Goal: Task Accomplishment & Management: Complete application form

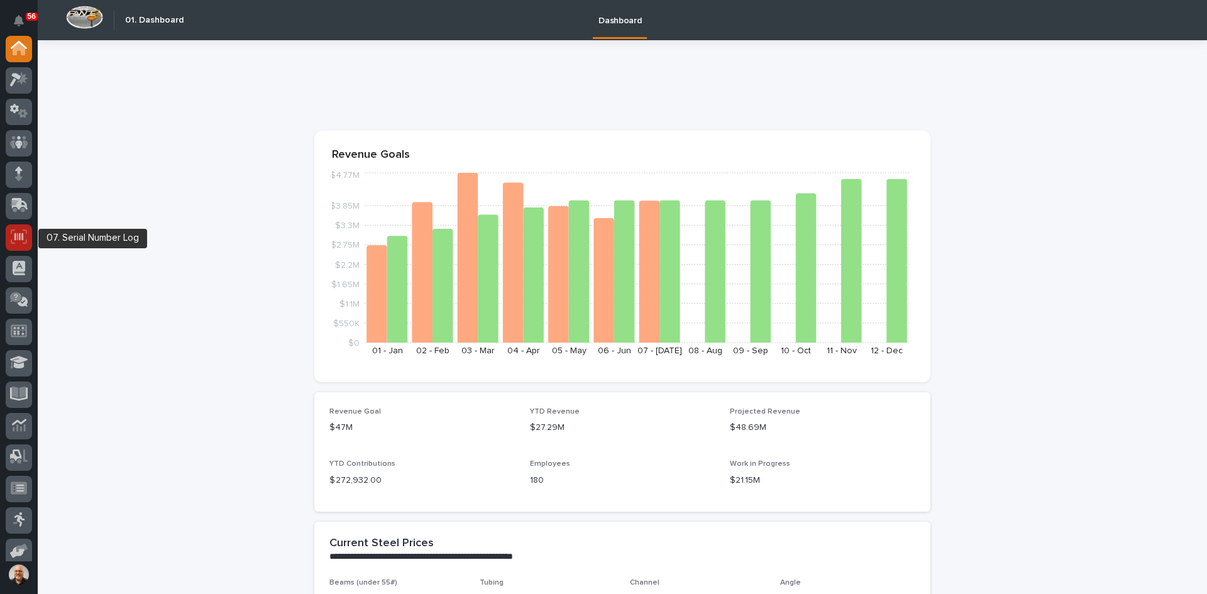
click at [16, 236] on icon at bounding box center [19, 236] width 16 height 14
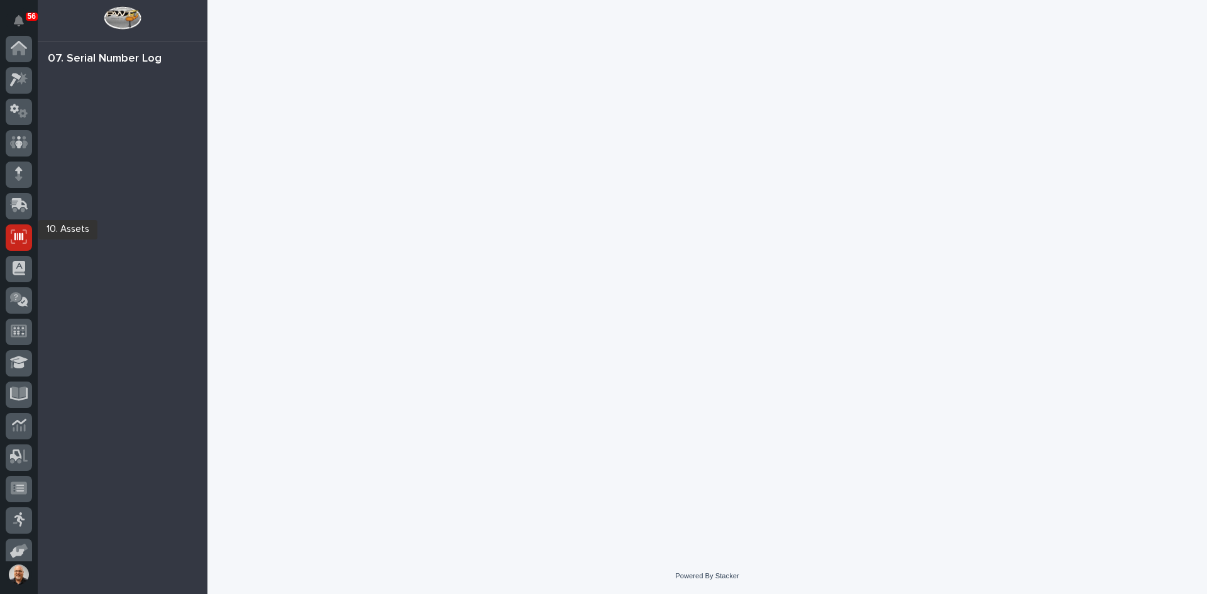
scroll to position [103, 0]
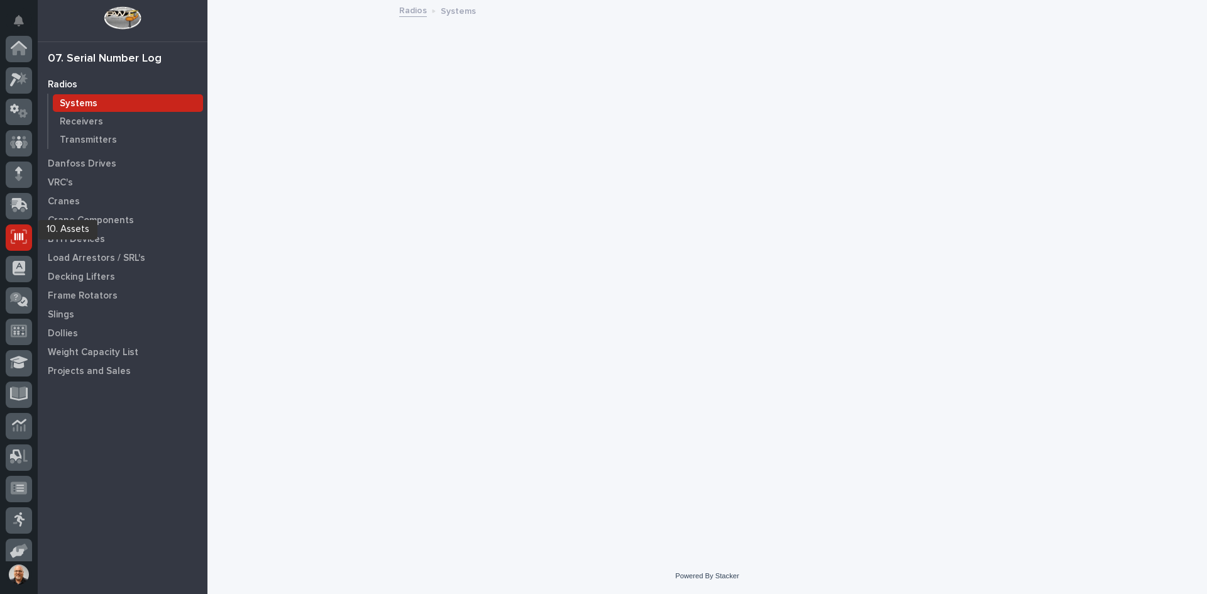
scroll to position [103, 0]
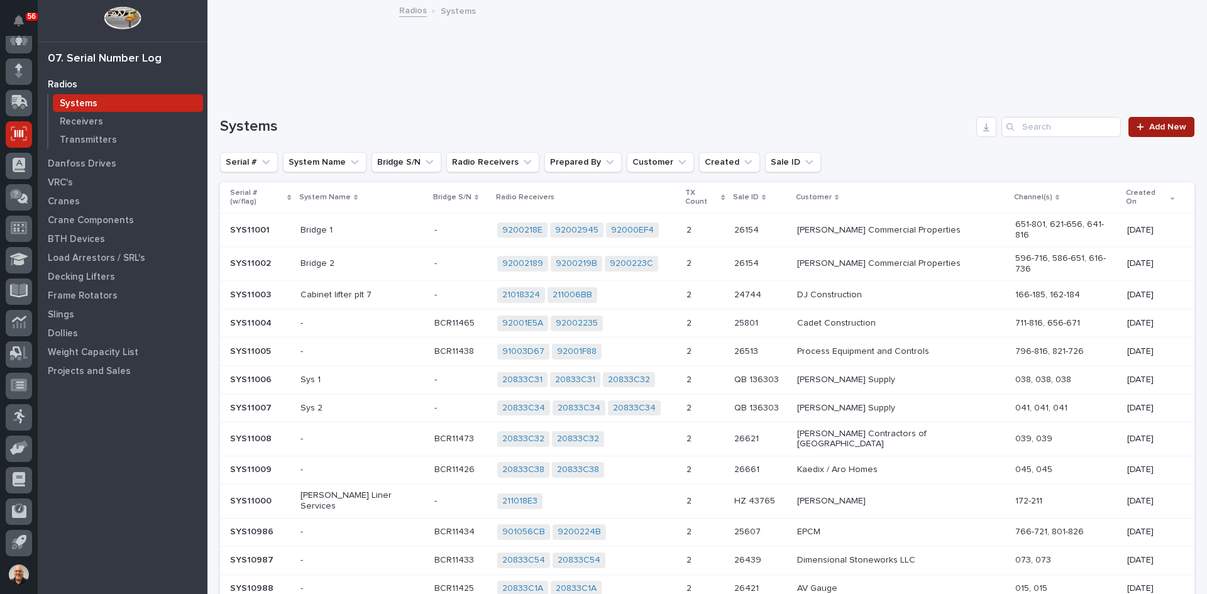
click at [1149, 123] on span "Add New" at bounding box center [1167, 127] width 37 height 9
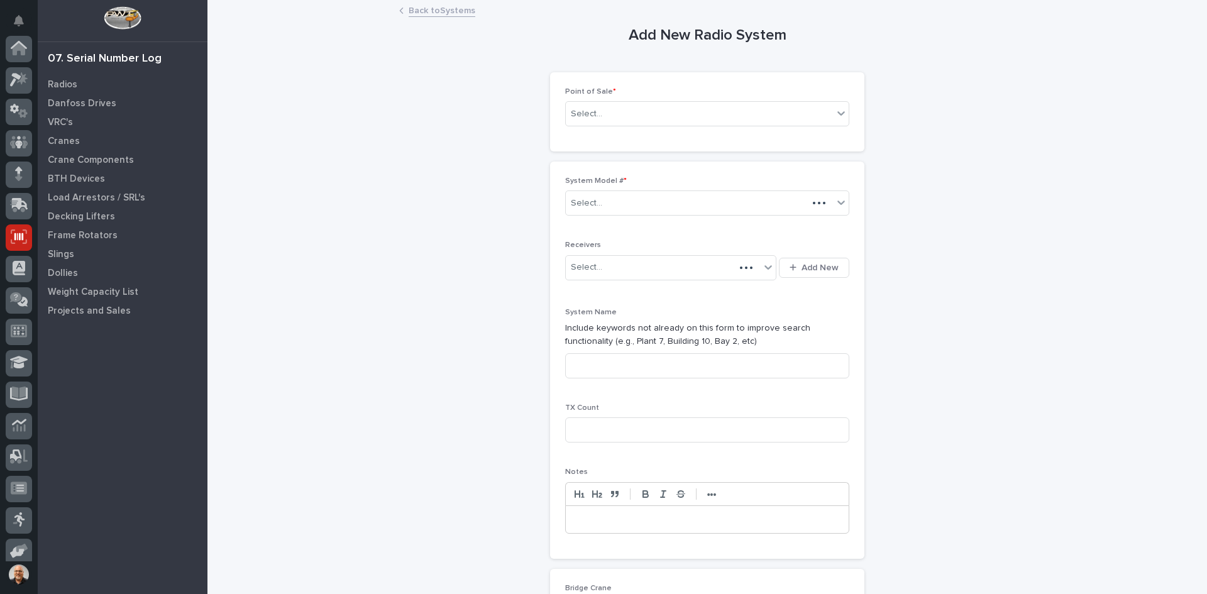
scroll to position [103, 0]
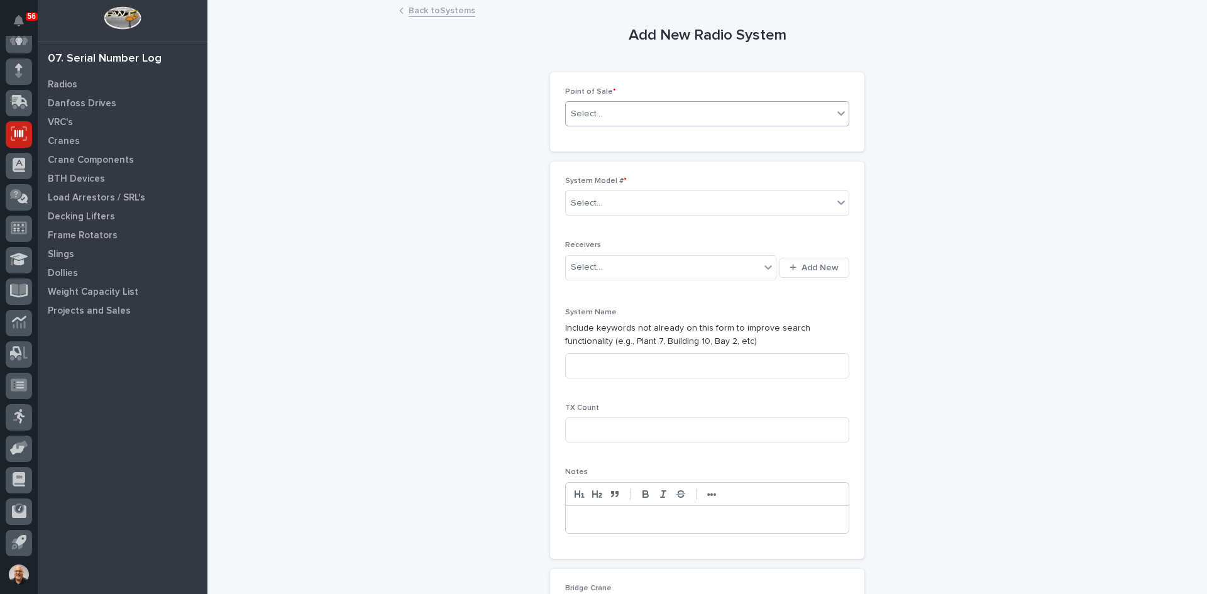
click at [603, 115] on div "Select..." at bounding box center [699, 114] width 267 height 21
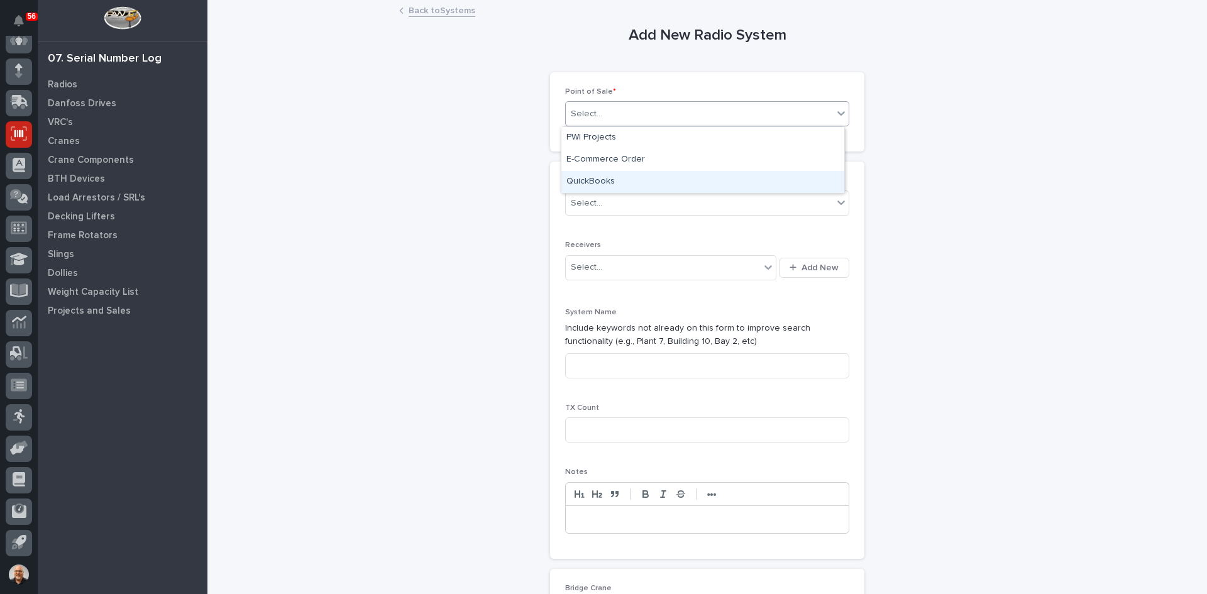
click at [591, 182] on div "QuickBooks" at bounding box center [702, 182] width 283 height 22
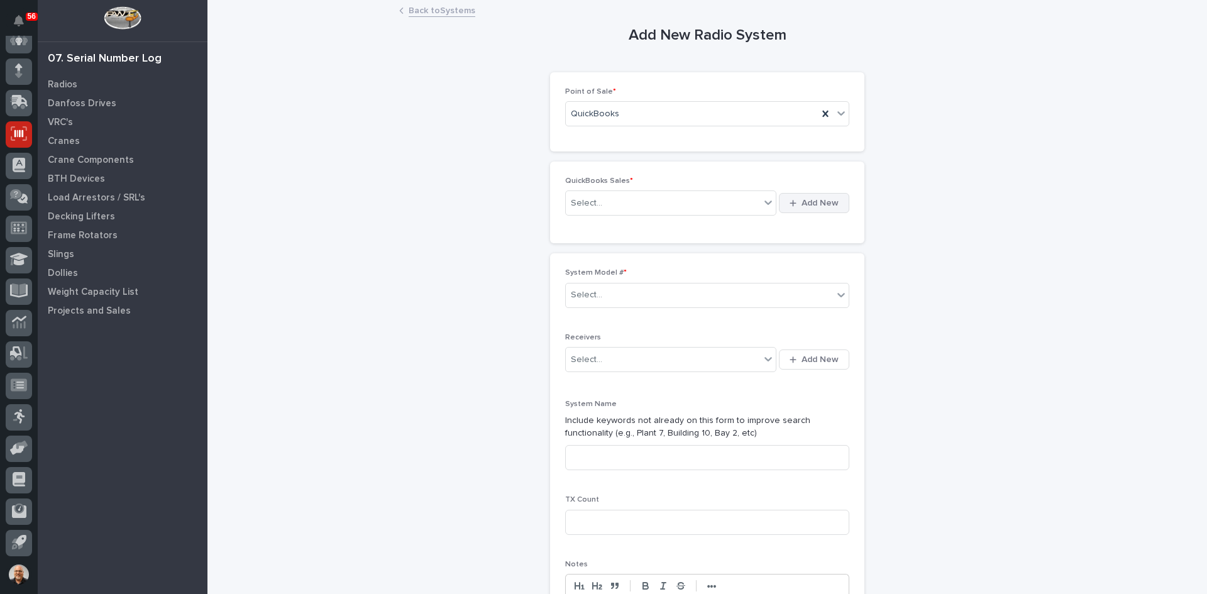
click at [817, 202] on span "Add New" at bounding box center [819, 202] width 37 height 11
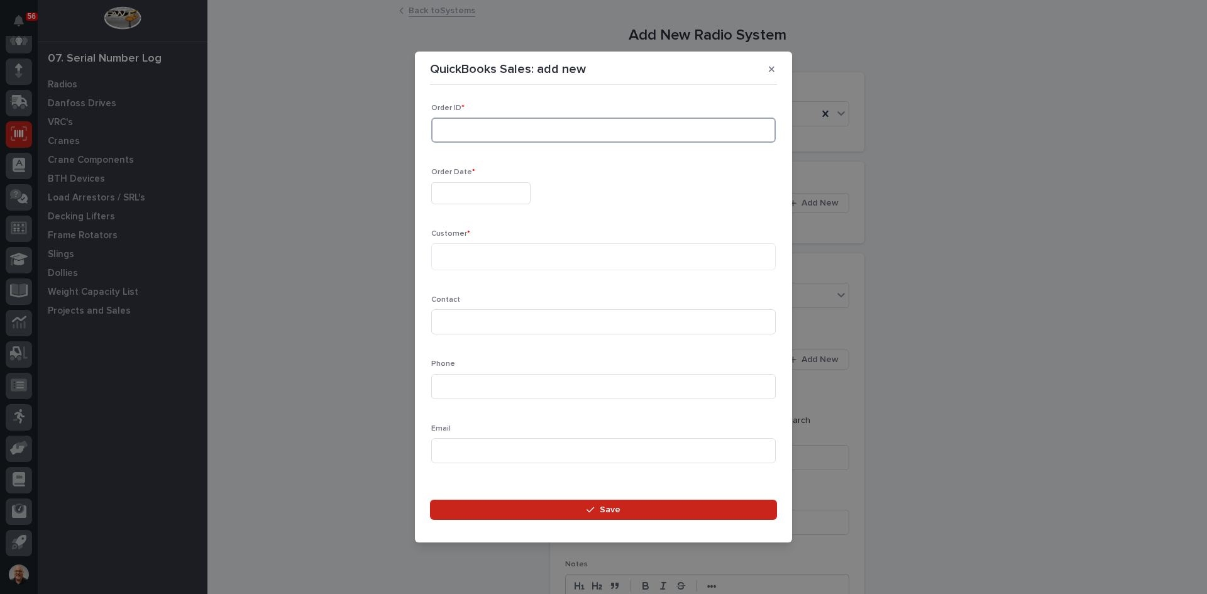
click at [471, 129] on input at bounding box center [603, 130] width 344 height 25
type input "136613"
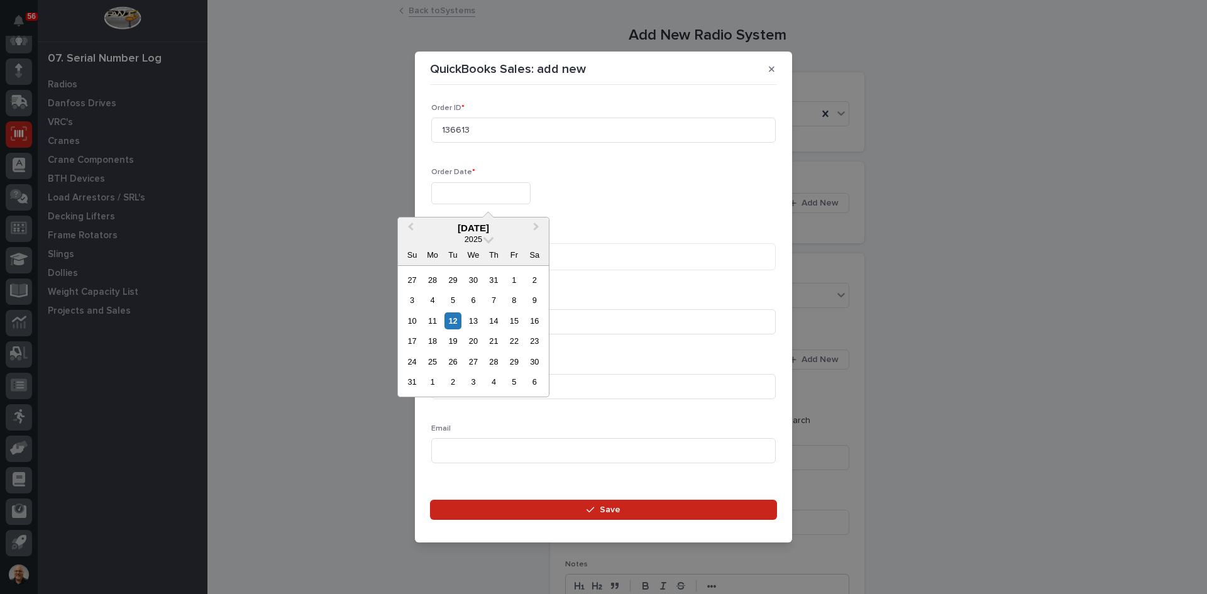
click at [468, 197] on input "text" at bounding box center [480, 193] width 99 height 22
click at [454, 319] on div "12" at bounding box center [452, 320] width 17 height 17
type input "**********"
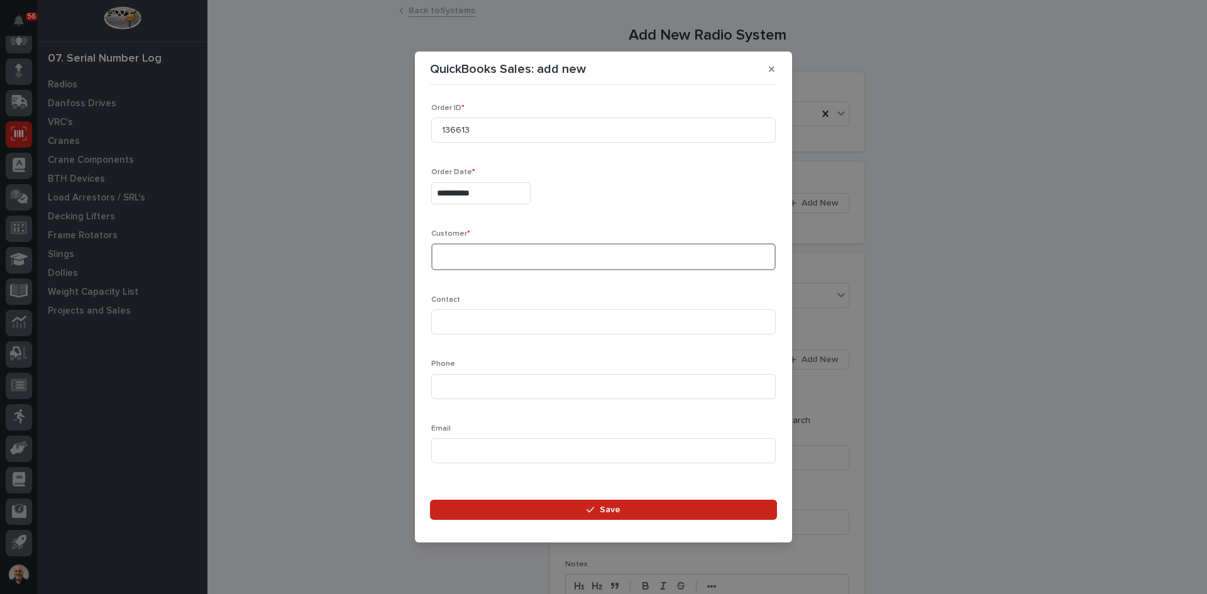
click at [450, 258] on textarea at bounding box center [603, 256] width 344 height 27
type textarea "**********"
click at [446, 326] on input at bounding box center [603, 321] width 344 height 25
type input "[PERSON_NAME]"
click at [451, 385] on input at bounding box center [603, 386] width 344 height 25
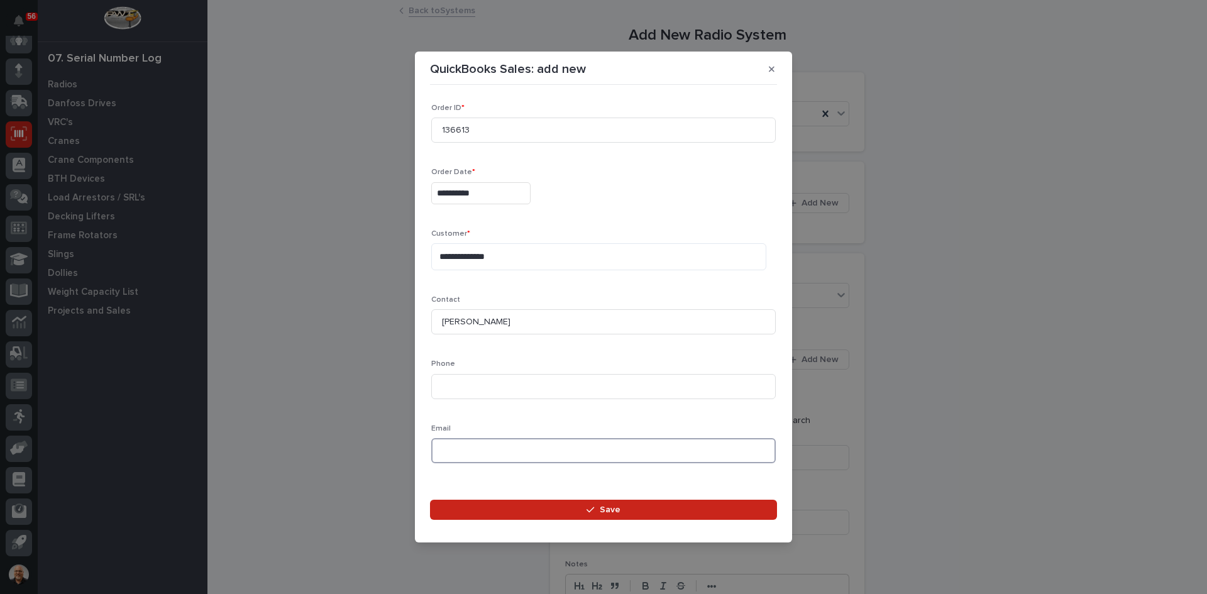
paste input "[EMAIL_ADDRESS][DOMAIN_NAME]"
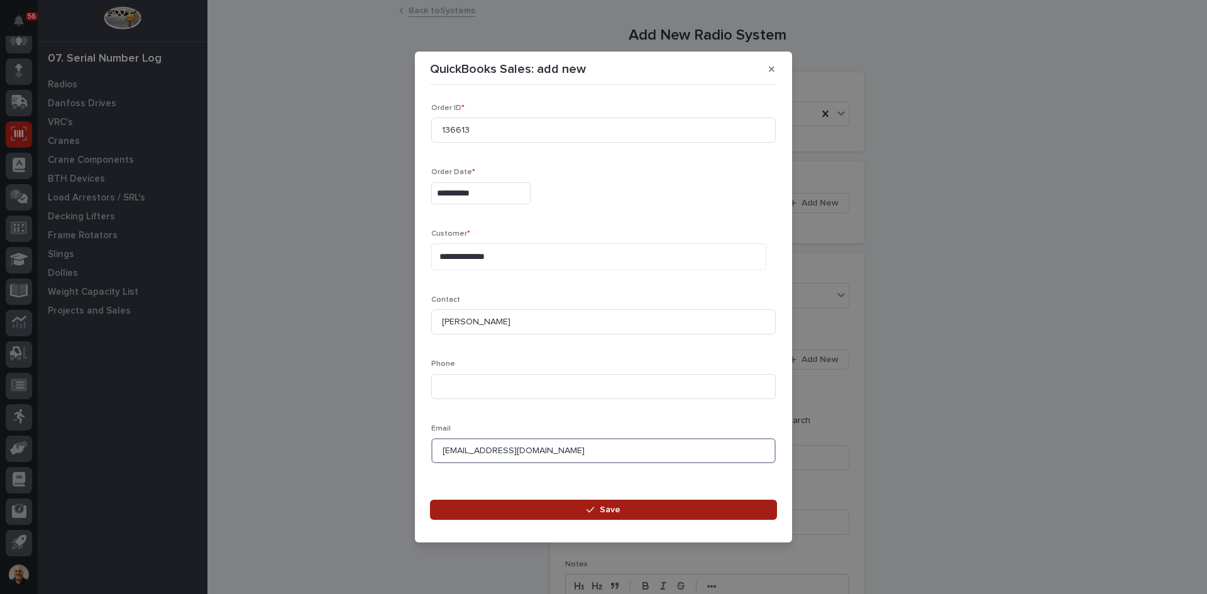
type input "[EMAIL_ADDRESS][DOMAIN_NAME]"
click at [617, 510] on span "Save" at bounding box center [610, 509] width 21 height 11
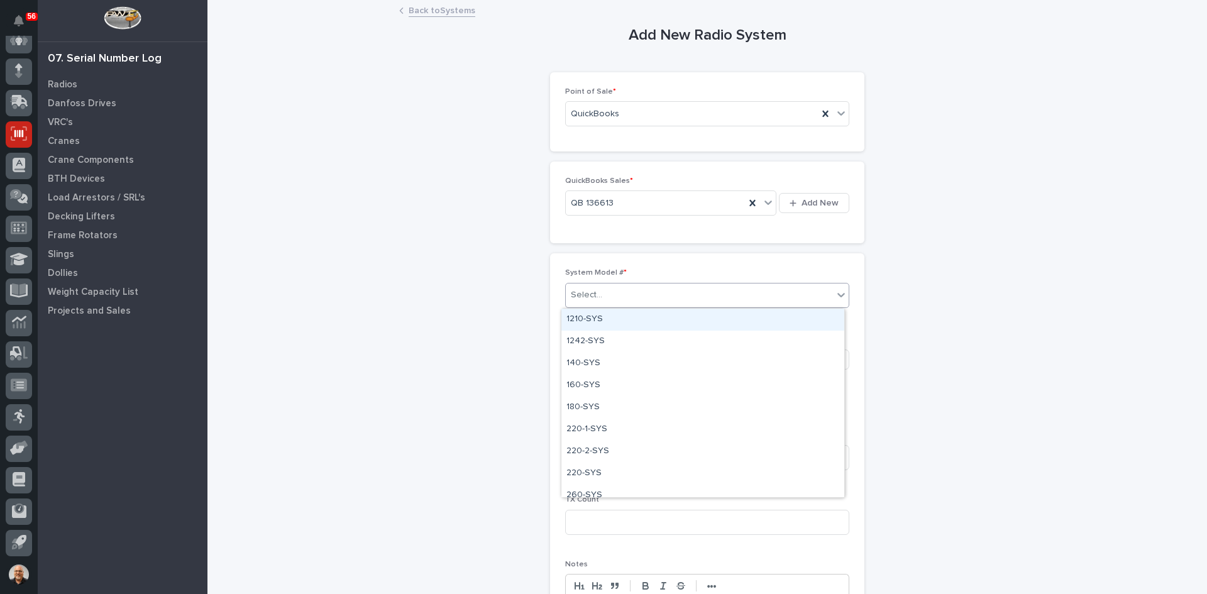
click at [608, 295] on div "Select..." at bounding box center [699, 295] width 267 height 21
type input "***"
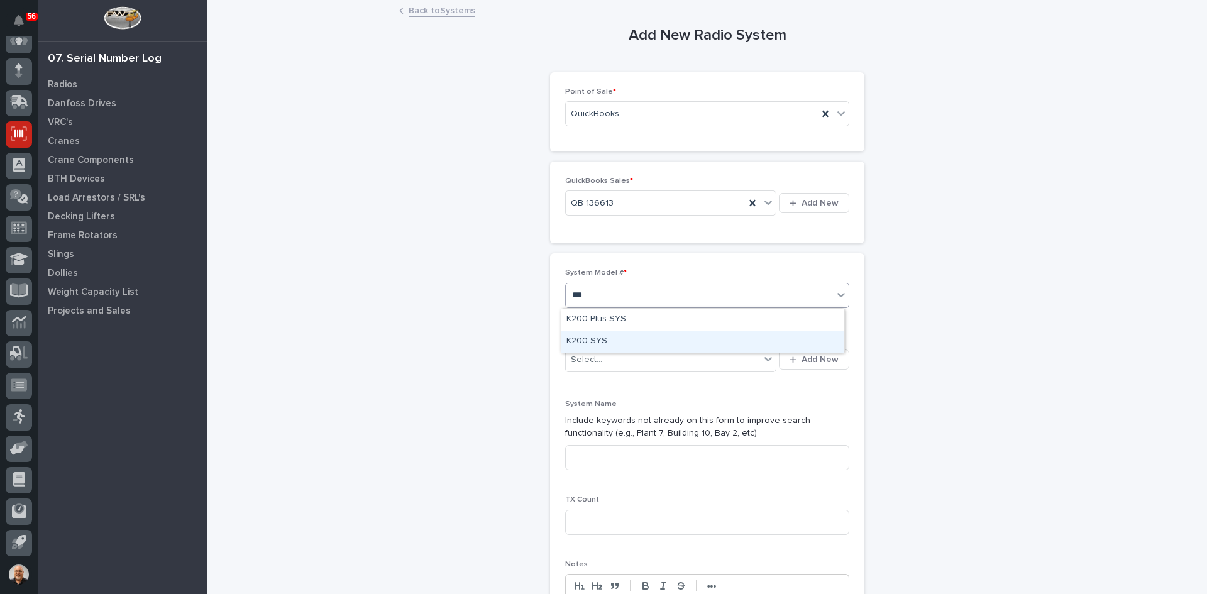
click at [593, 339] on div "K200-SYS" at bounding box center [702, 342] width 283 height 22
click at [816, 358] on span "Add New" at bounding box center [819, 359] width 37 height 11
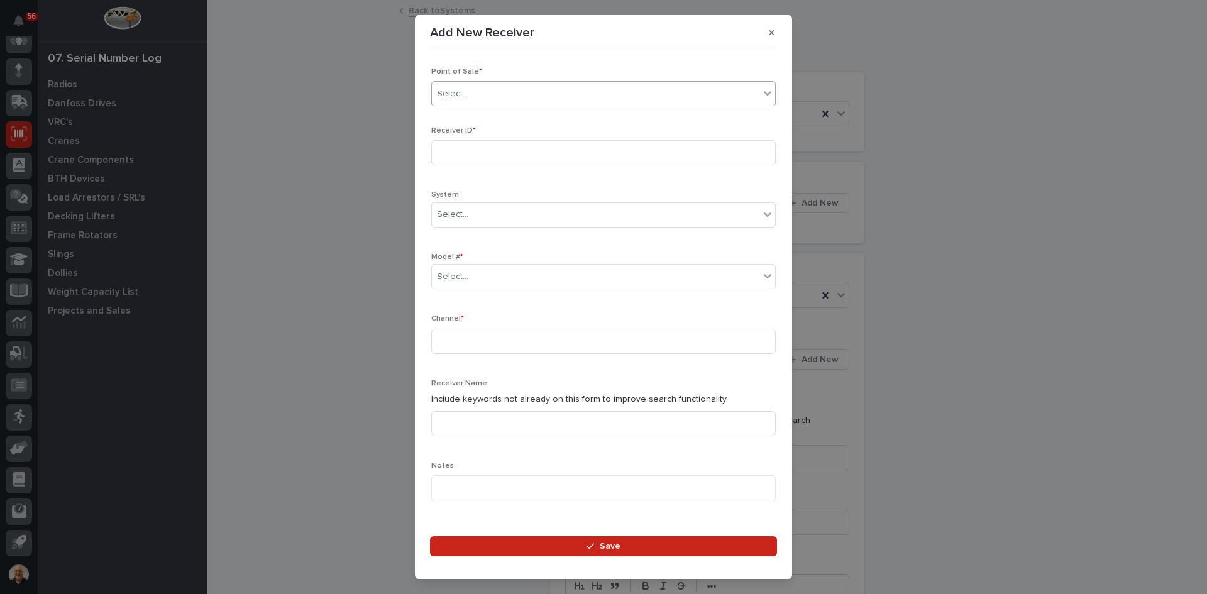
click at [485, 95] on div "Select..." at bounding box center [595, 94] width 327 height 21
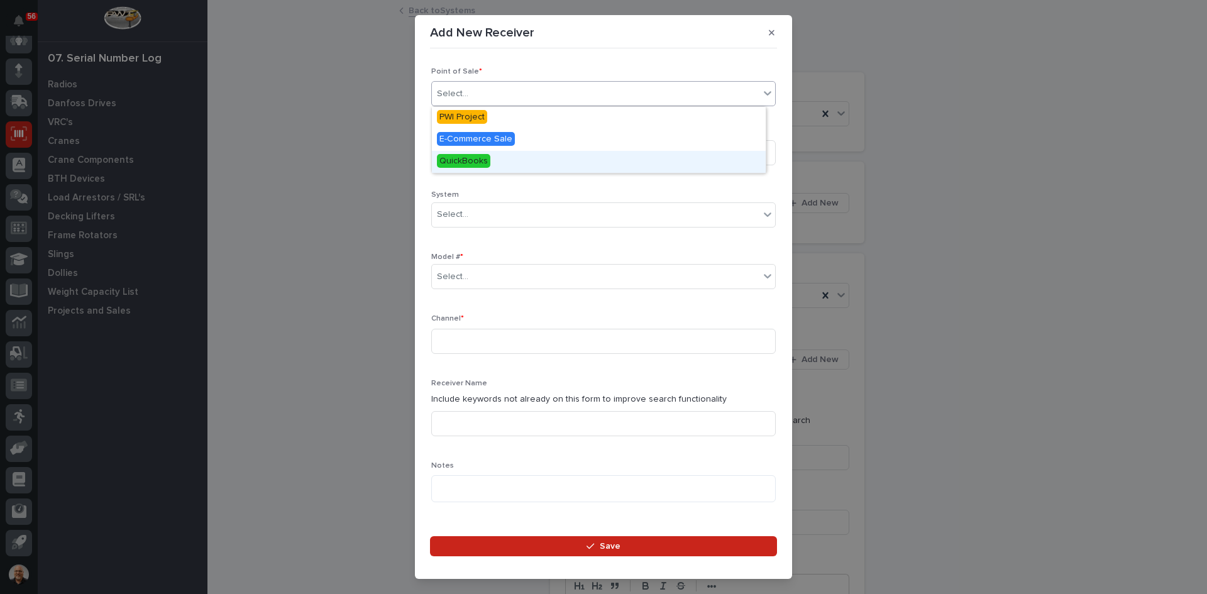
click at [468, 159] on span "QuickBooks" at bounding box center [463, 161] width 53 height 14
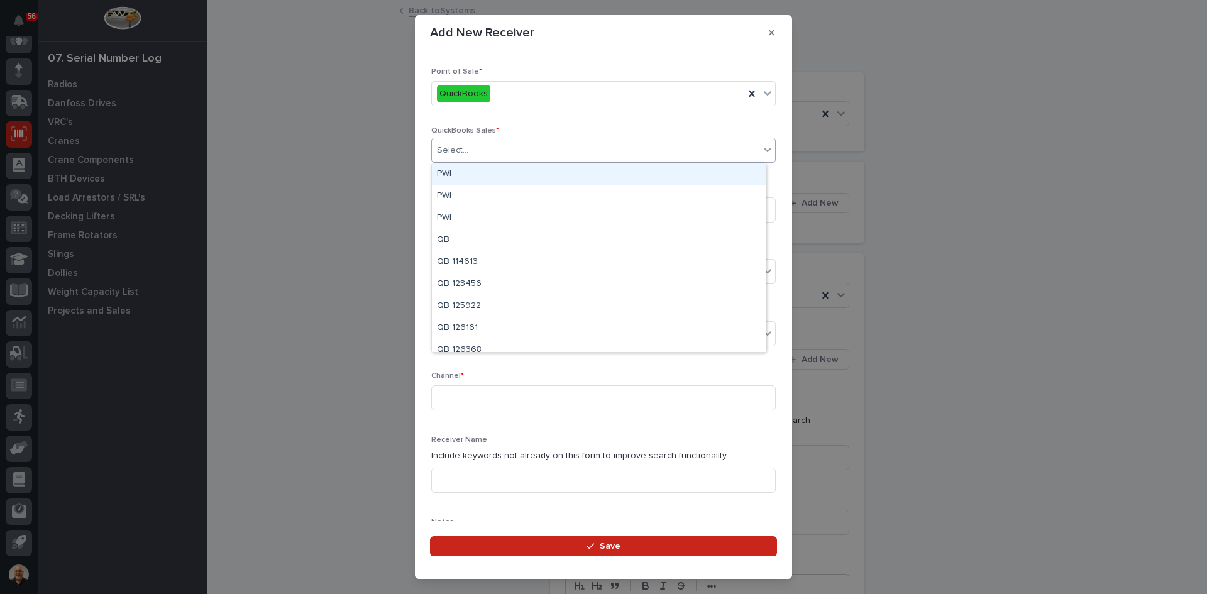
click at [485, 150] on div "Select..." at bounding box center [595, 150] width 327 height 21
type input "******"
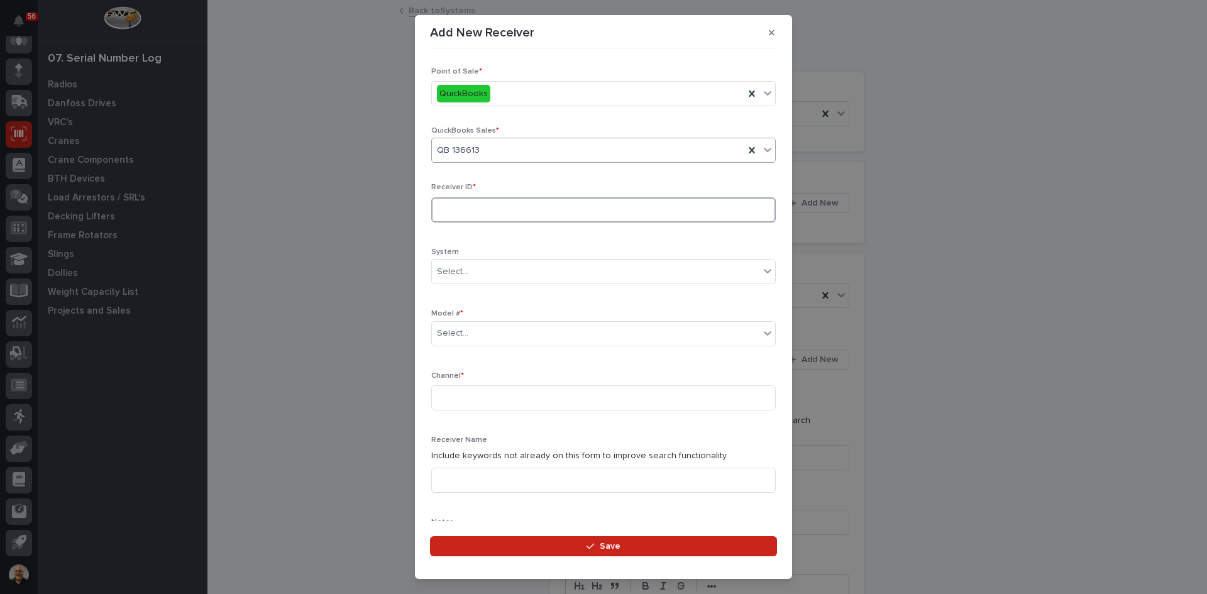
click at [450, 210] on input at bounding box center [603, 209] width 344 height 25
type input "2101416F"
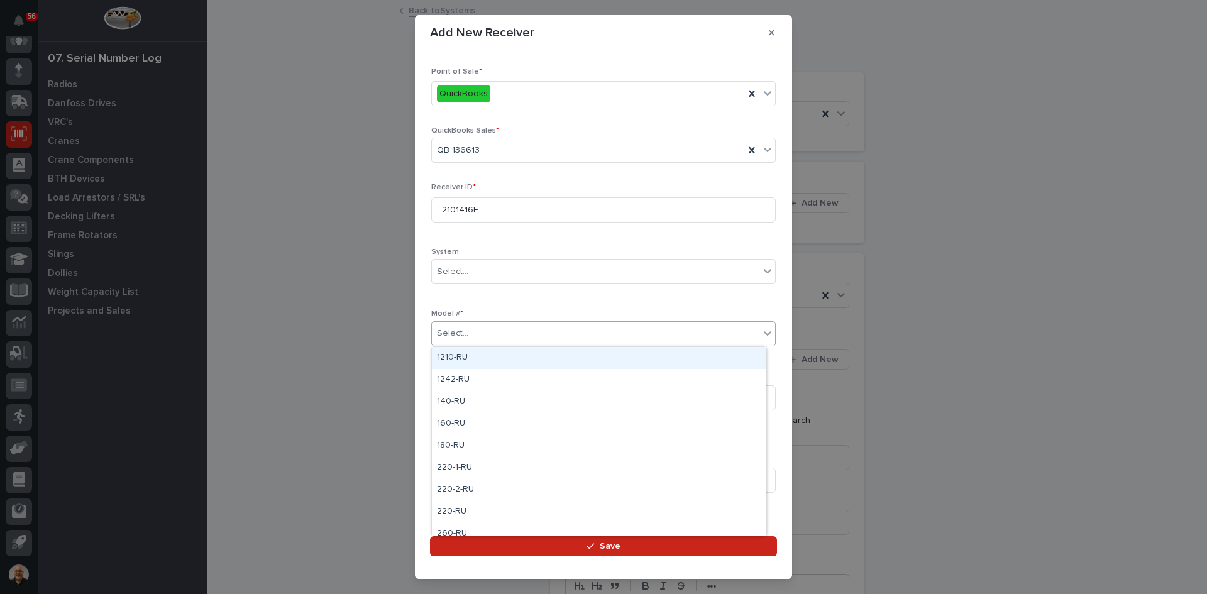
click at [473, 327] on div "Select..." at bounding box center [595, 333] width 327 height 21
type input "***"
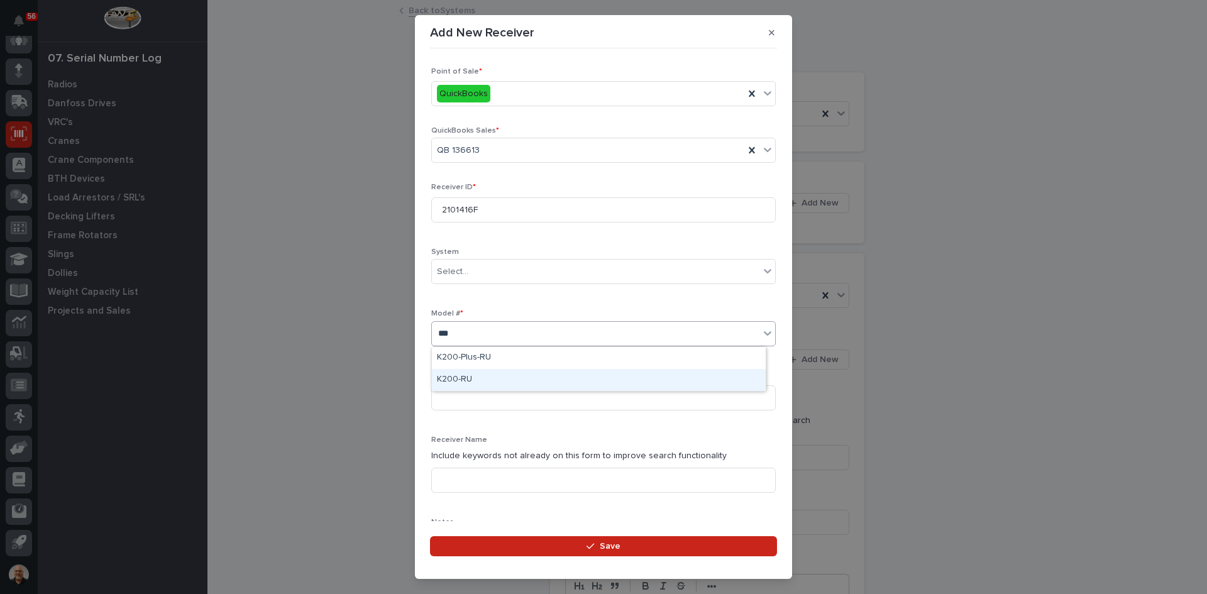
click at [467, 373] on div "K200-RU" at bounding box center [599, 380] width 334 height 22
click at [454, 395] on input at bounding box center [603, 397] width 344 height 25
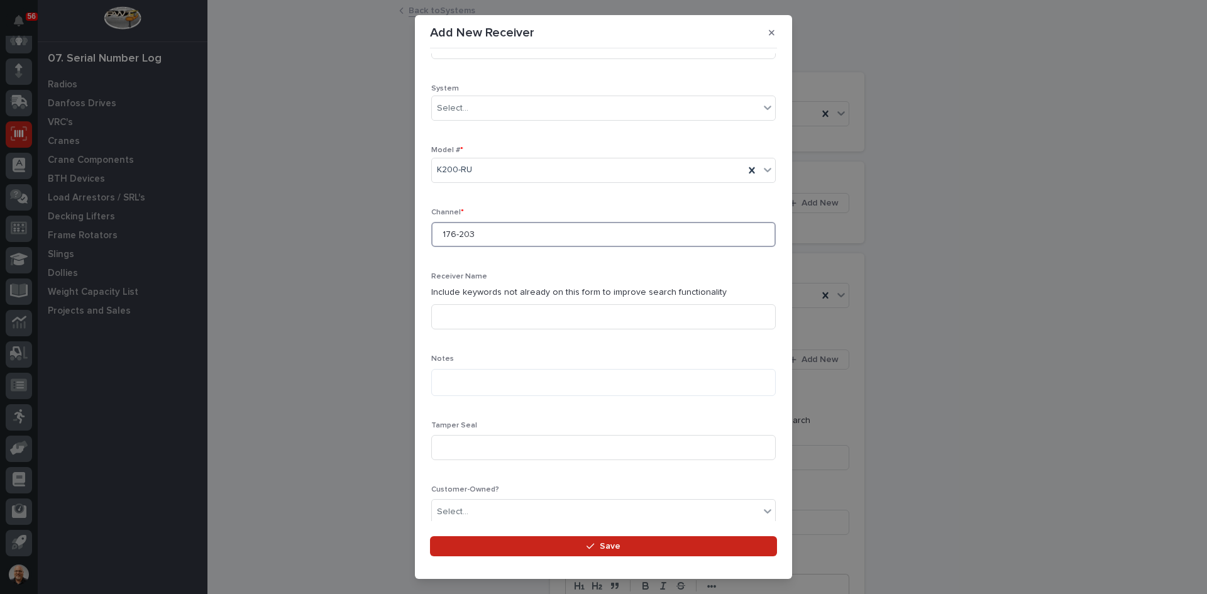
scroll to position [189, 0]
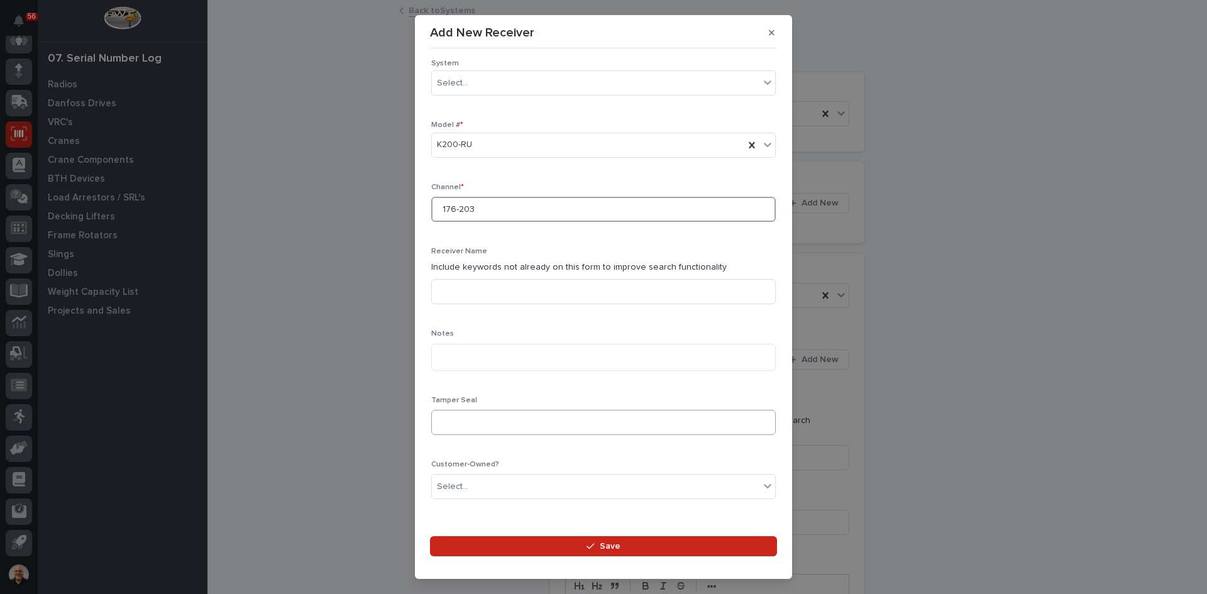
type input "176-203"
click at [449, 424] on input at bounding box center [603, 422] width 344 height 25
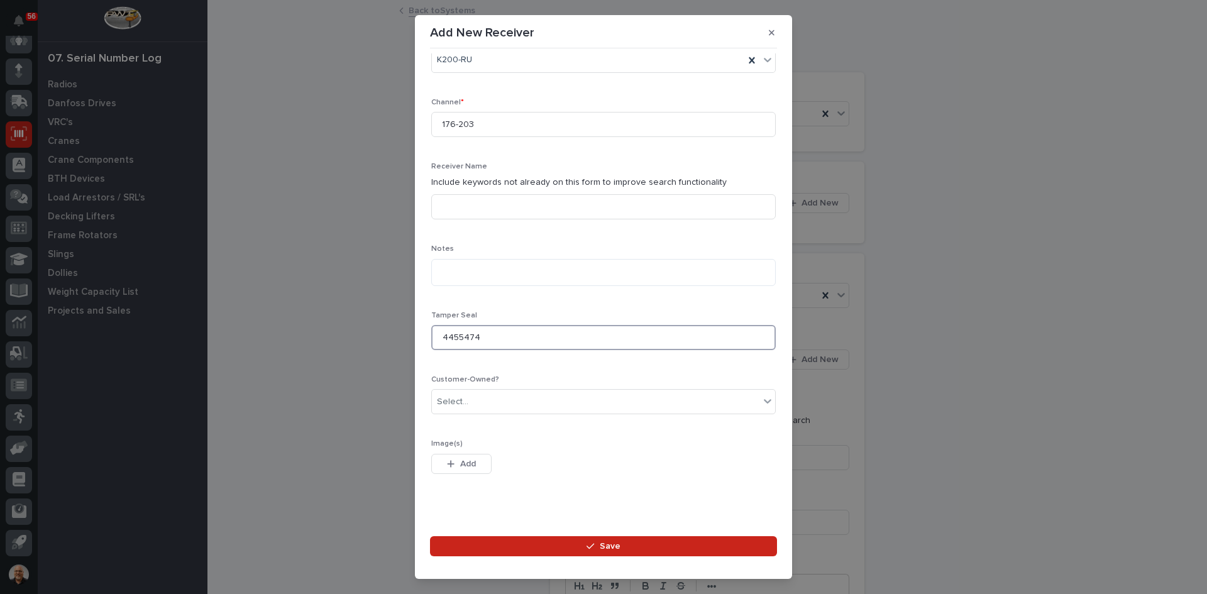
scroll to position [287, 0]
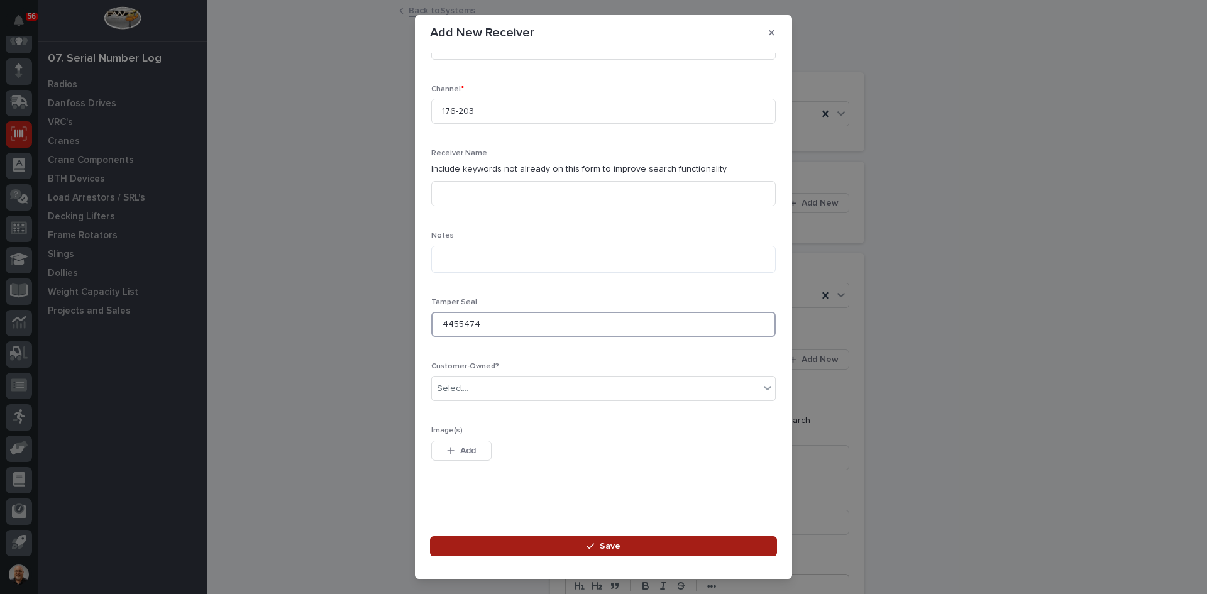
type input "4455474"
click at [610, 547] on span "Save" at bounding box center [610, 546] width 21 height 11
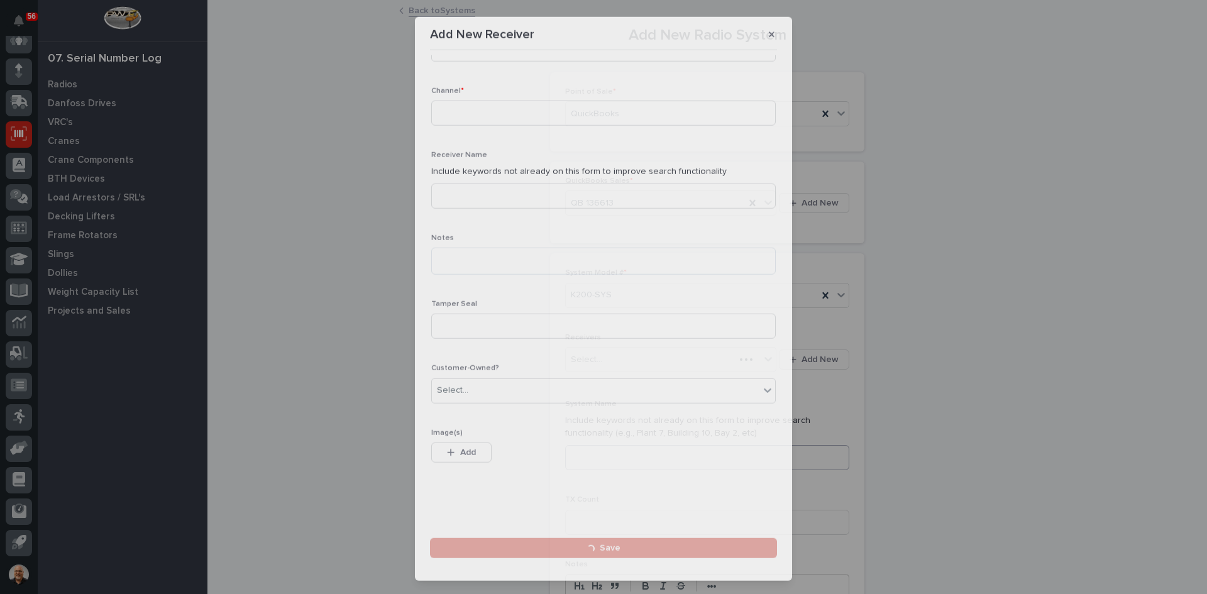
scroll to position [0, 0]
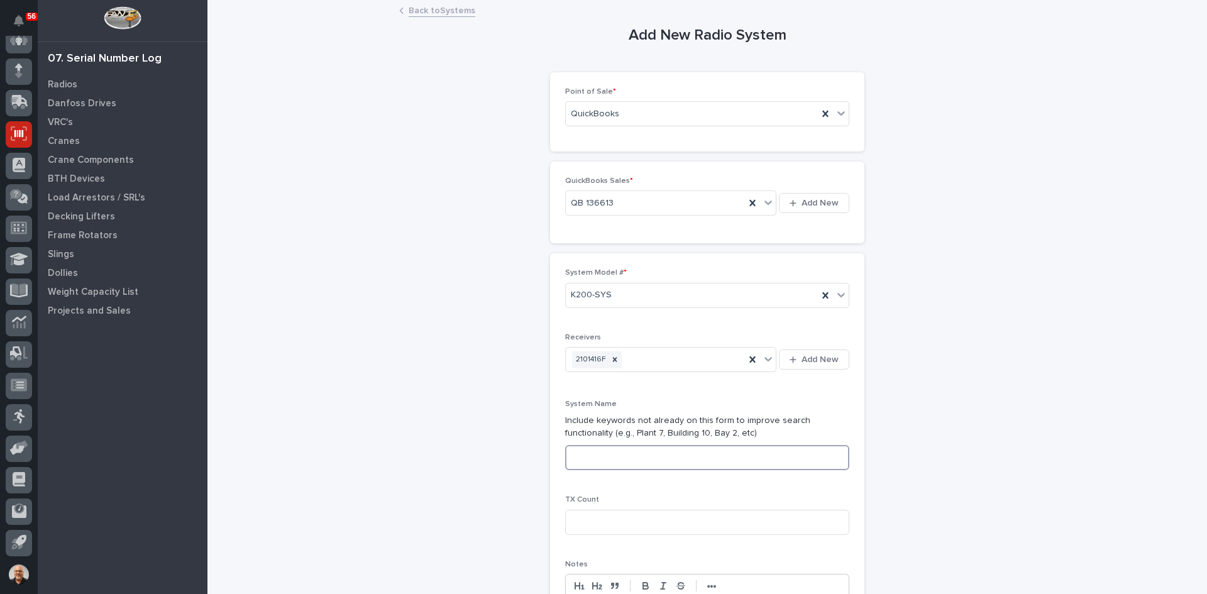
click at [581, 454] on input at bounding box center [707, 457] width 284 height 25
type input "SYSTEM 1 OF 1"
click at [580, 519] on input at bounding box center [707, 522] width 284 height 25
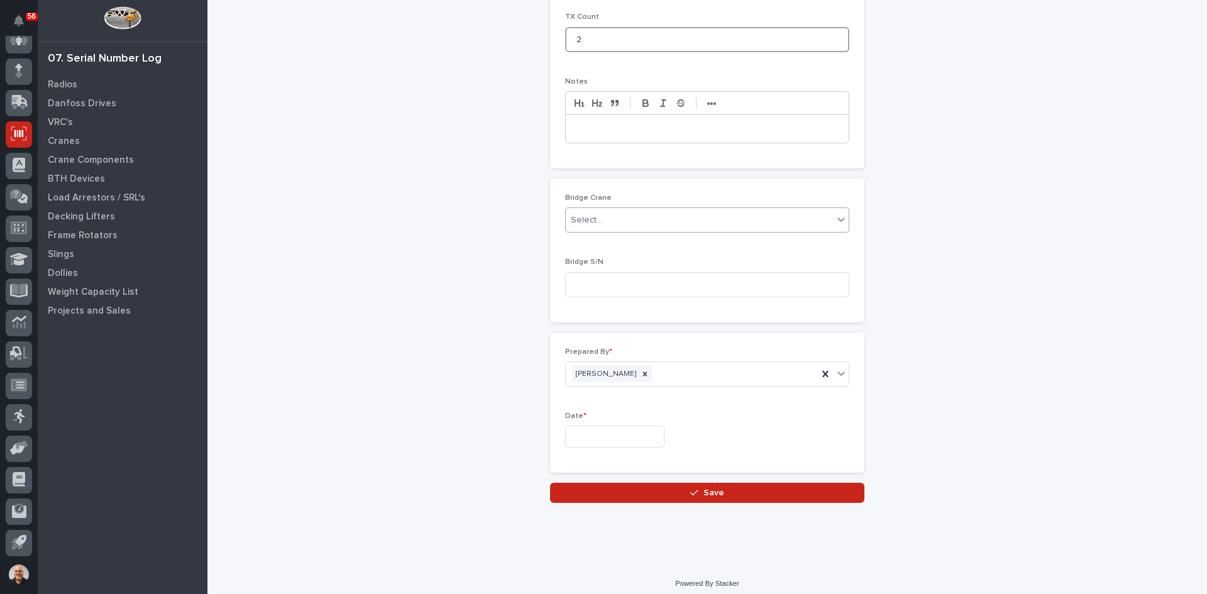
scroll to position [490, 0]
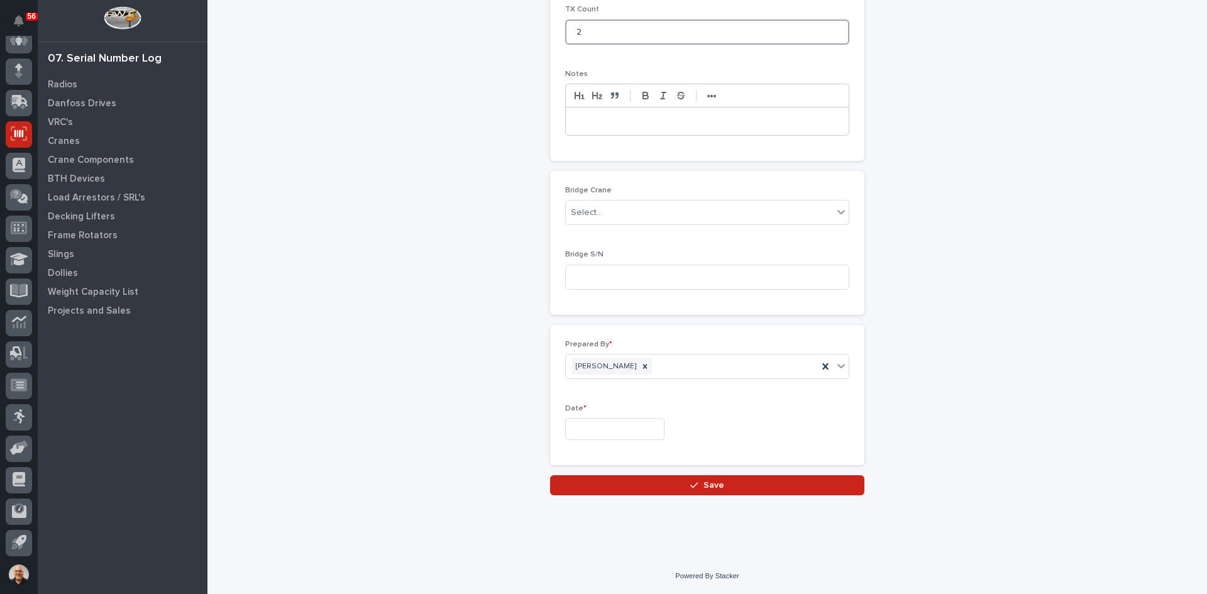
type input "2"
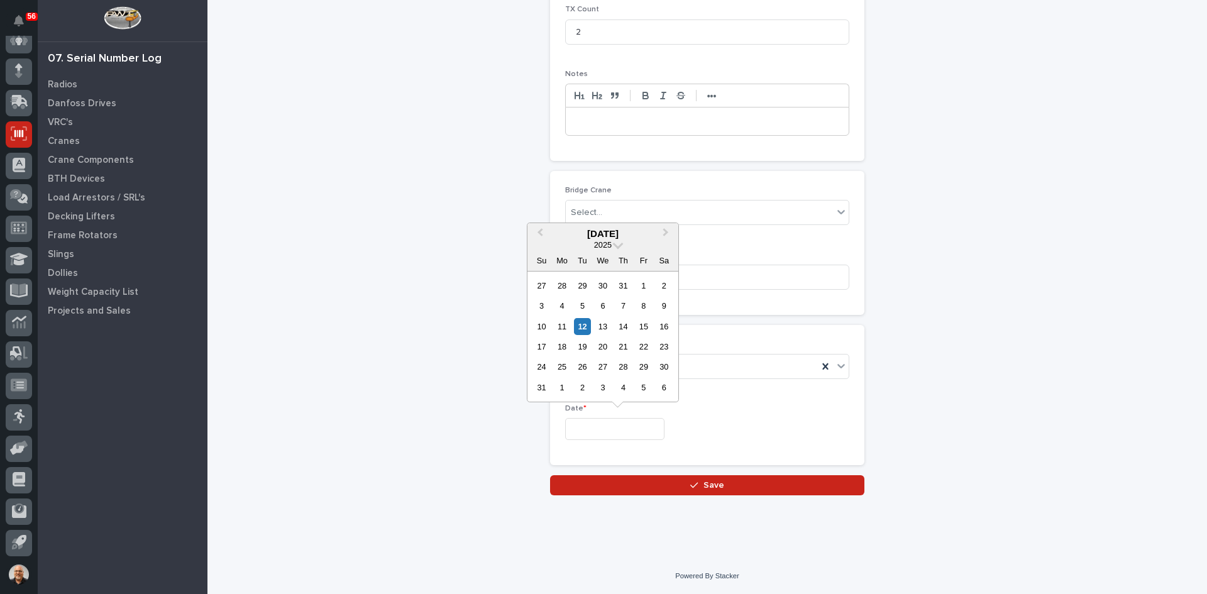
click at [597, 430] on input "text" at bounding box center [614, 429] width 99 height 22
click at [583, 326] on div "12" at bounding box center [582, 326] width 17 height 17
type input "**********"
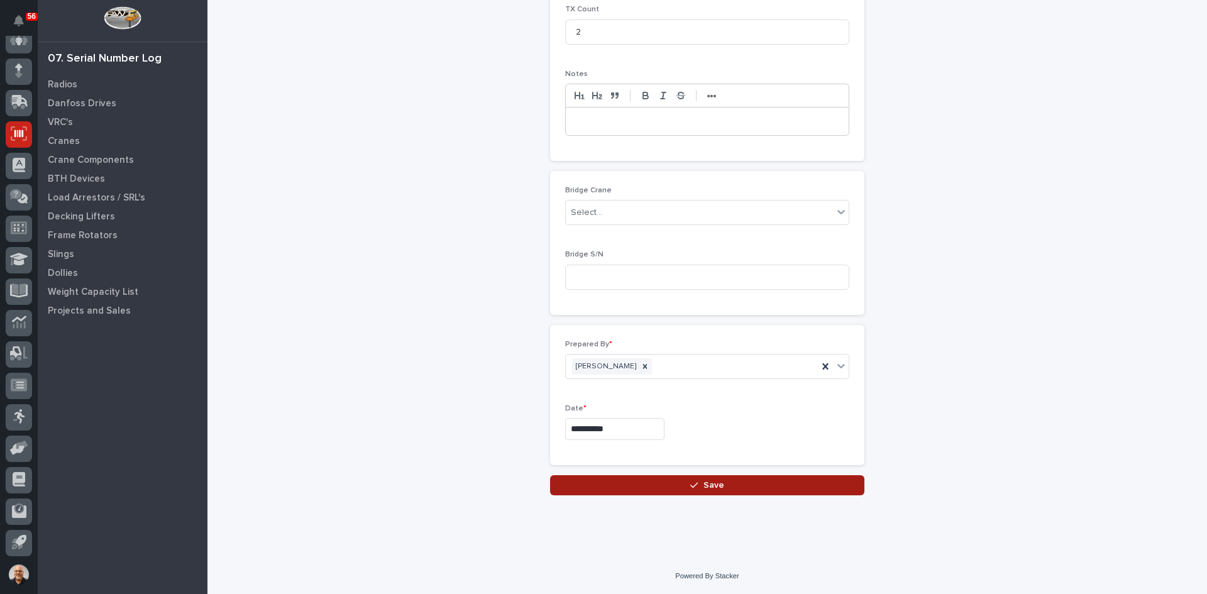
click at [703, 487] on span "Save" at bounding box center [713, 485] width 21 height 11
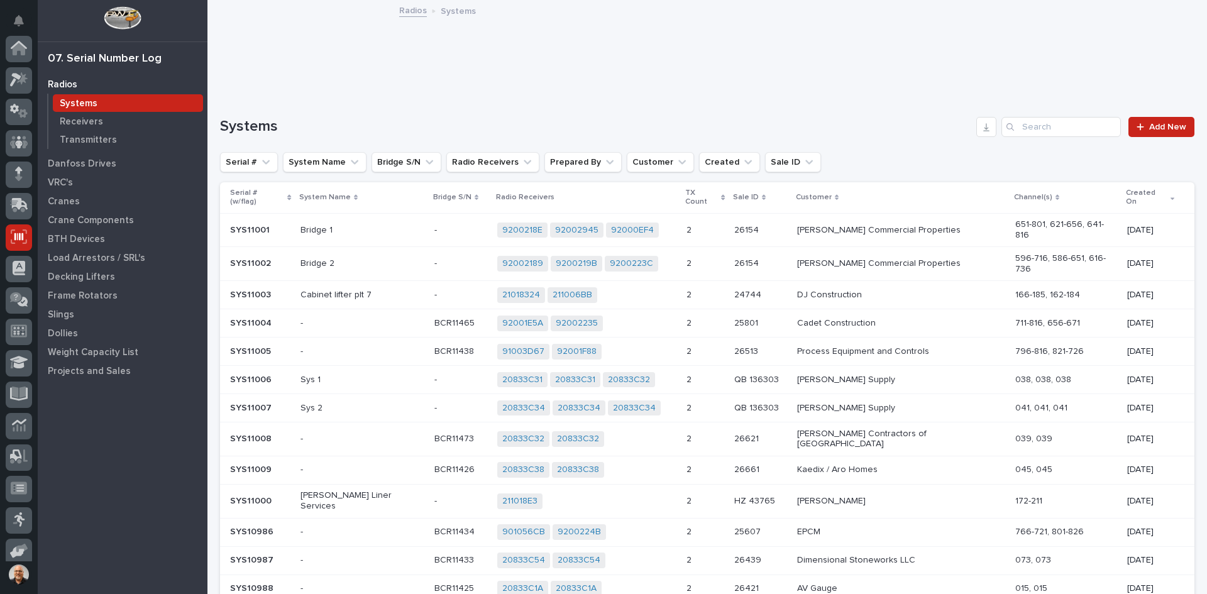
scroll to position [103, 0]
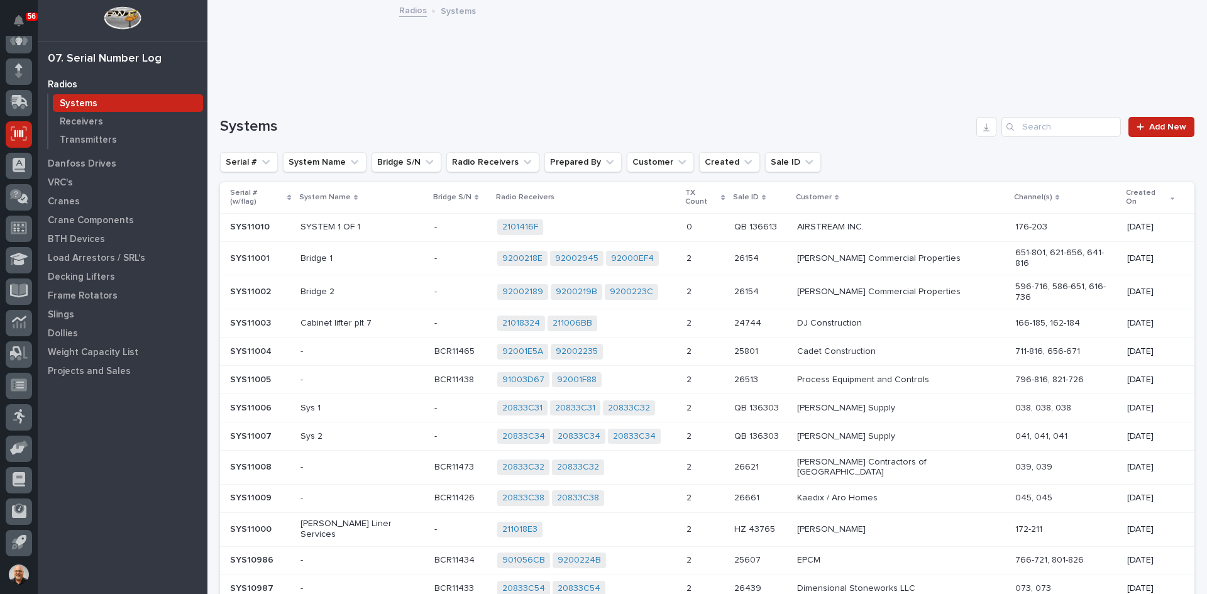
click at [673, 219] on div "2101416F + 0" at bounding box center [586, 227] width 179 height 16
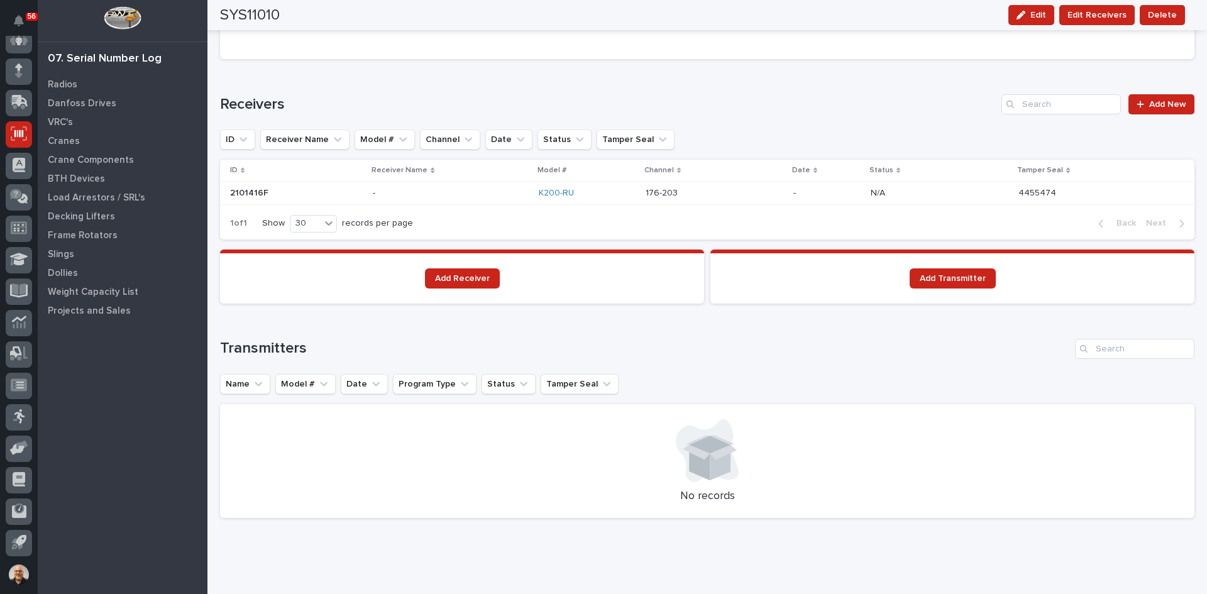
scroll to position [754, 0]
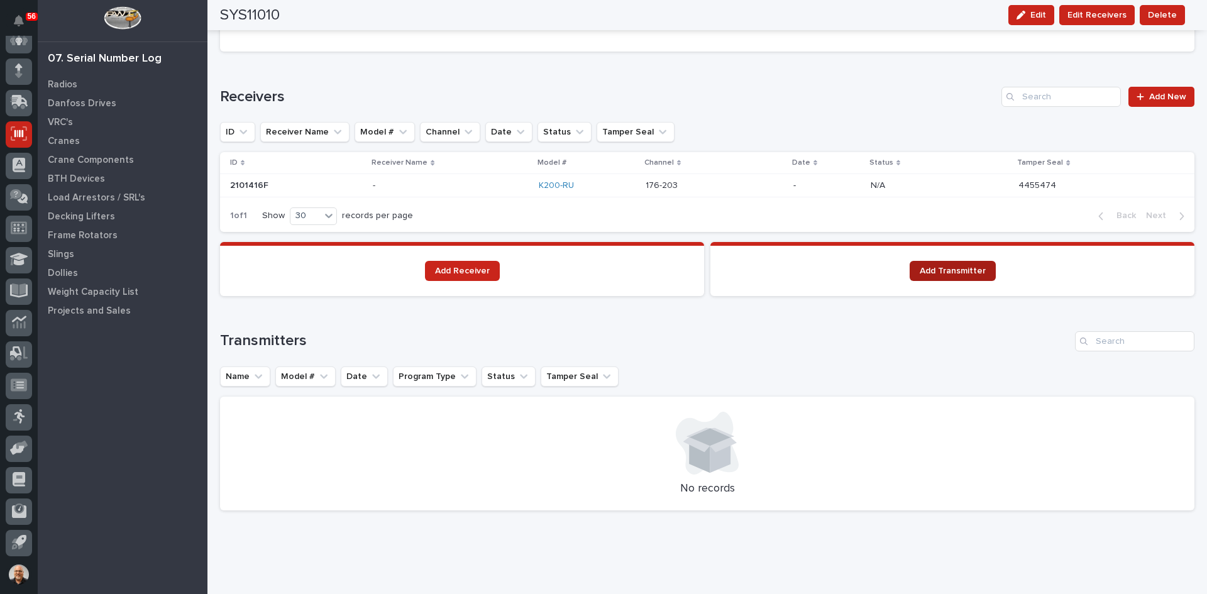
click at [943, 267] on span "Add Transmitter" at bounding box center [953, 271] width 66 height 9
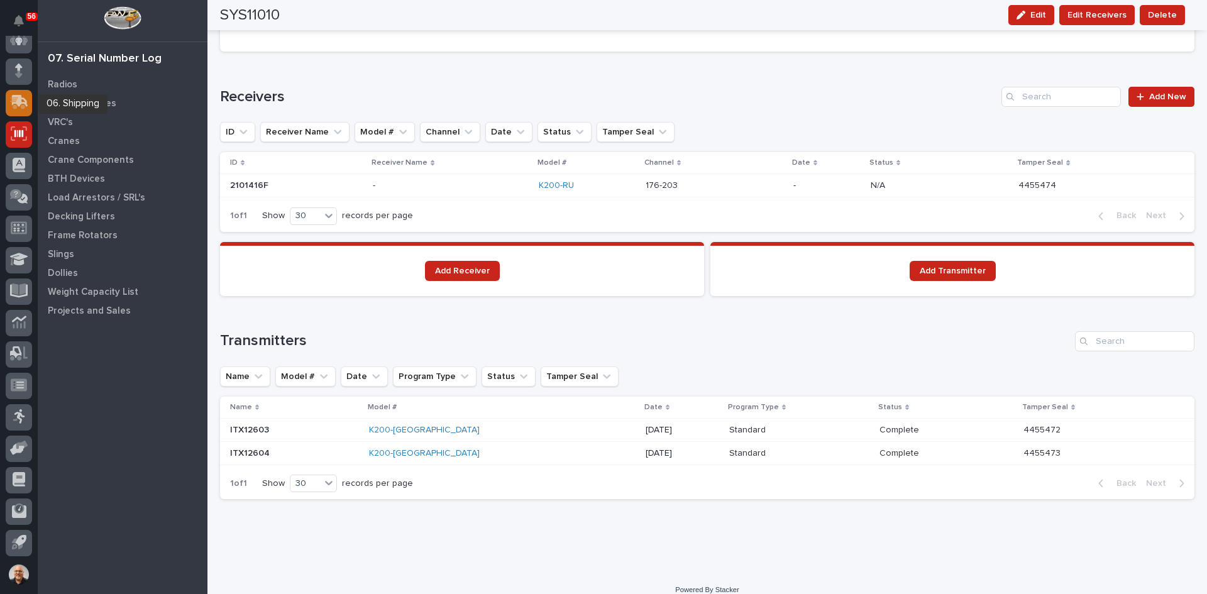
click at [13, 97] on icon at bounding box center [20, 101] width 16 height 12
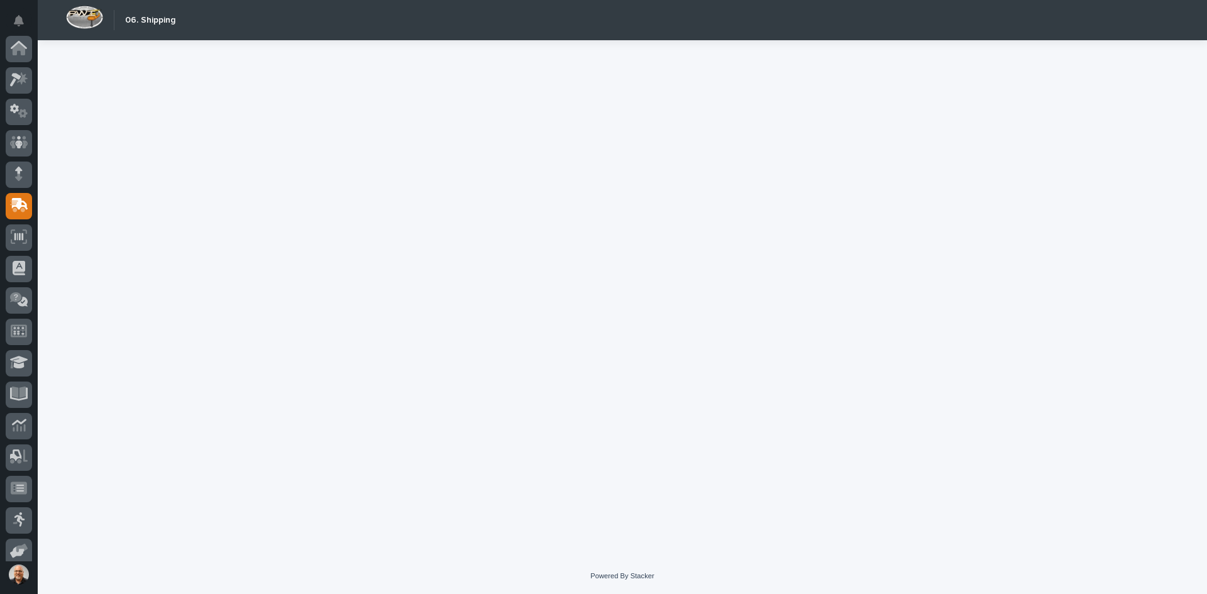
scroll to position [103, 0]
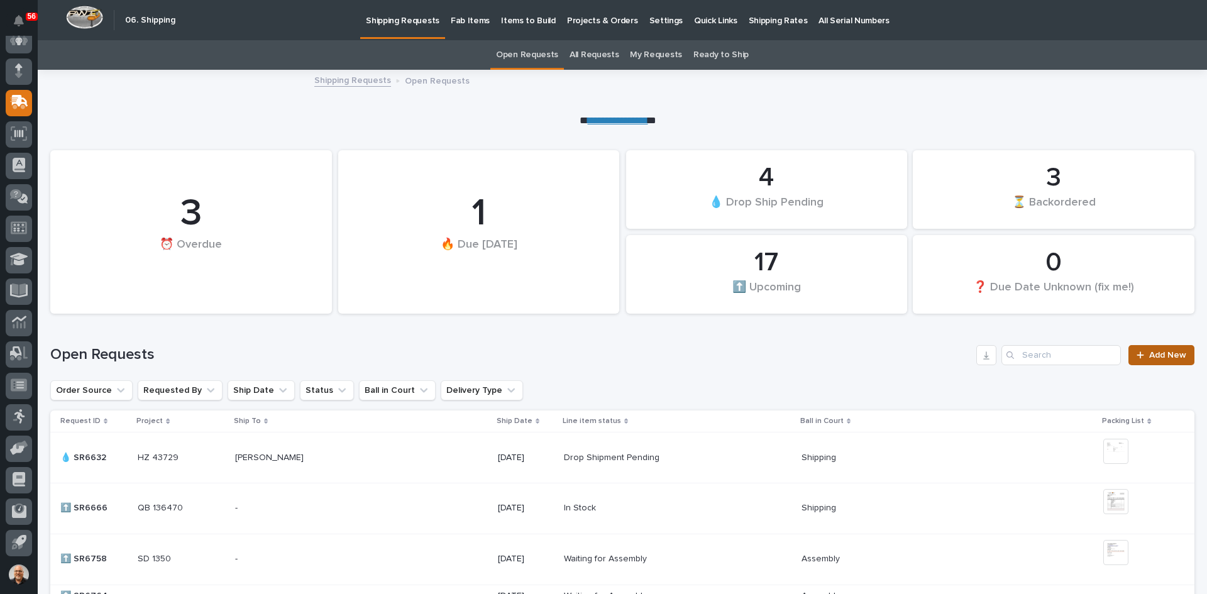
click at [1158, 348] on link "Add New" at bounding box center [1161, 355] width 66 height 20
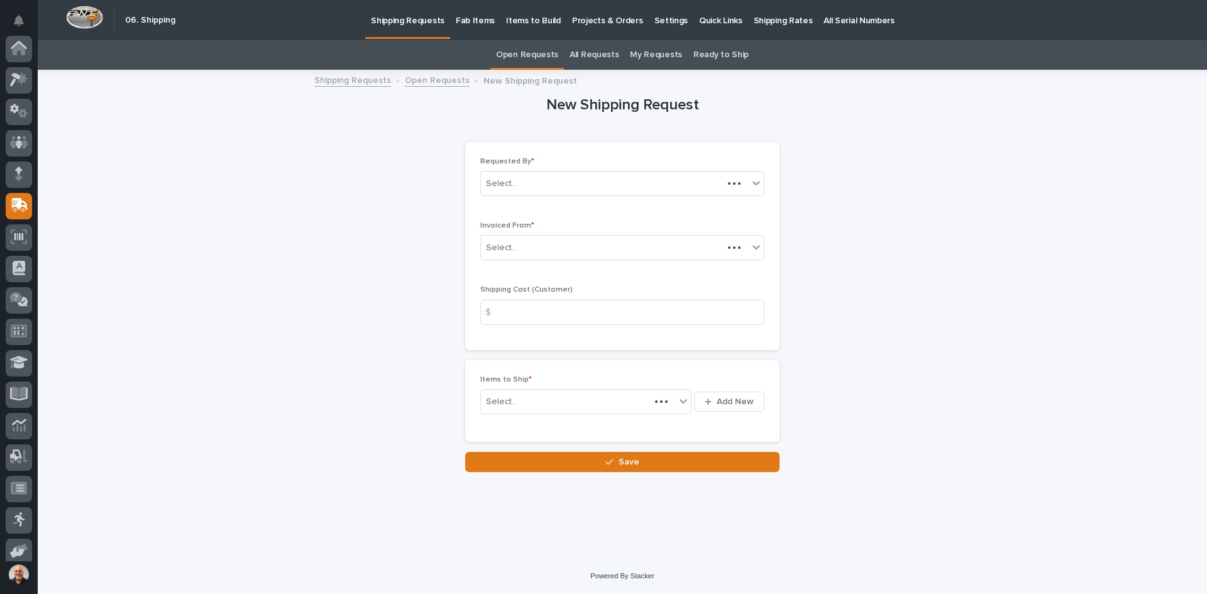
scroll to position [103, 0]
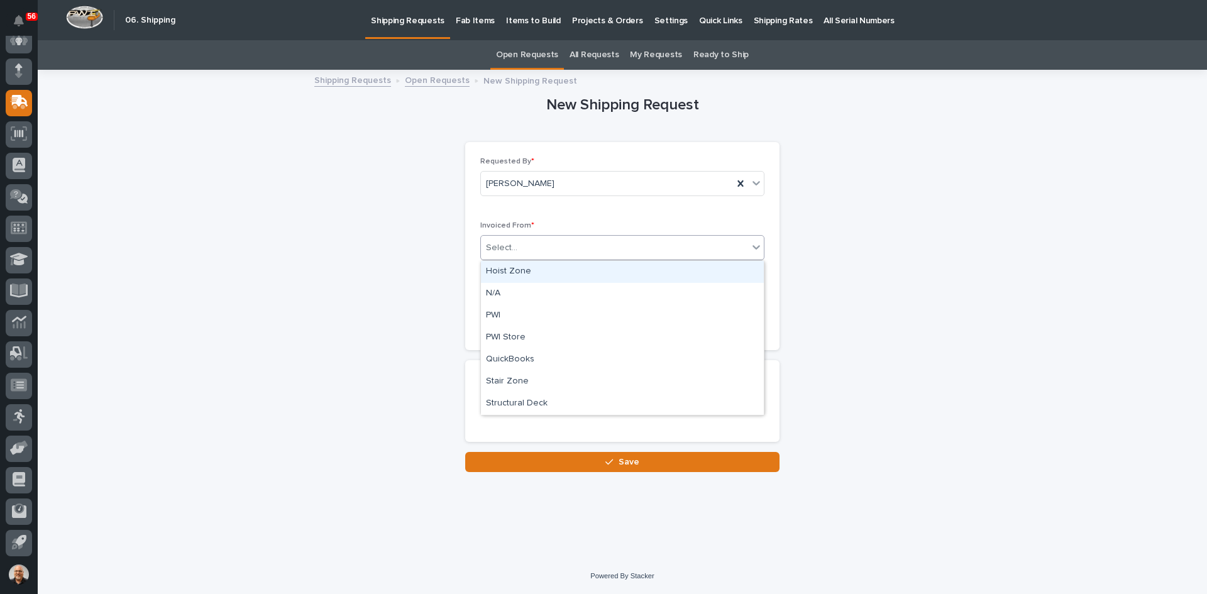
click at [532, 246] on div "Select..." at bounding box center [614, 248] width 267 height 21
click at [524, 360] on div "QuickBooks" at bounding box center [622, 360] width 283 height 22
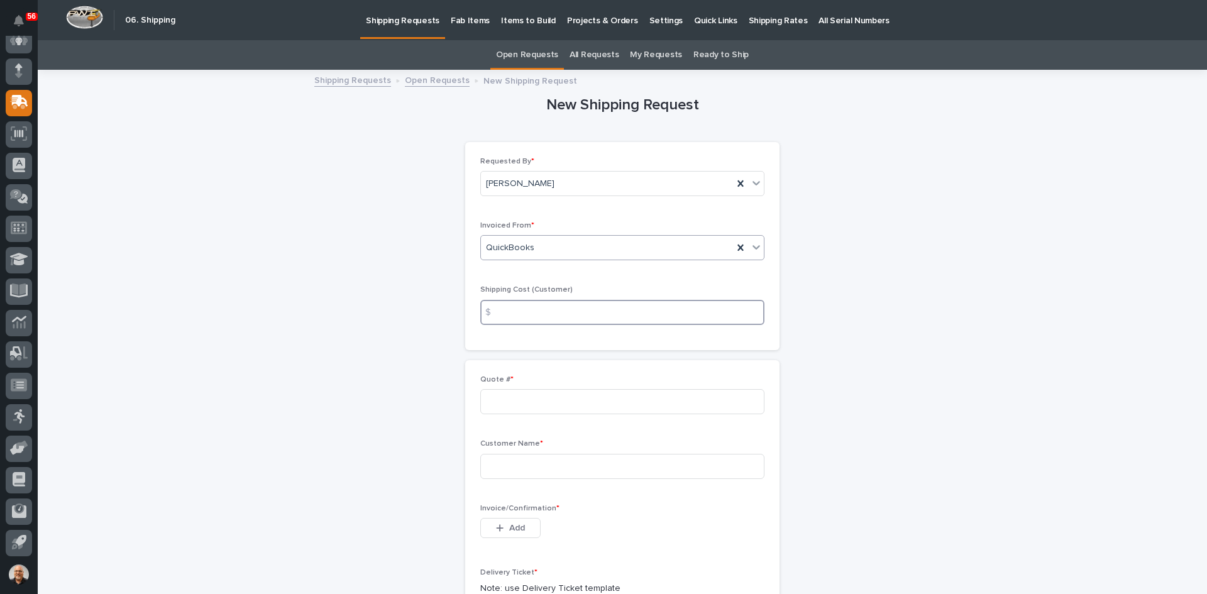
click at [504, 307] on input at bounding box center [622, 312] width 284 height 25
type input "25.00"
click at [514, 400] on input at bounding box center [622, 401] width 284 height 25
type input "136613"
click at [495, 469] on input at bounding box center [622, 466] width 284 height 25
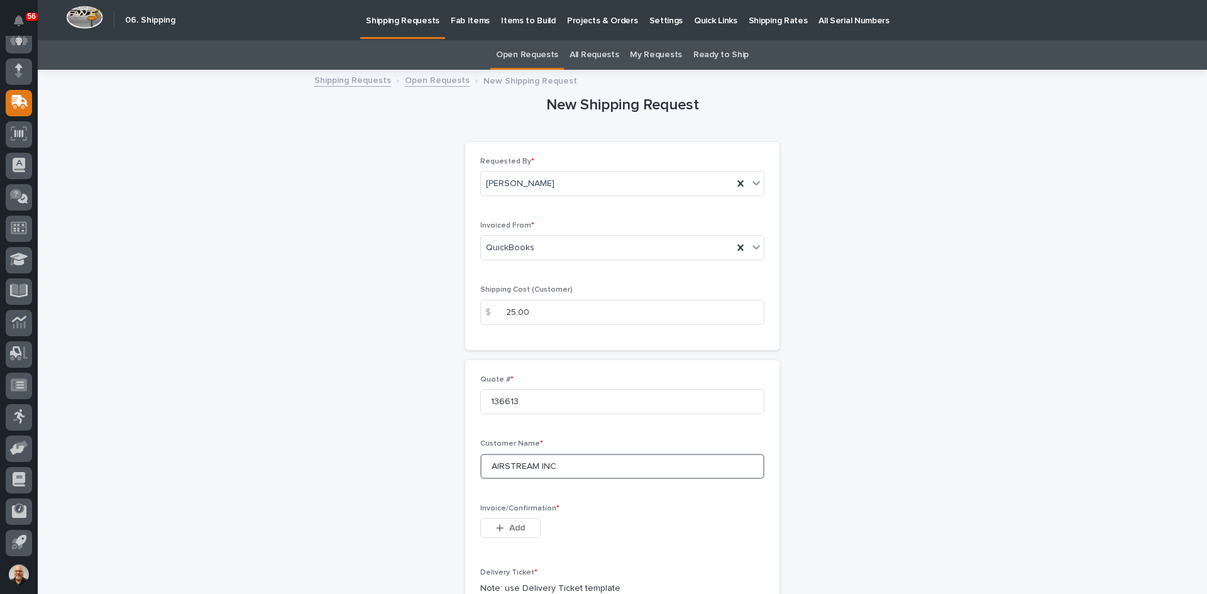
type input "AIRSTREAM INC."
click at [510, 526] on span "Add" at bounding box center [517, 527] width 16 height 11
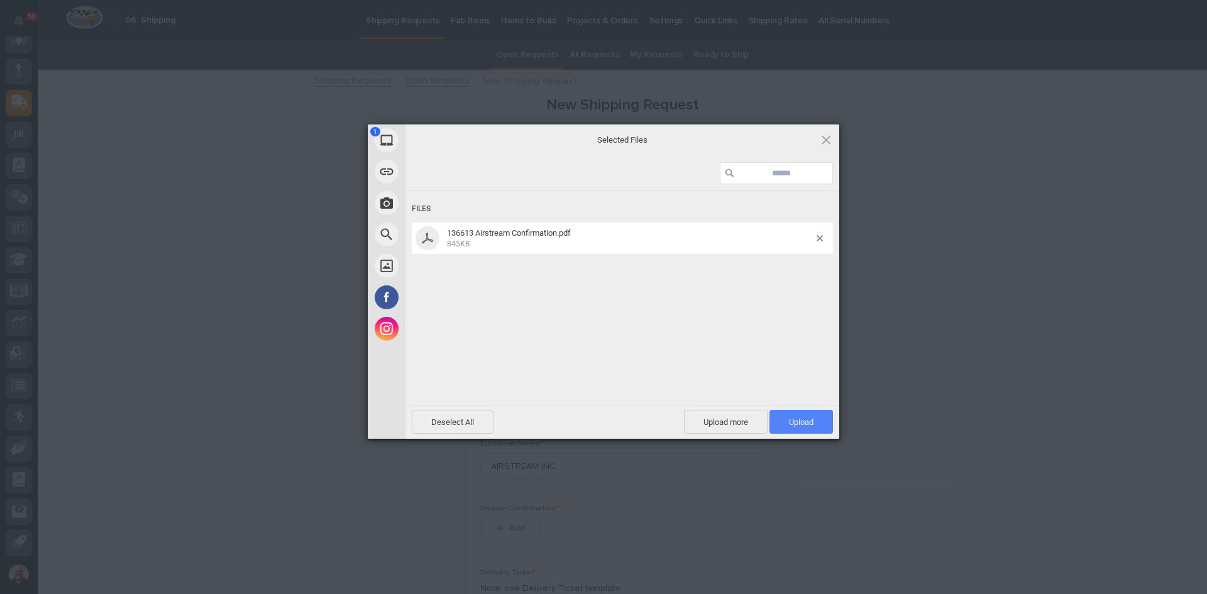
click at [800, 420] on span "Upload 1" at bounding box center [801, 421] width 25 height 9
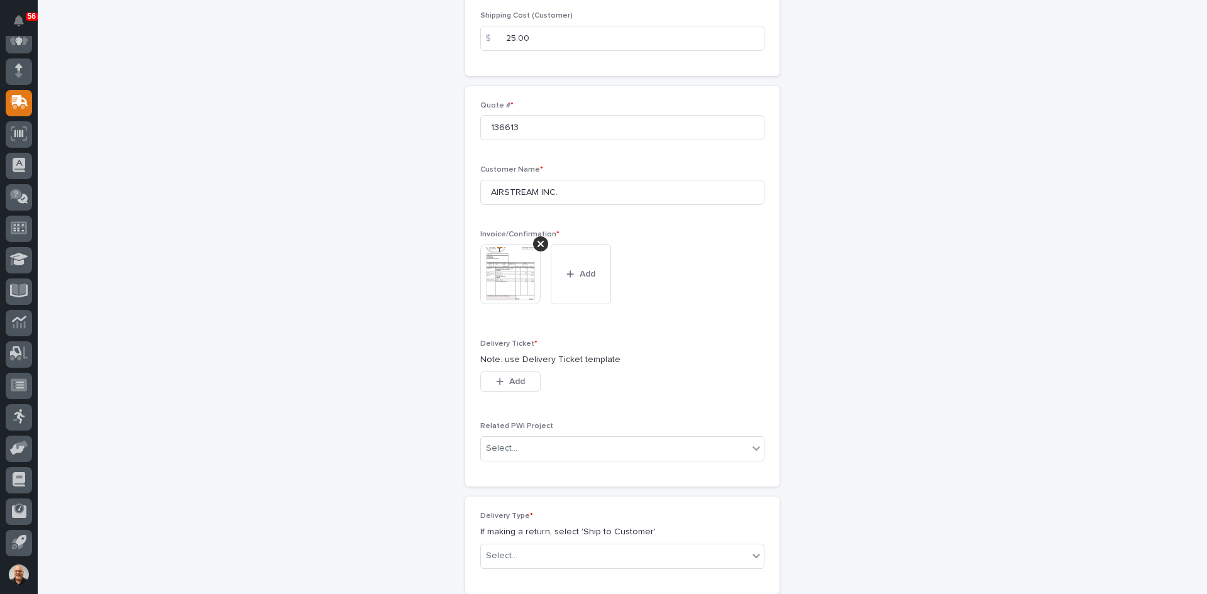
scroll to position [314, 0]
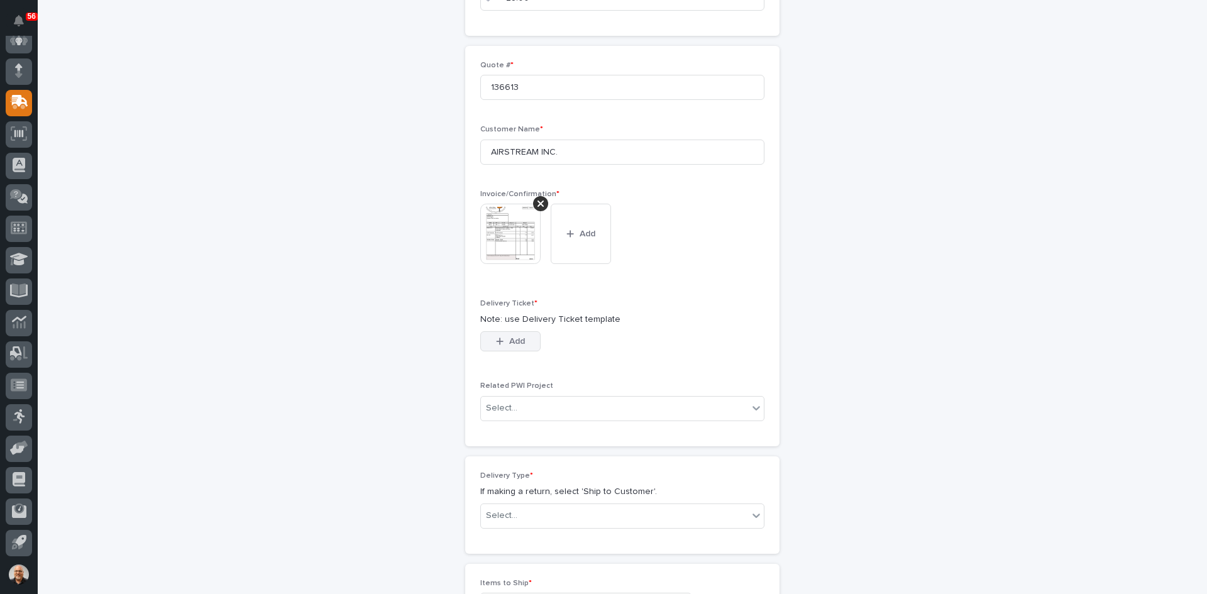
click at [510, 344] on span "Add" at bounding box center [517, 341] width 16 height 11
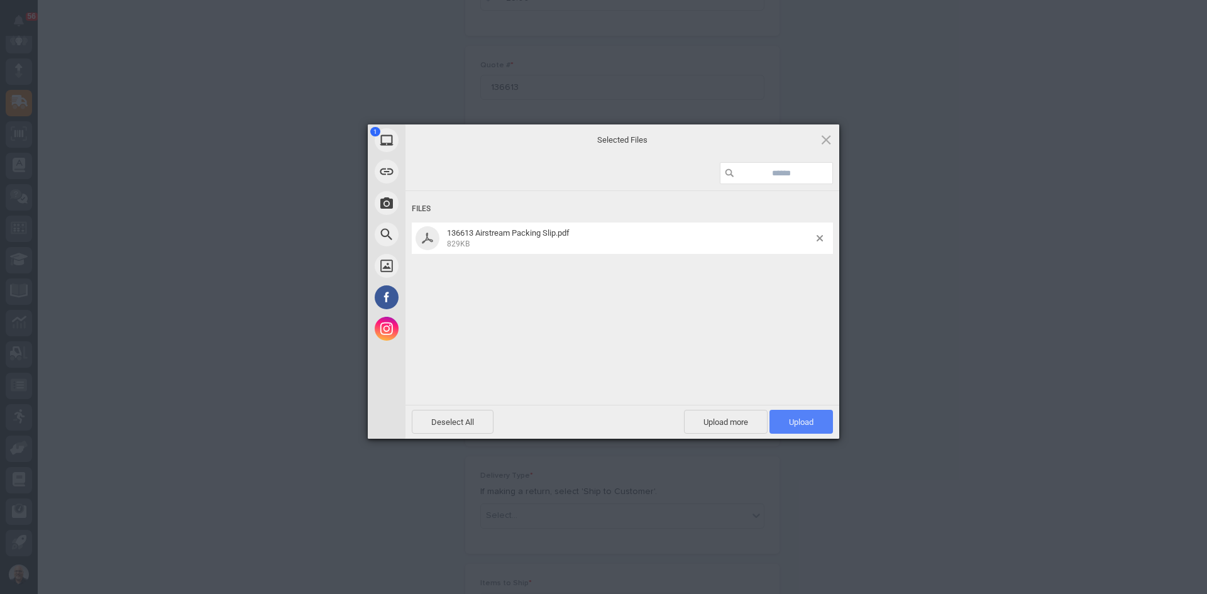
click at [805, 417] on span "Upload 1" at bounding box center [801, 421] width 25 height 9
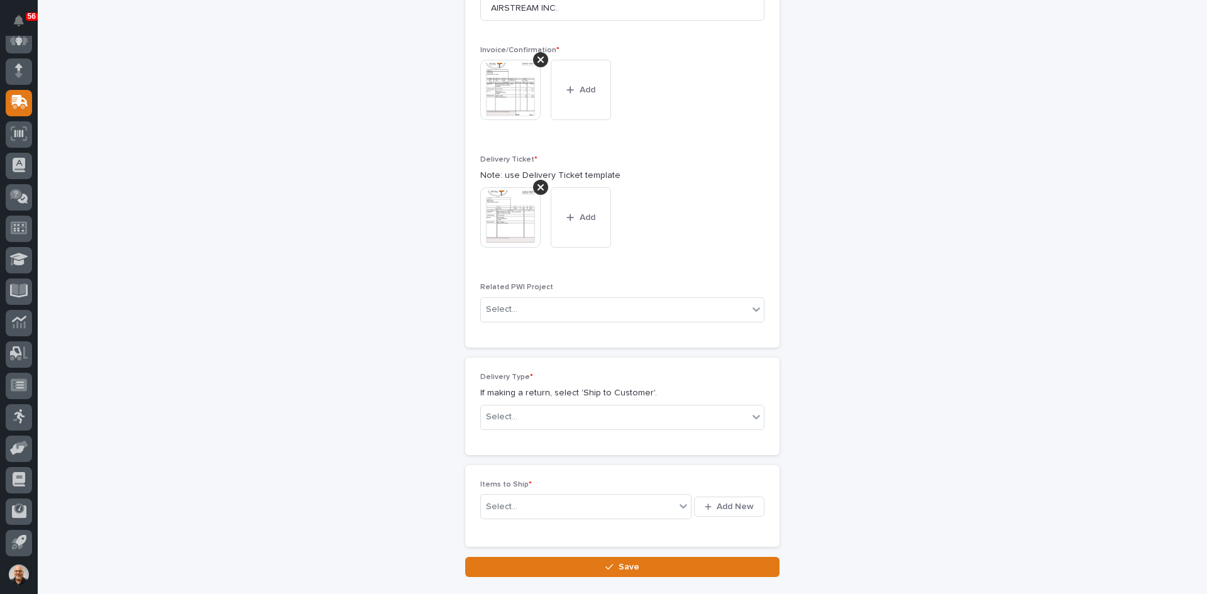
scroll to position [463, 0]
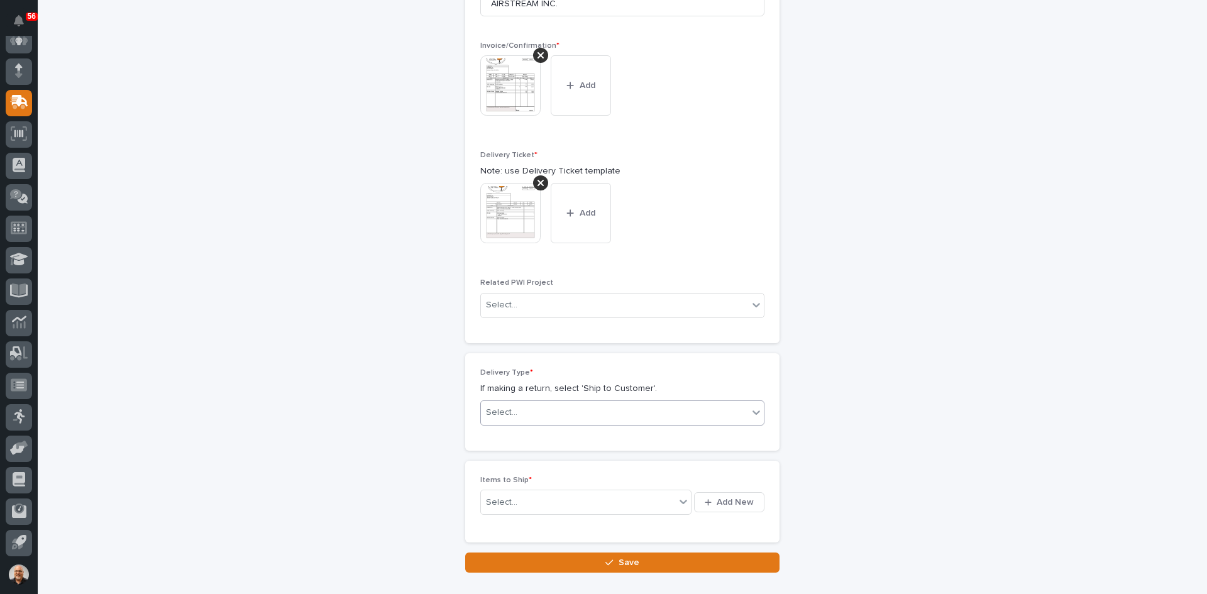
click at [551, 409] on div "Select..." at bounding box center [614, 412] width 267 height 21
click at [523, 434] on div "Ship to Customer" at bounding box center [617, 437] width 283 height 22
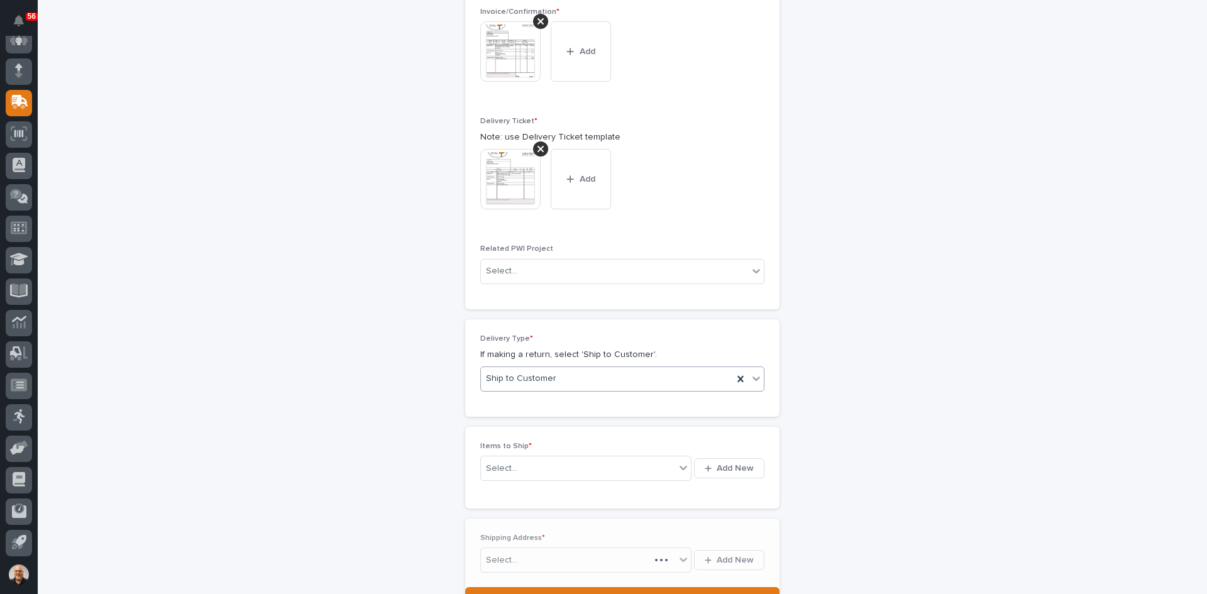
scroll to position [509, 0]
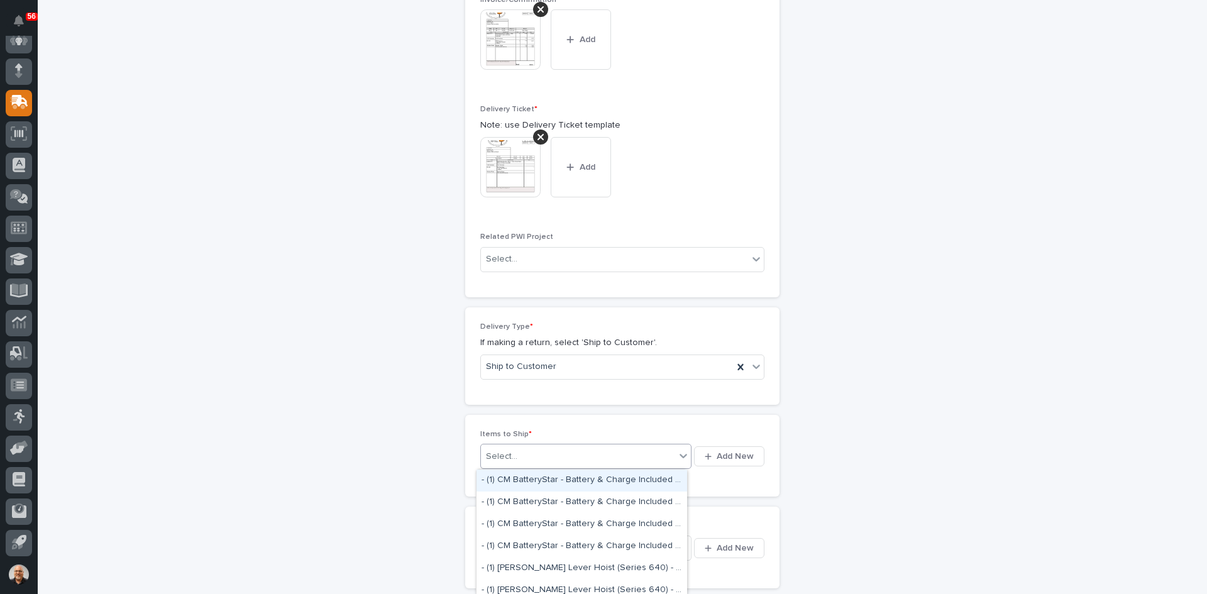
click at [537, 451] on div "Select..." at bounding box center [578, 457] width 194 height 16
click at [739, 452] on span "Add New" at bounding box center [735, 456] width 37 height 11
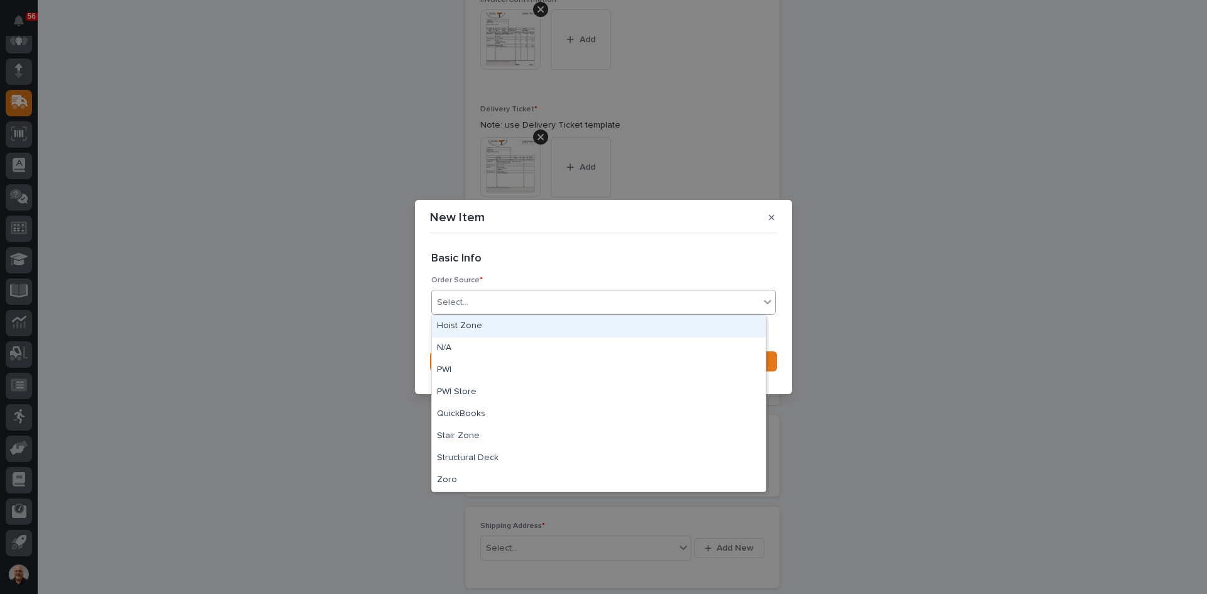
click at [493, 302] on div "Select..." at bounding box center [595, 302] width 327 height 21
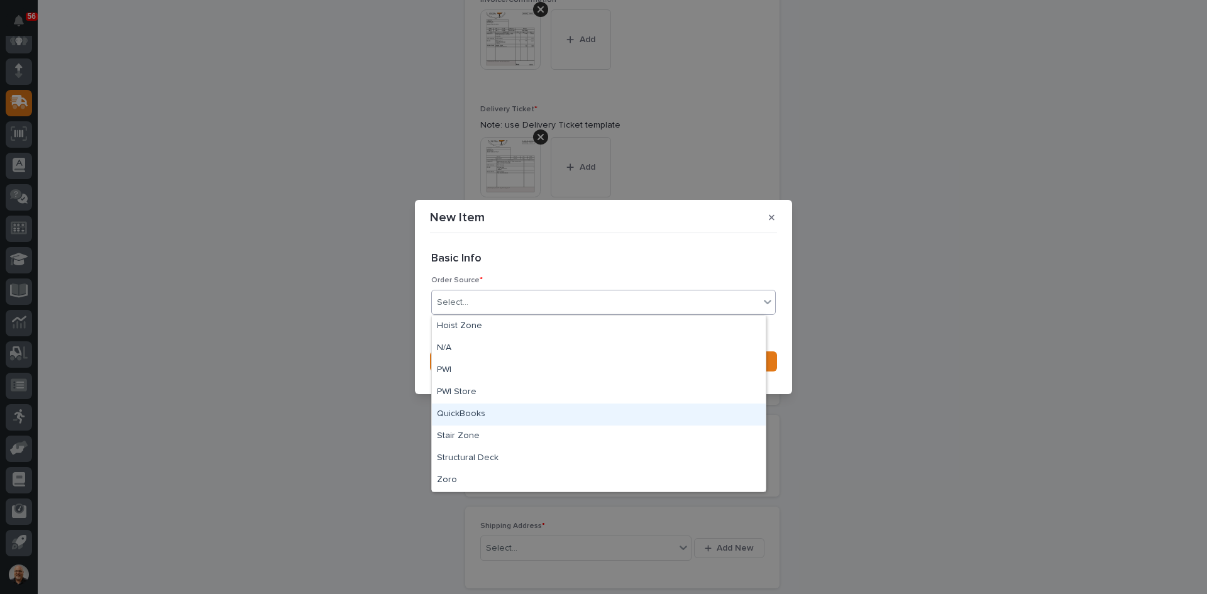
click at [473, 413] on div "QuickBooks" at bounding box center [599, 415] width 334 height 22
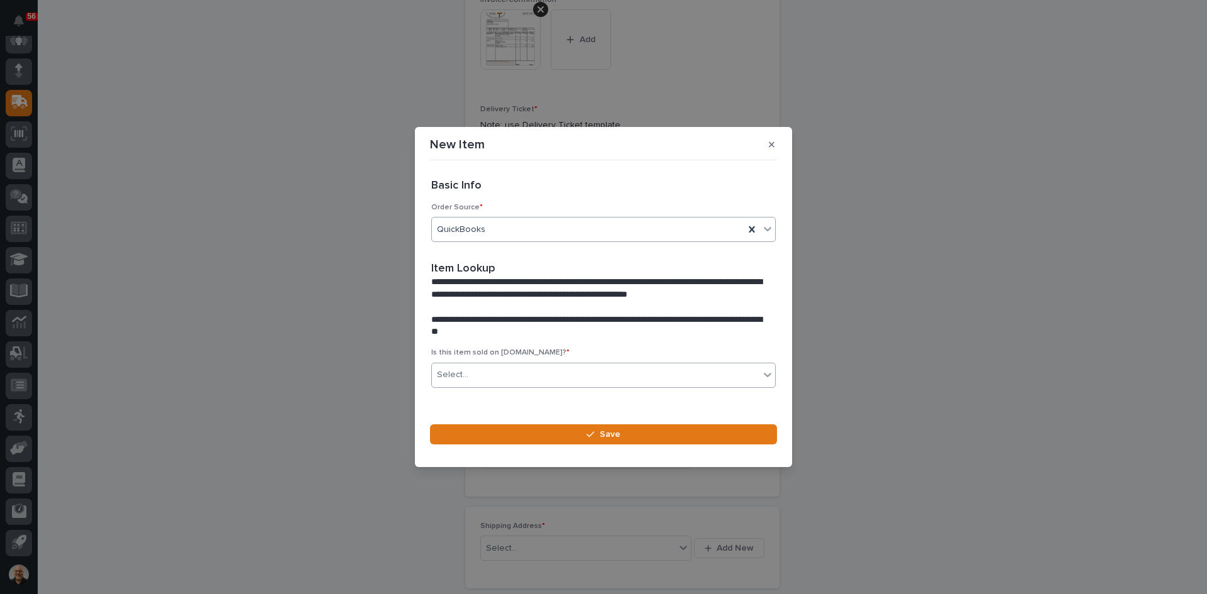
click at [484, 374] on div "Select..." at bounding box center [595, 375] width 327 height 21
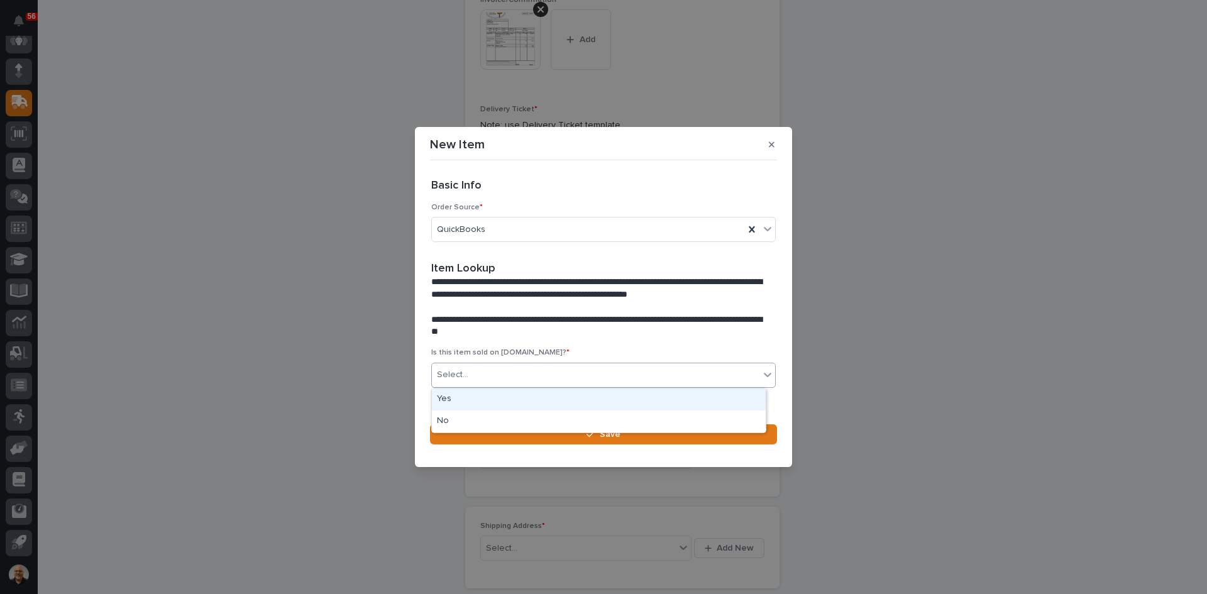
click at [470, 399] on div "Yes" at bounding box center [599, 399] width 334 height 22
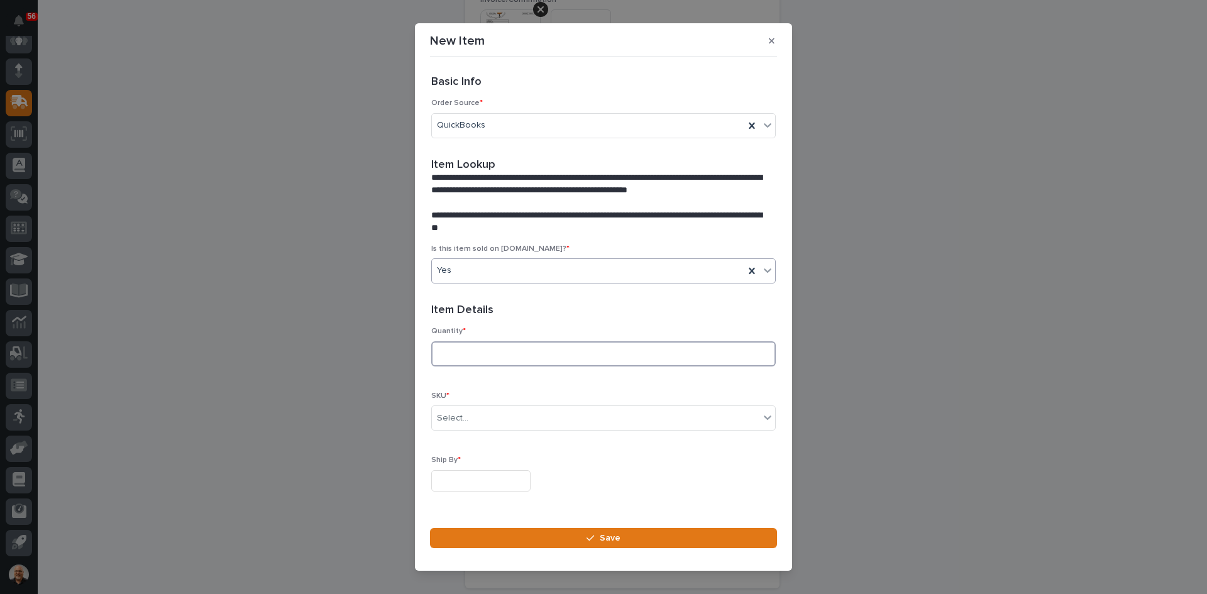
click at [454, 353] on input at bounding box center [603, 353] width 344 height 25
type input "1"
click at [470, 420] on div "Select..." at bounding box center [595, 418] width 327 height 21
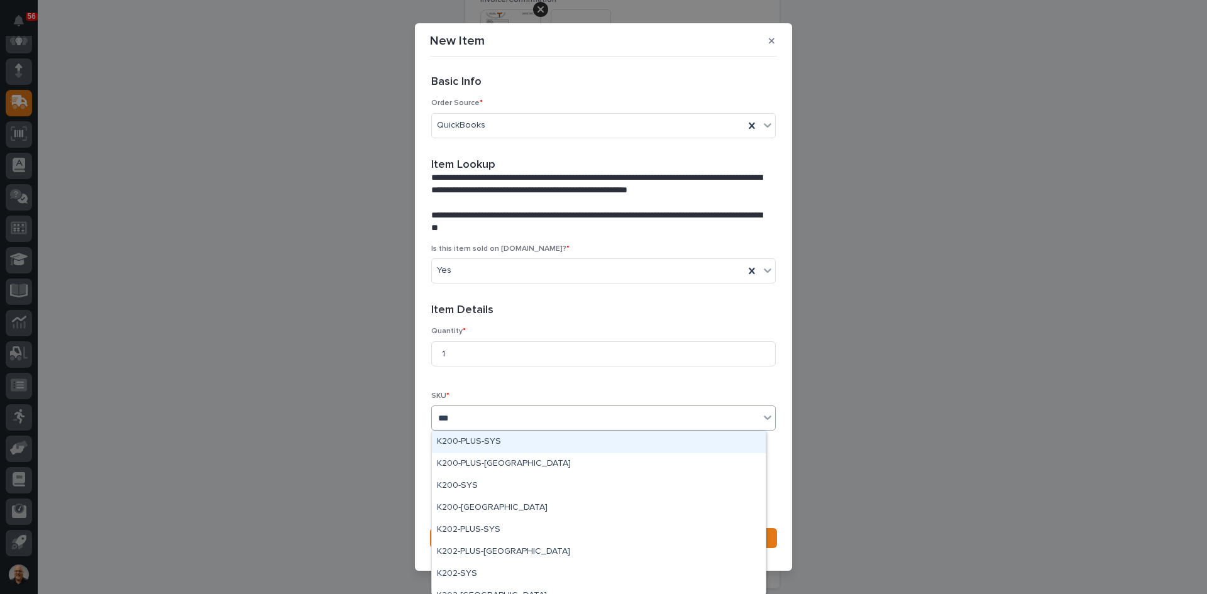
type input "****"
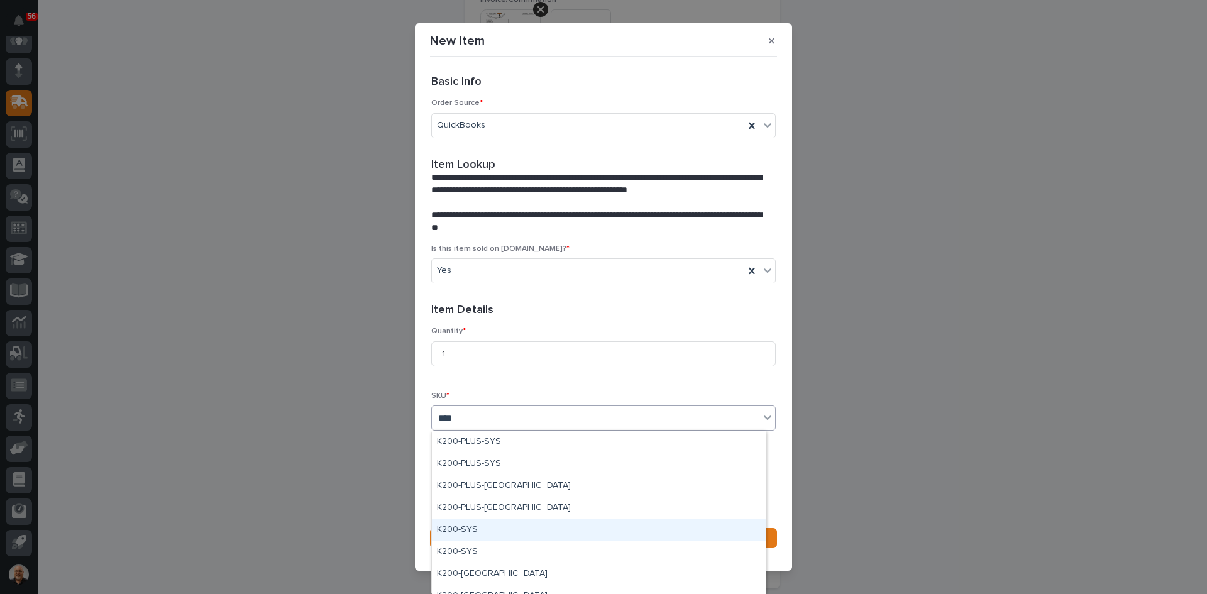
click at [455, 527] on div "K200-SYS" at bounding box center [599, 530] width 334 height 22
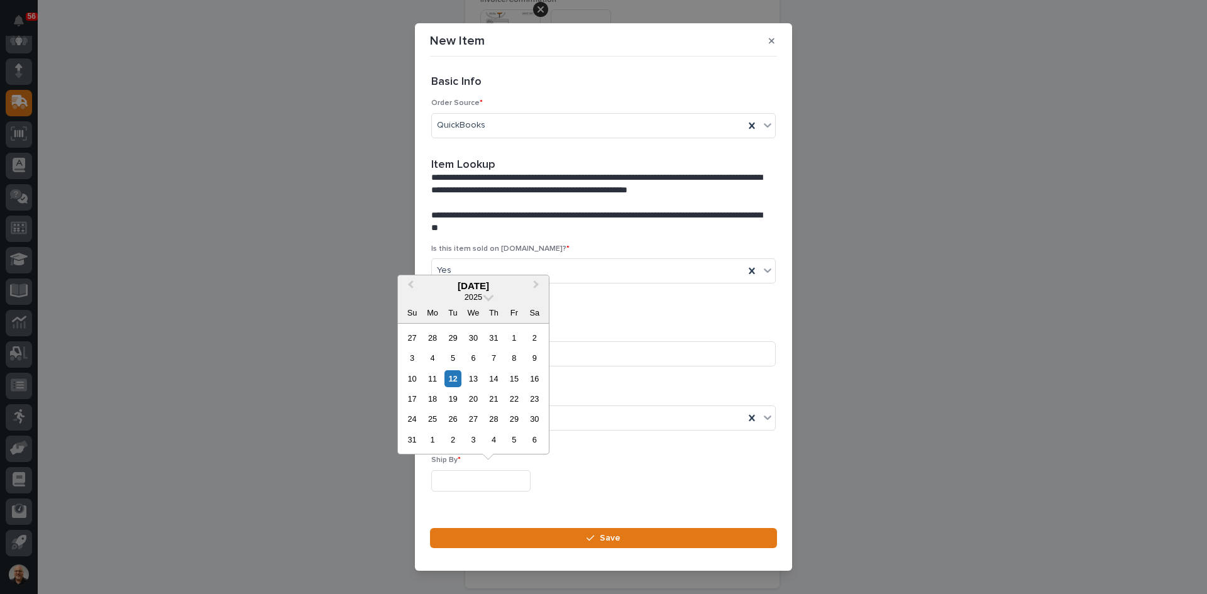
click at [467, 476] on input "text" at bounding box center [480, 481] width 99 height 22
click at [452, 377] on div "12" at bounding box center [452, 378] width 17 height 17
type input "**********"
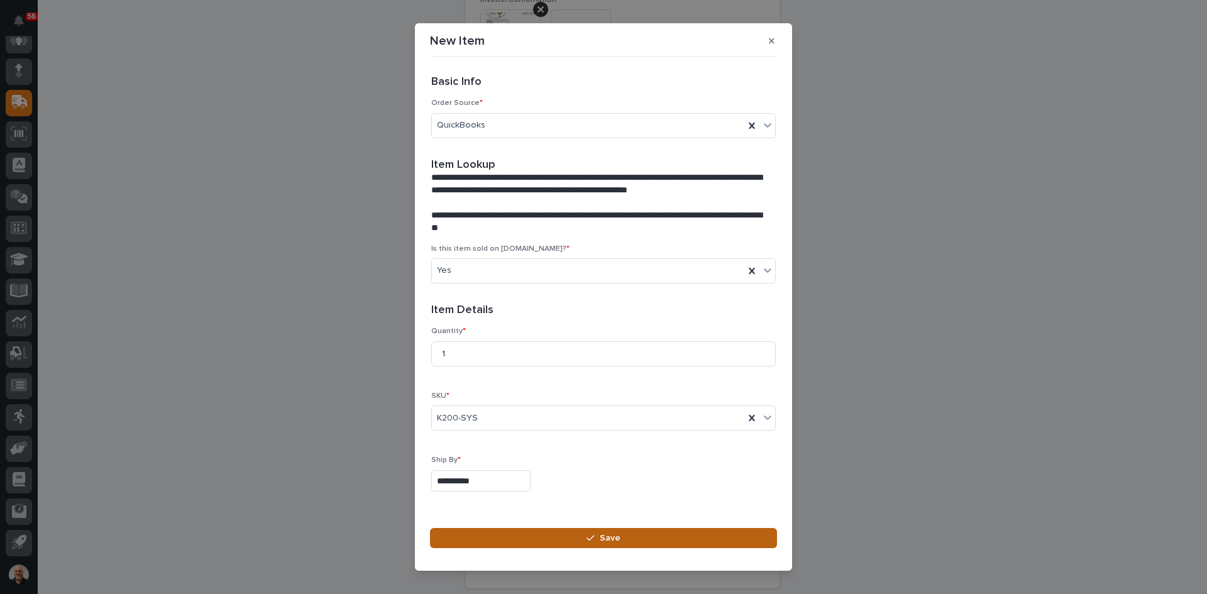
click at [608, 539] on span "Save" at bounding box center [610, 537] width 21 height 11
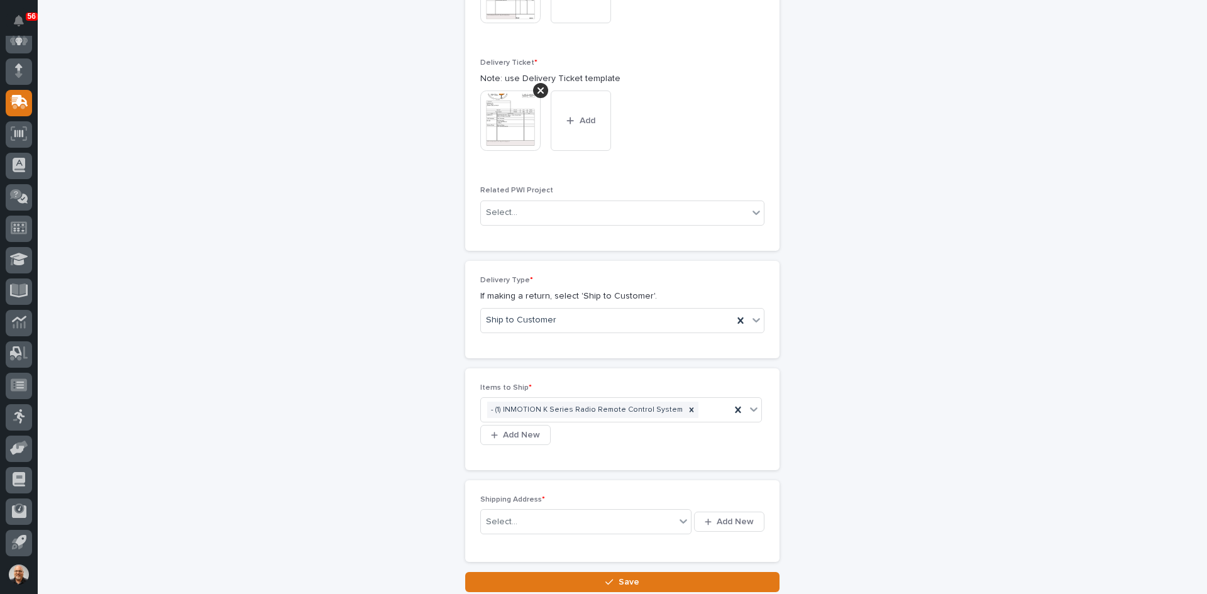
scroll to position [576, 0]
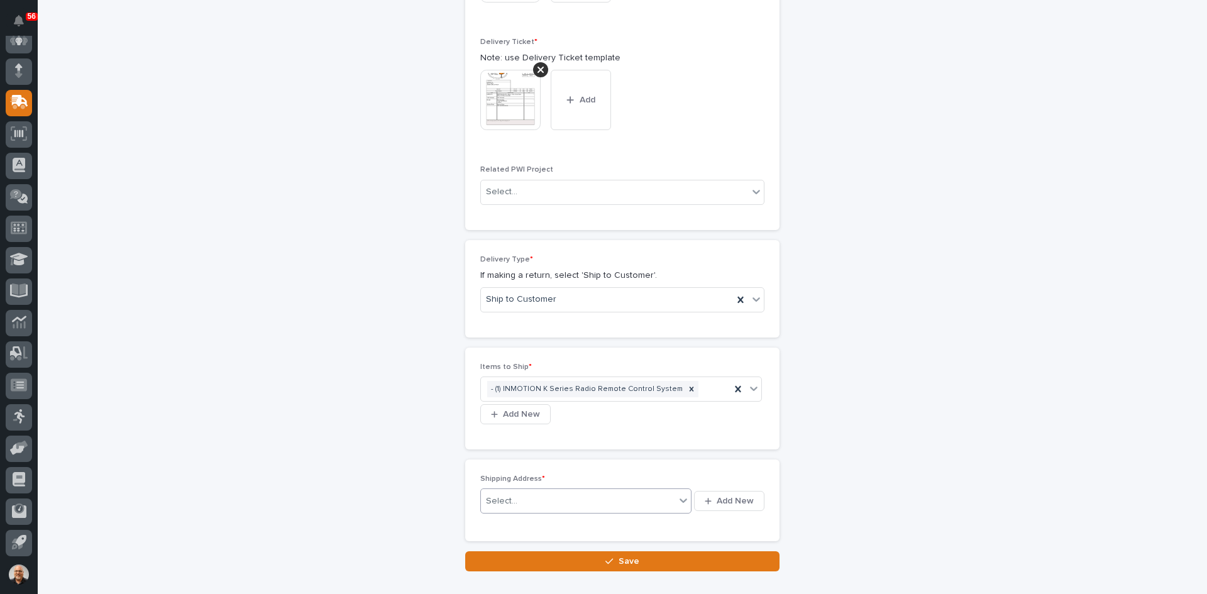
click at [559, 491] on div "Select..." at bounding box center [578, 501] width 194 height 21
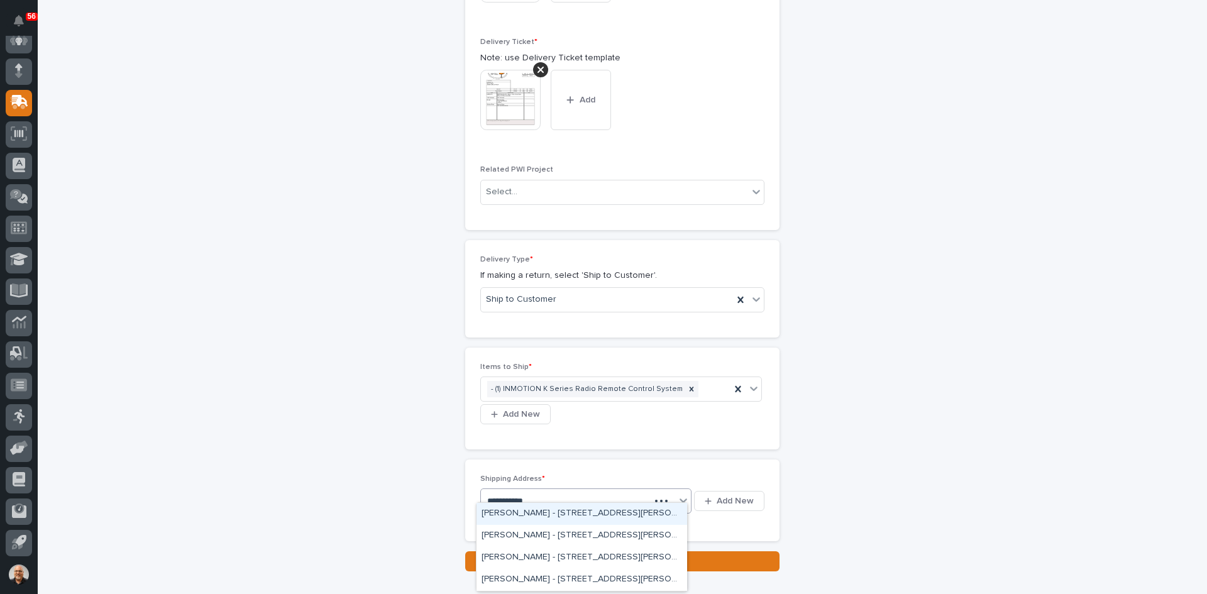
type input "**********"
click at [615, 536] on div "[PERSON_NAME] - [STREET_ADDRESS][PERSON_NAME]" at bounding box center [581, 536] width 211 height 22
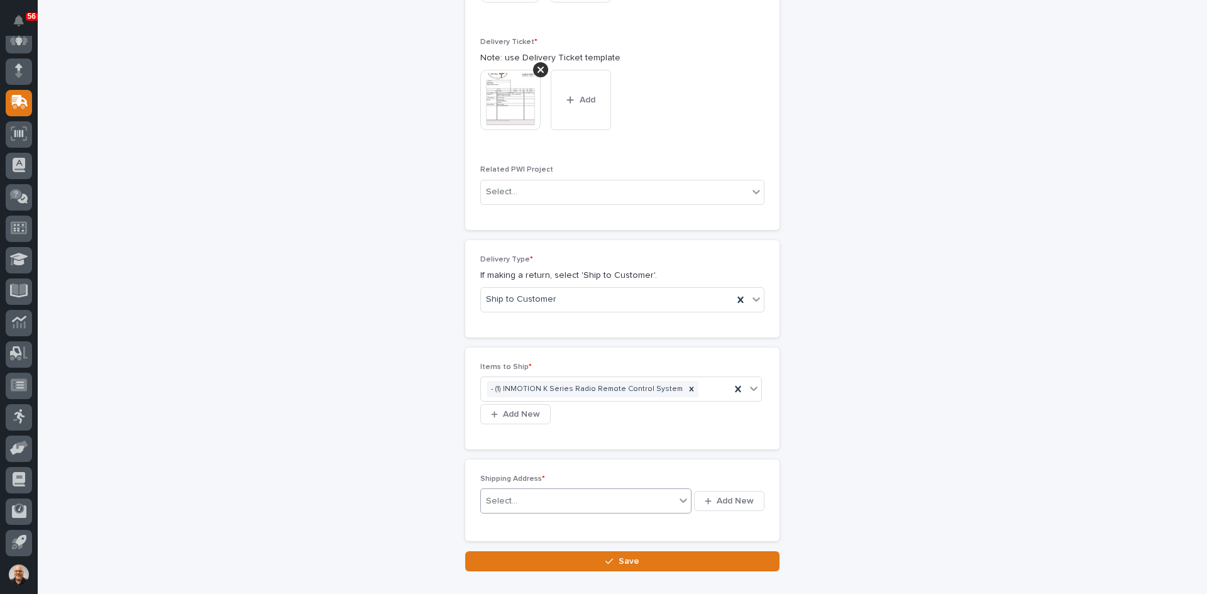
scroll to position [593, 0]
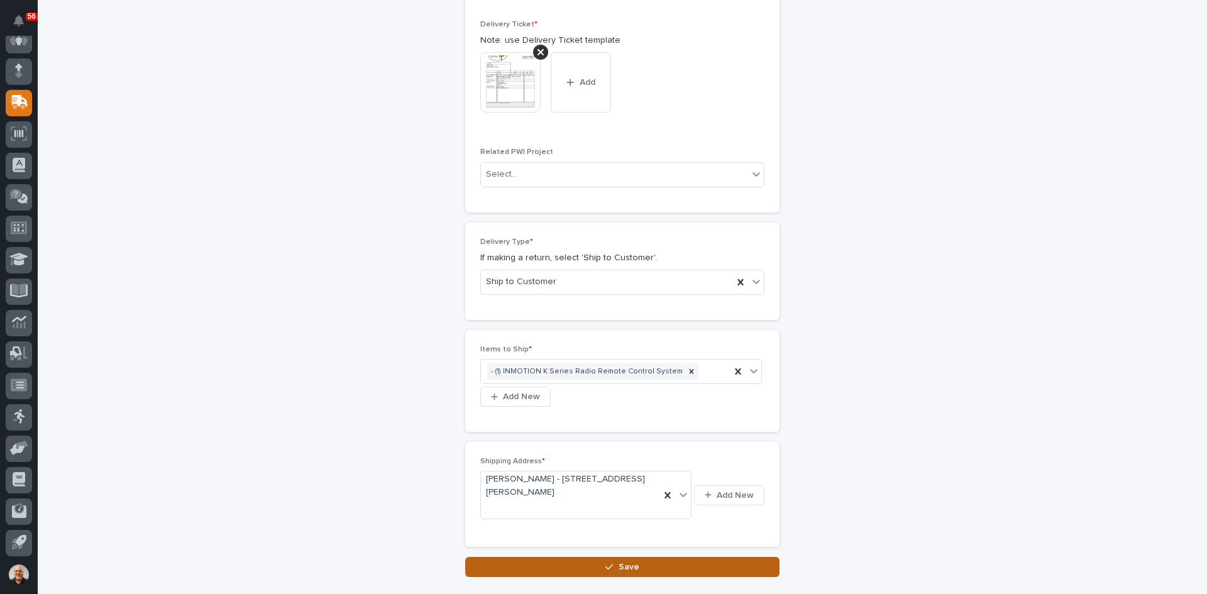
click at [627, 561] on button "Save" at bounding box center [622, 567] width 314 height 20
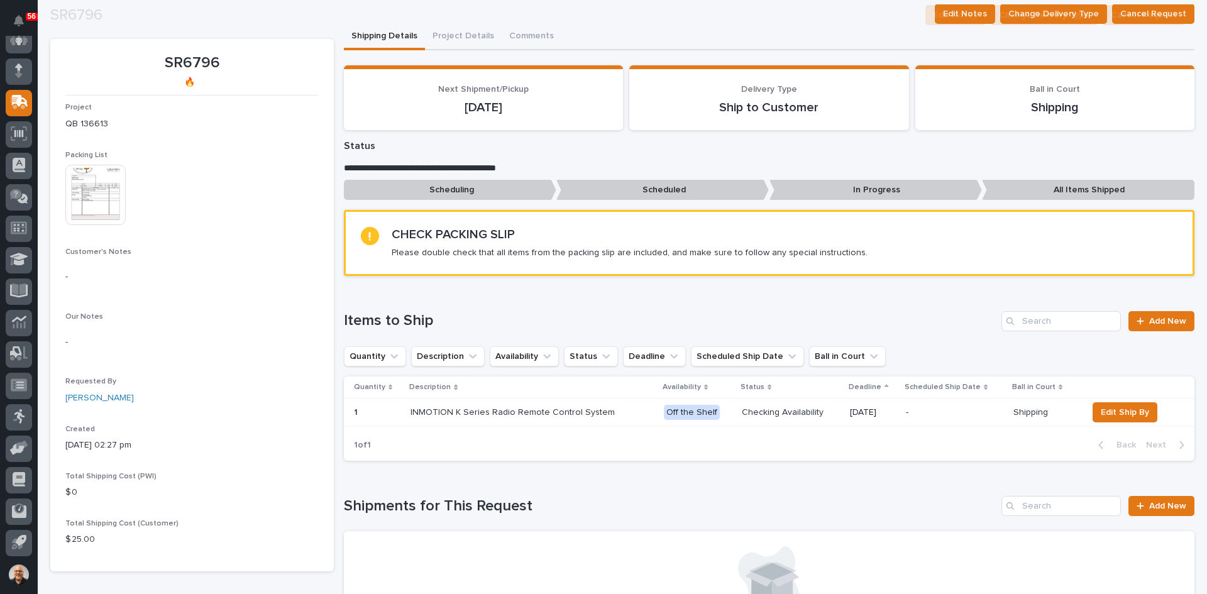
scroll to position [251, 0]
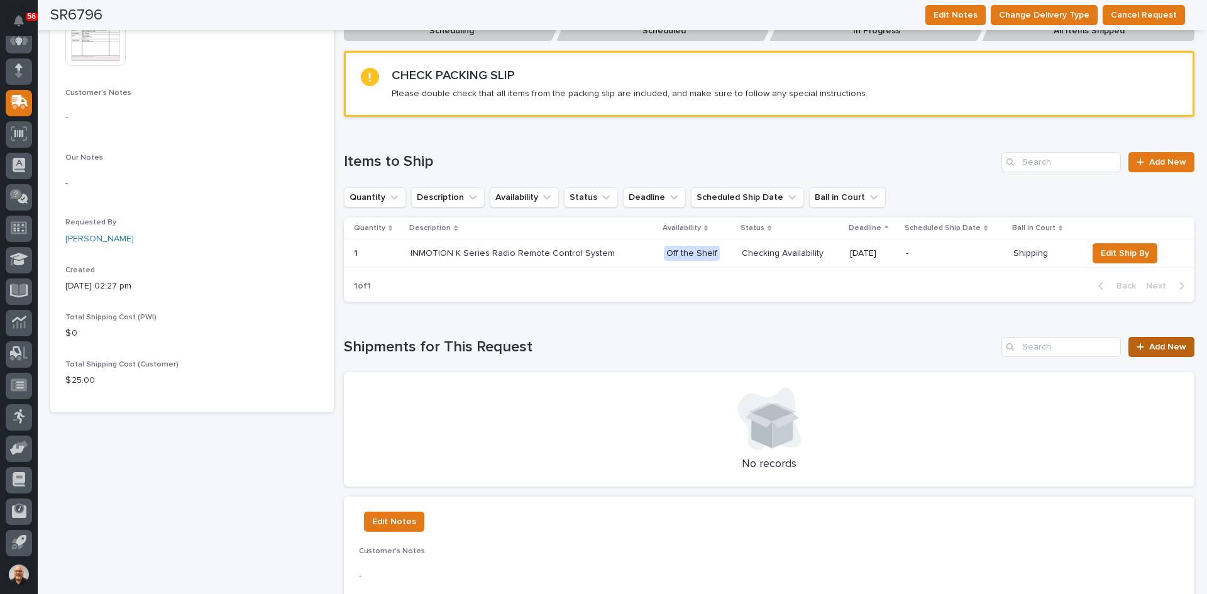
click at [1155, 343] on span "Add New" at bounding box center [1167, 347] width 37 height 9
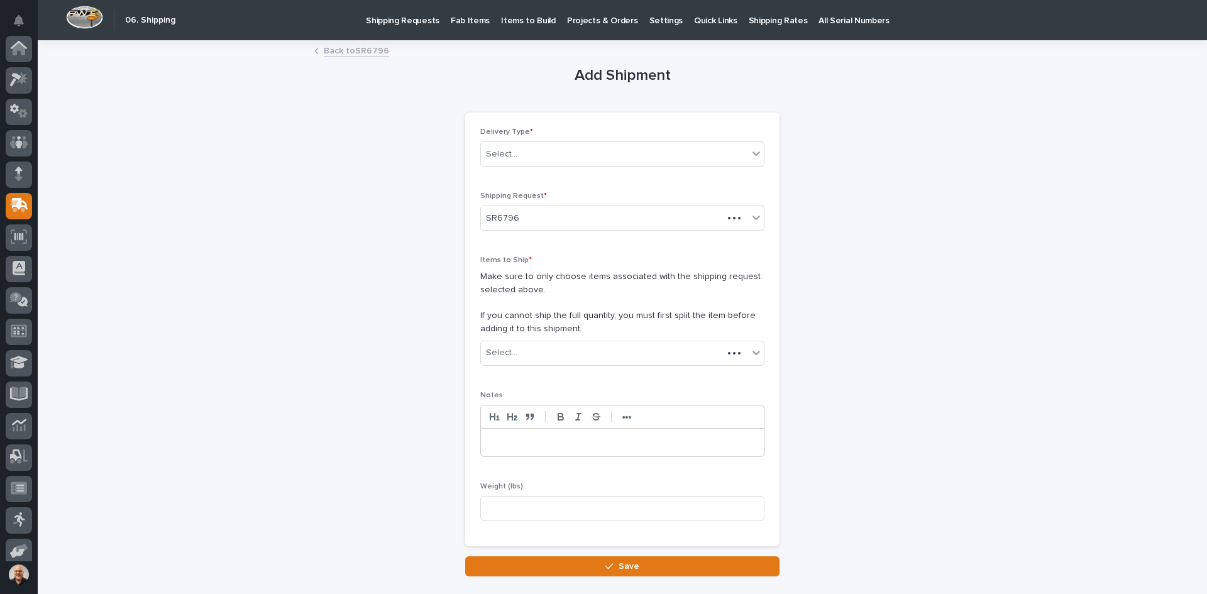
scroll to position [103, 0]
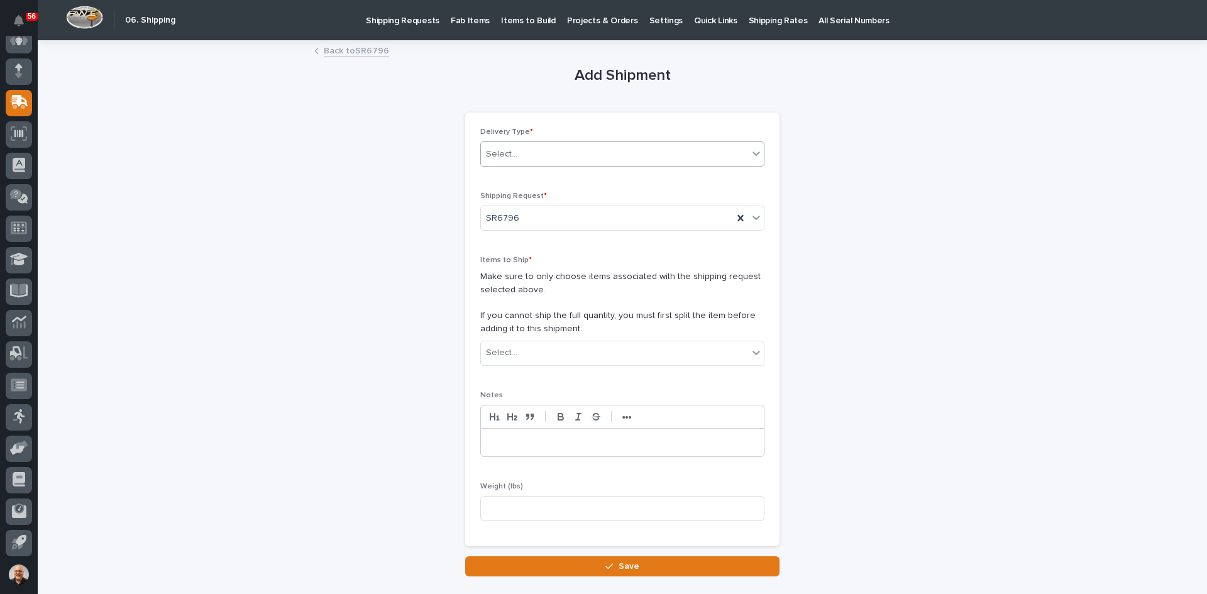
click at [522, 160] on div "Select..." at bounding box center [614, 154] width 267 height 21
click at [523, 214] on div "Package/Box Shipment" at bounding box center [617, 222] width 283 height 22
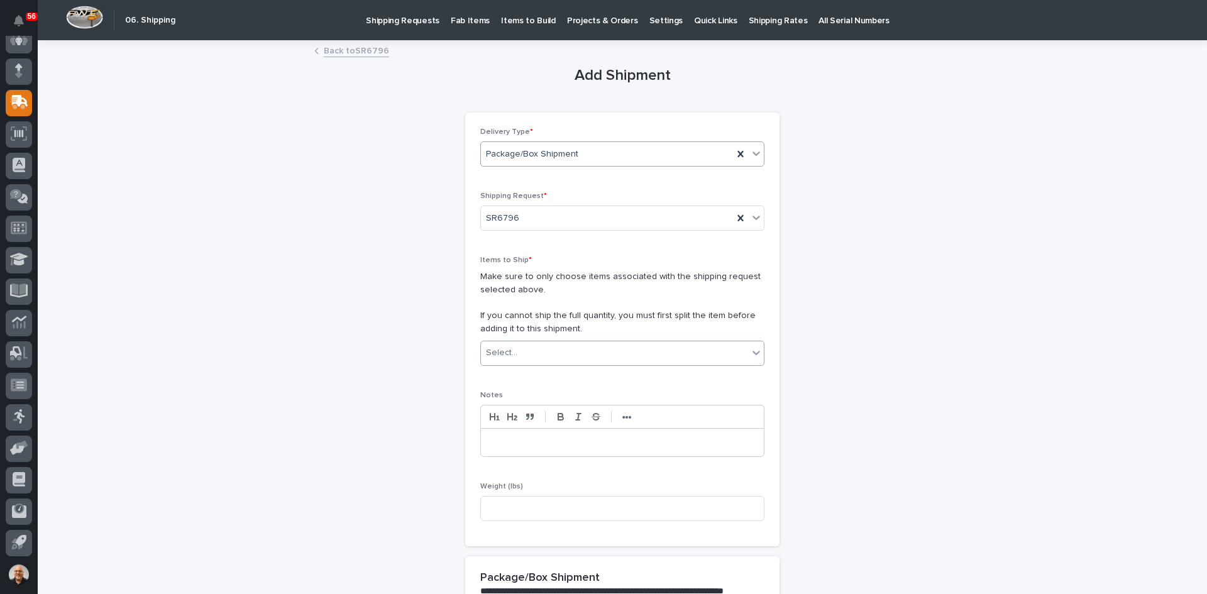
click at [534, 352] on div "Select..." at bounding box center [614, 353] width 267 height 21
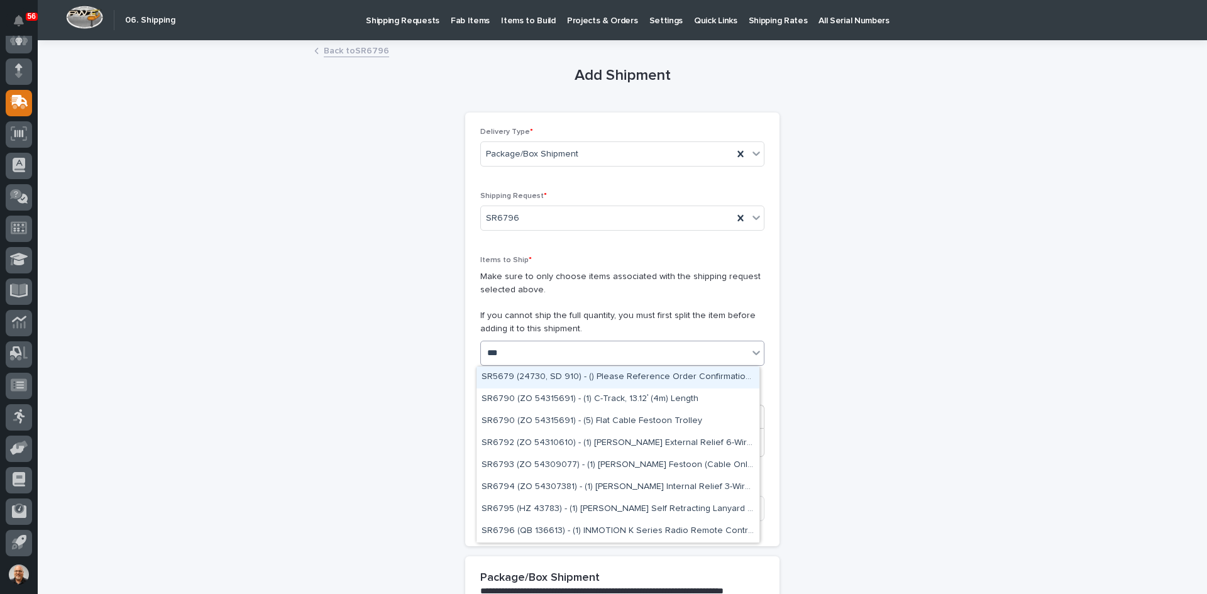
type input "****"
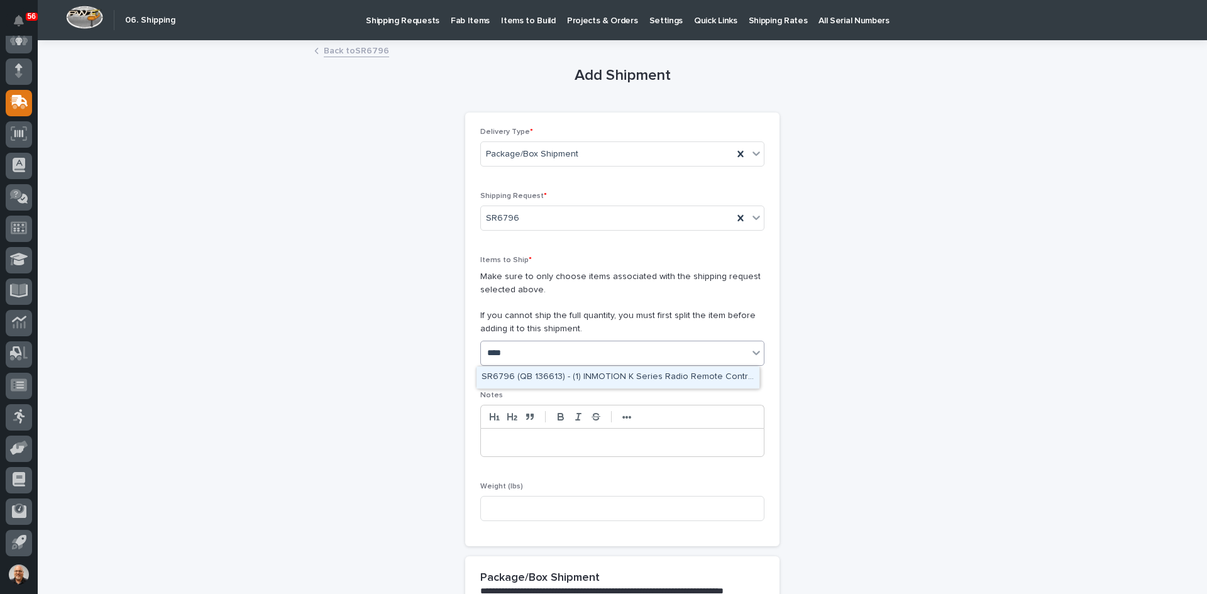
click at [569, 374] on div "SR6796 (QB 136613) - (1) INMOTION K Series Radio Remote Control System" at bounding box center [617, 377] width 283 height 22
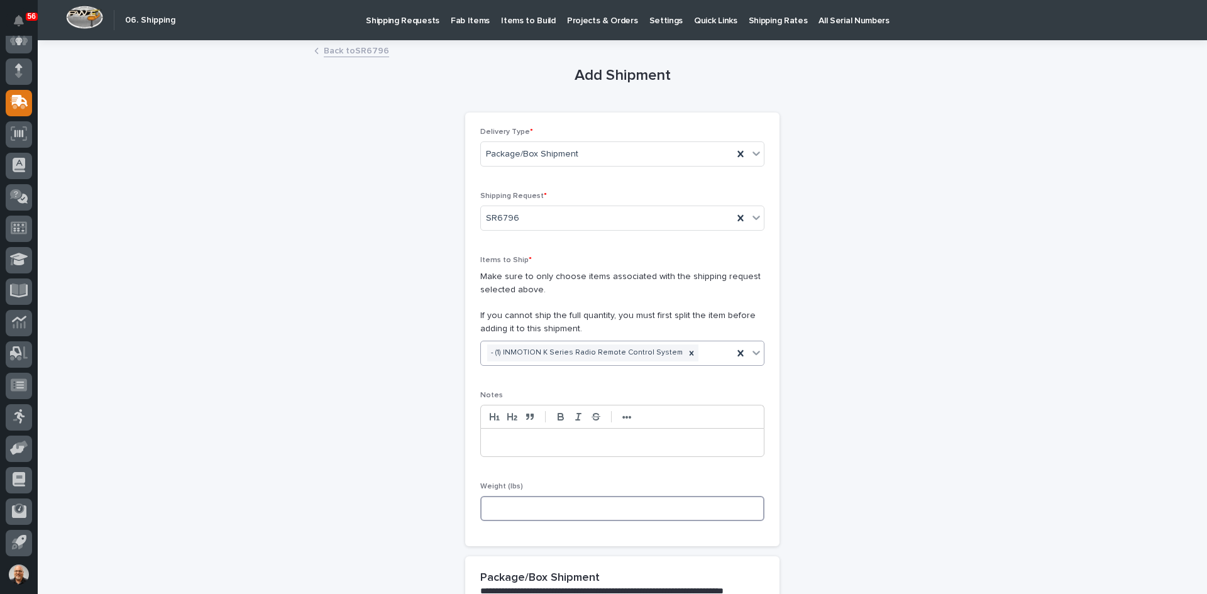
click at [500, 507] on input at bounding box center [622, 508] width 284 height 25
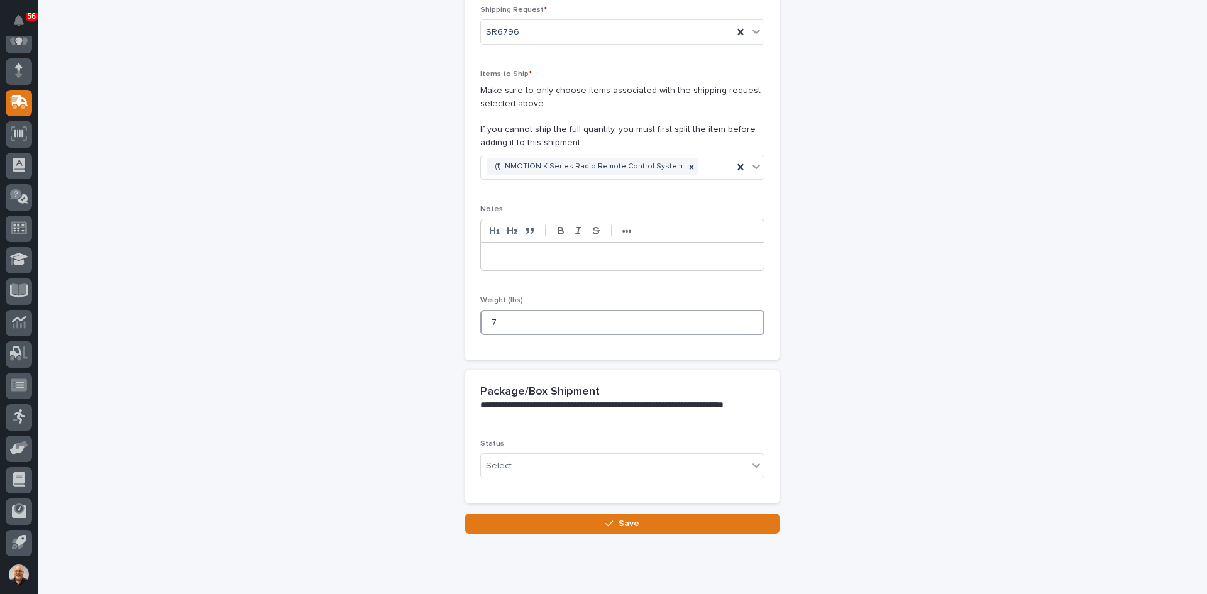
scroll to position [189, 0]
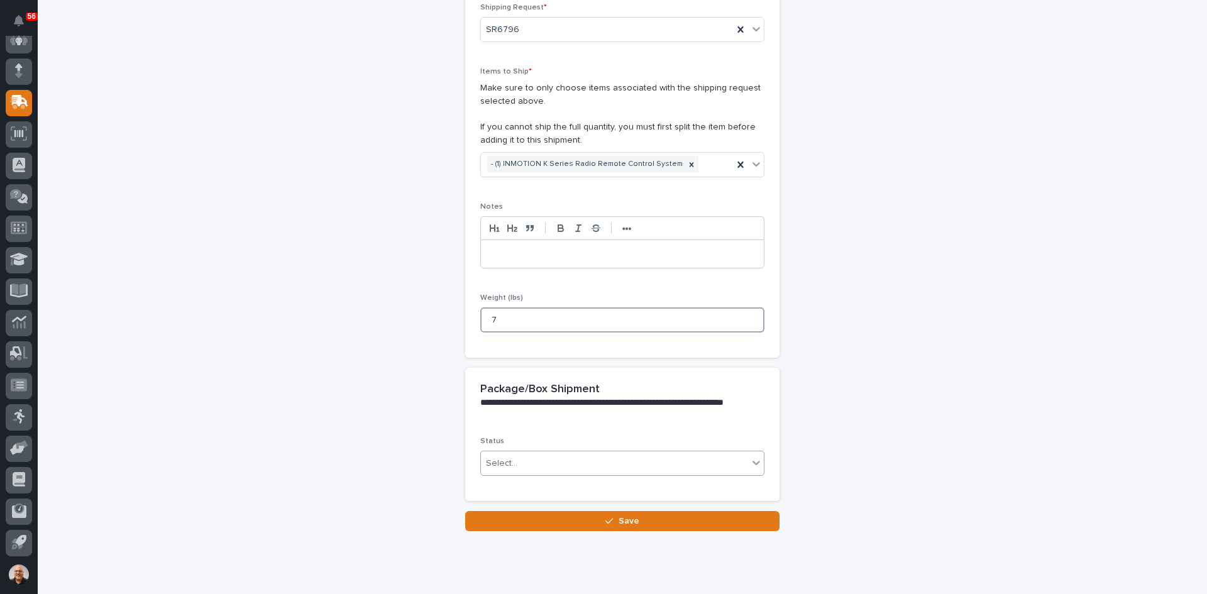
type input "7"
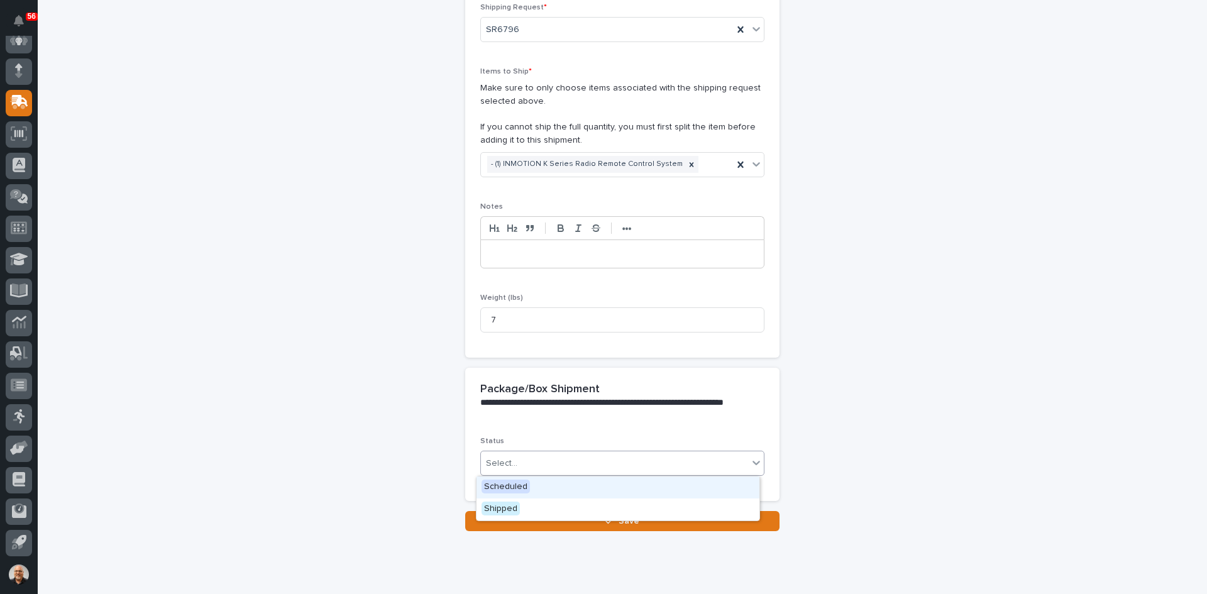
click at [523, 459] on div "Select..." at bounding box center [614, 463] width 267 height 21
click at [503, 509] on span "Shipped" at bounding box center [500, 509] width 38 height 14
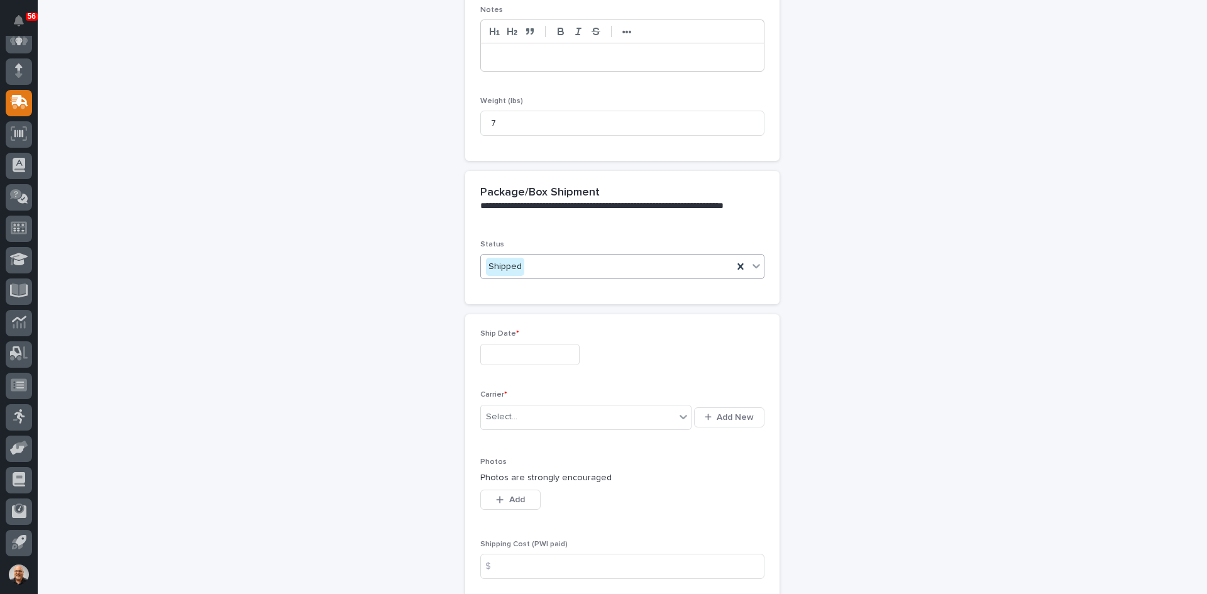
scroll to position [403, 0]
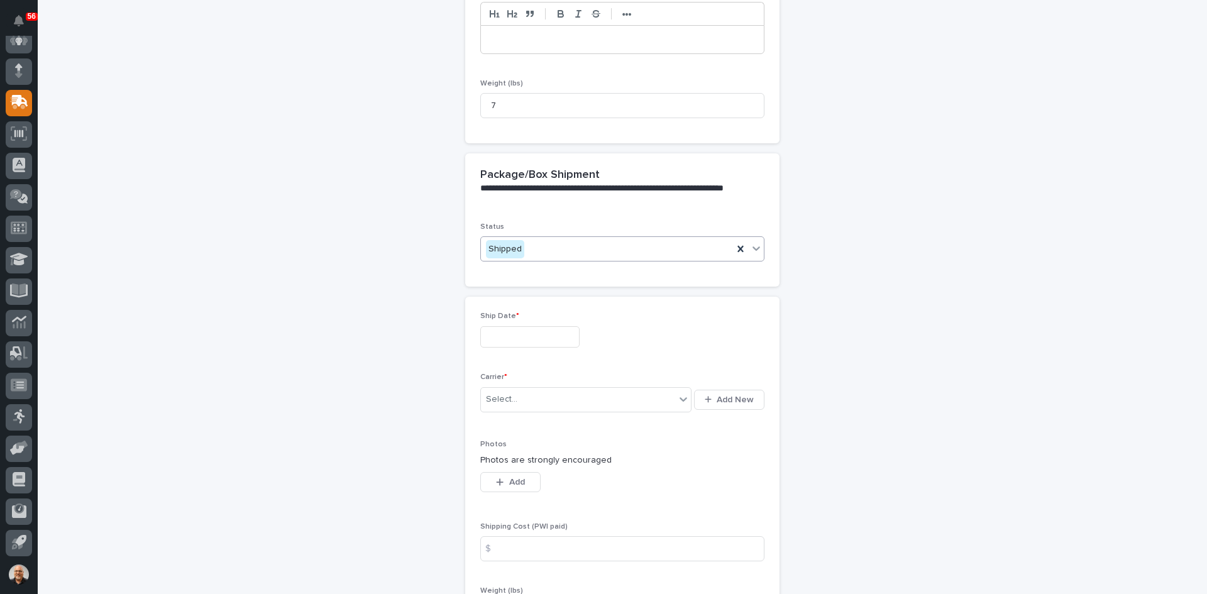
click at [512, 338] on input "text" at bounding box center [529, 337] width 99 height 22
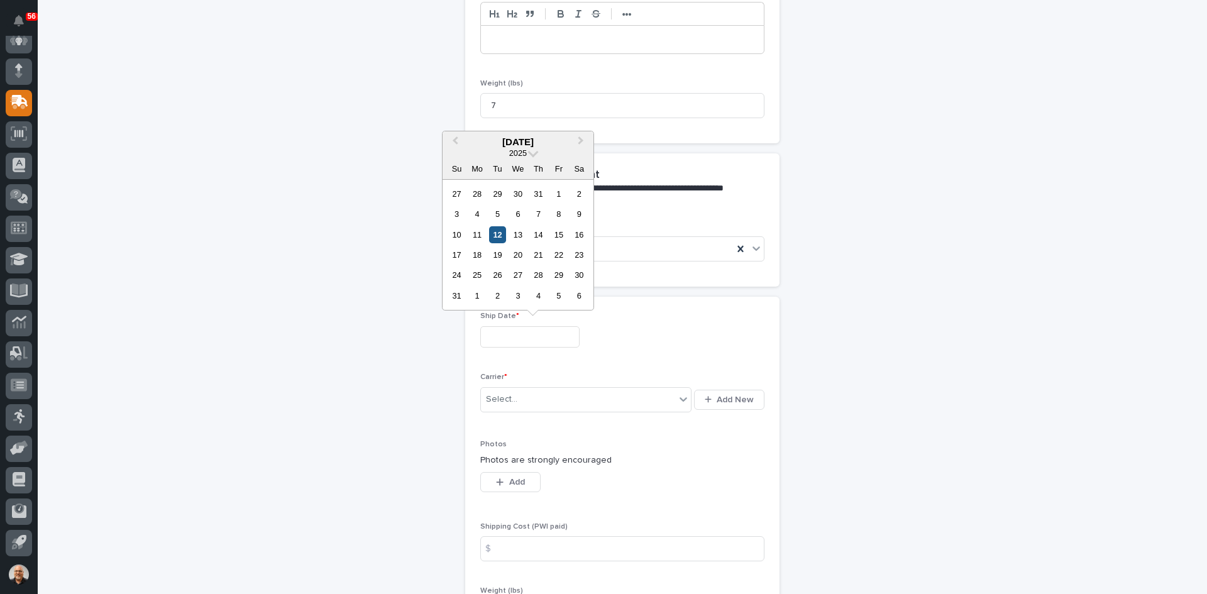
click at [495, 229] on div "12" at bounding box center [497, 234] width 17 height 17
type input "**********"
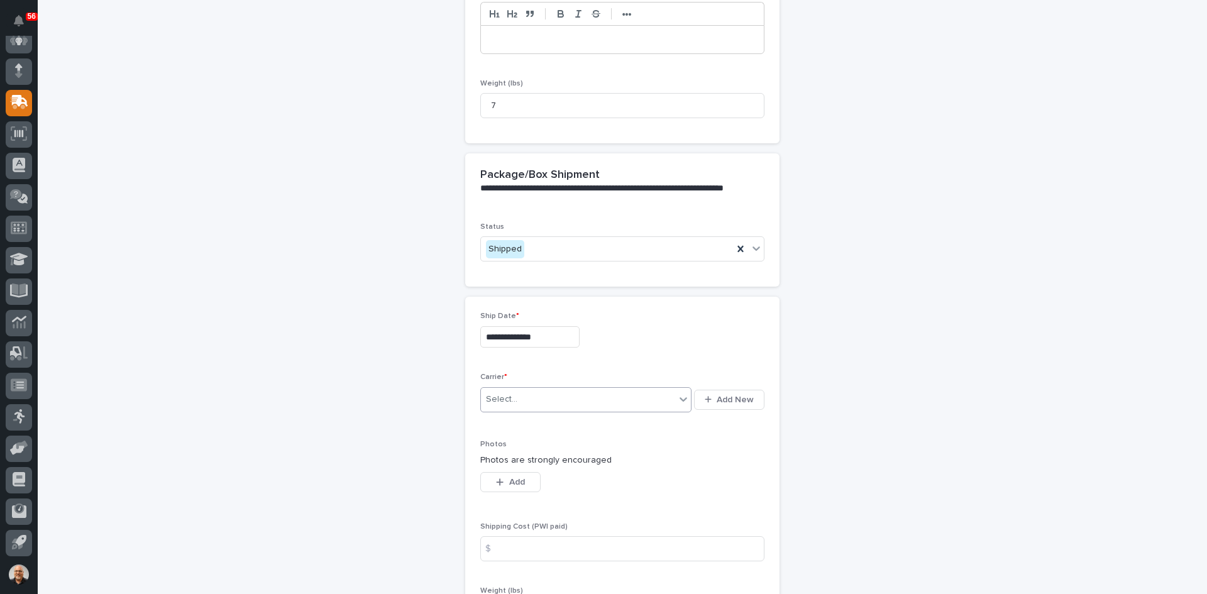
click at [516, 396] on div "Select..." at bounding box center [578, 399] width 194 height 21
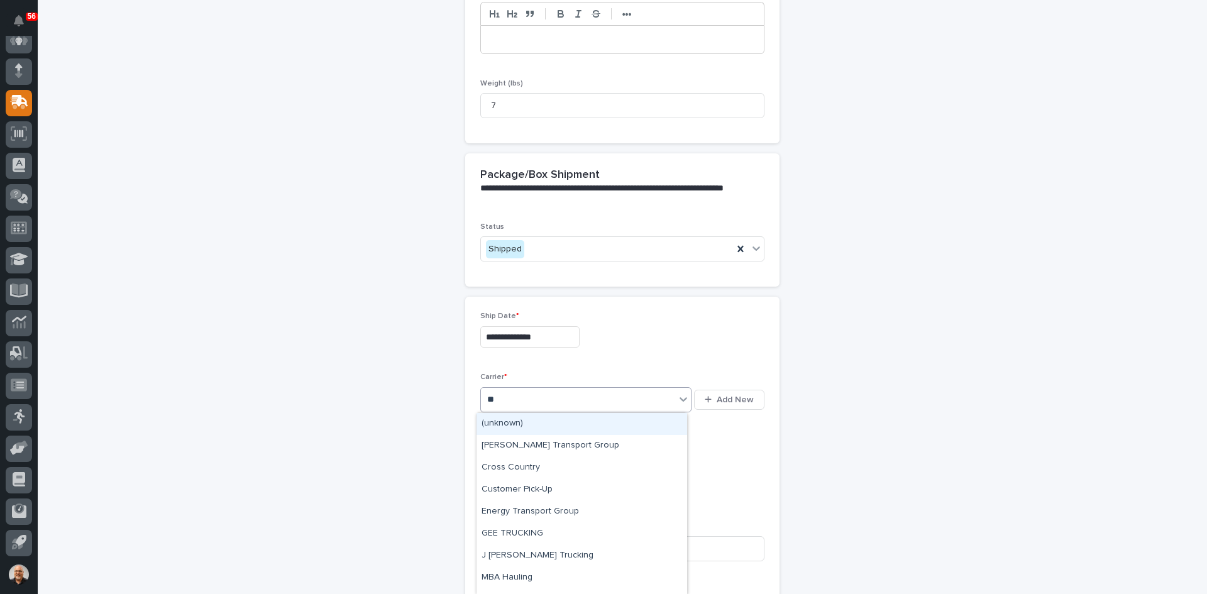
type input "***"
click at [525, 424] on div "UPS" at bounding box center [581, 424] width 211 height 22
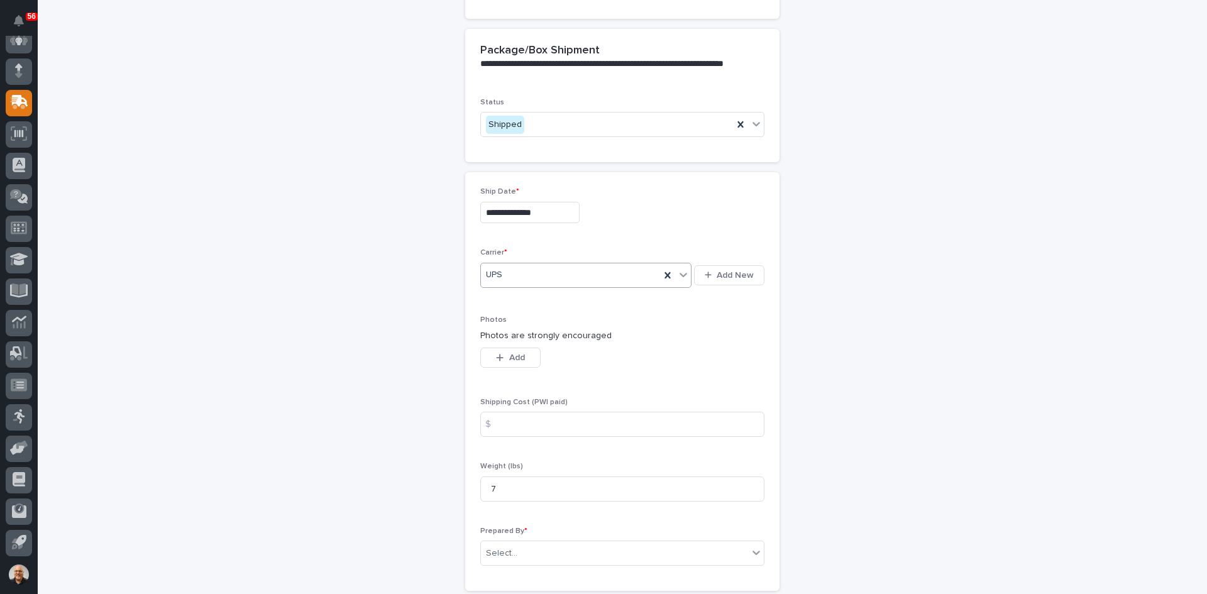
scroll to position [529, 0]
click at [500, 422] on div "$" at bounding box center [492, 422] width 25 height 25
click at [519, 424] on input at bounding box center [622, 422] width 284 height 25
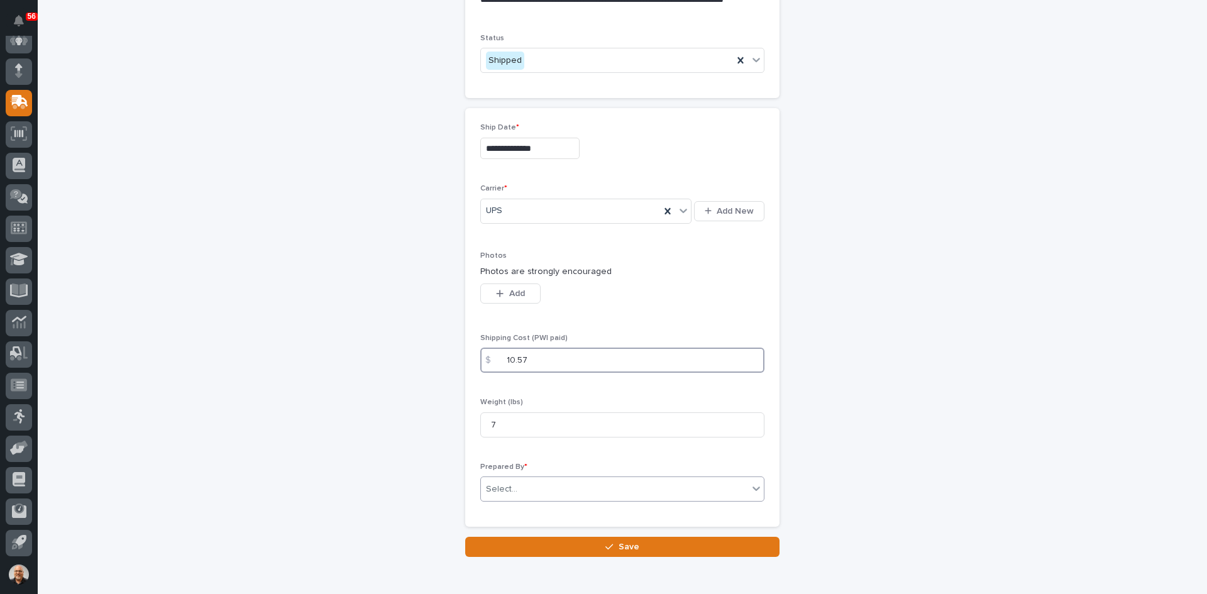
type input "10.57"
click at [517, 487] on div "Select..." at bounding box center [614, 489] width 267 height 21
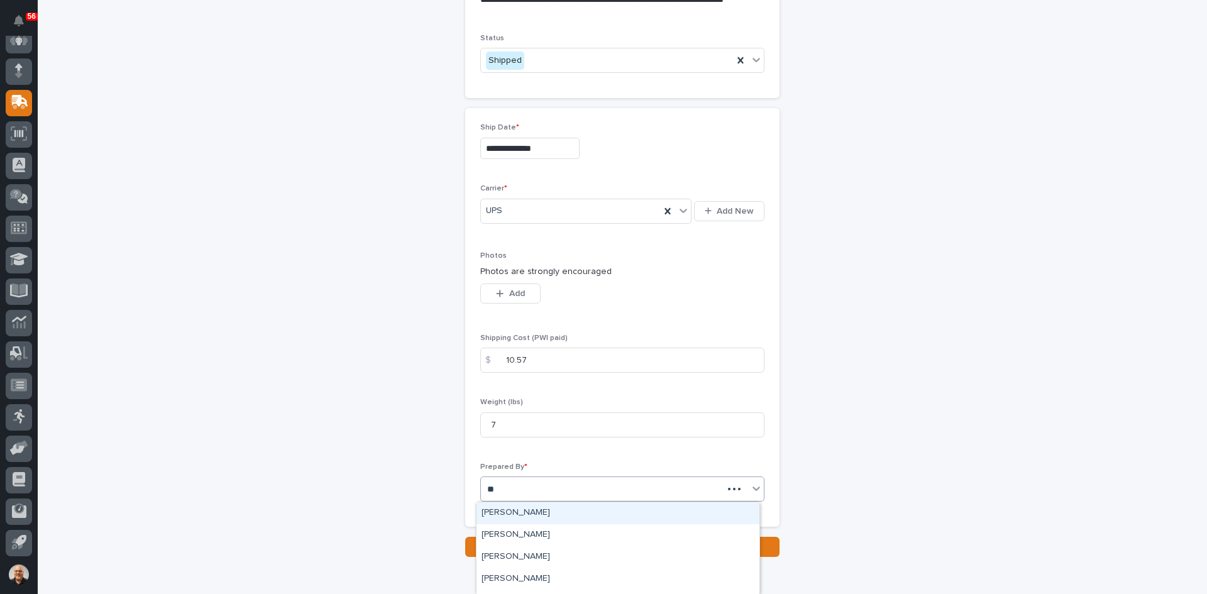
type input "***"
click at [520, 512] on div "[PERSON_NAME]" at bounding box center [617, 513] width 283 height 22
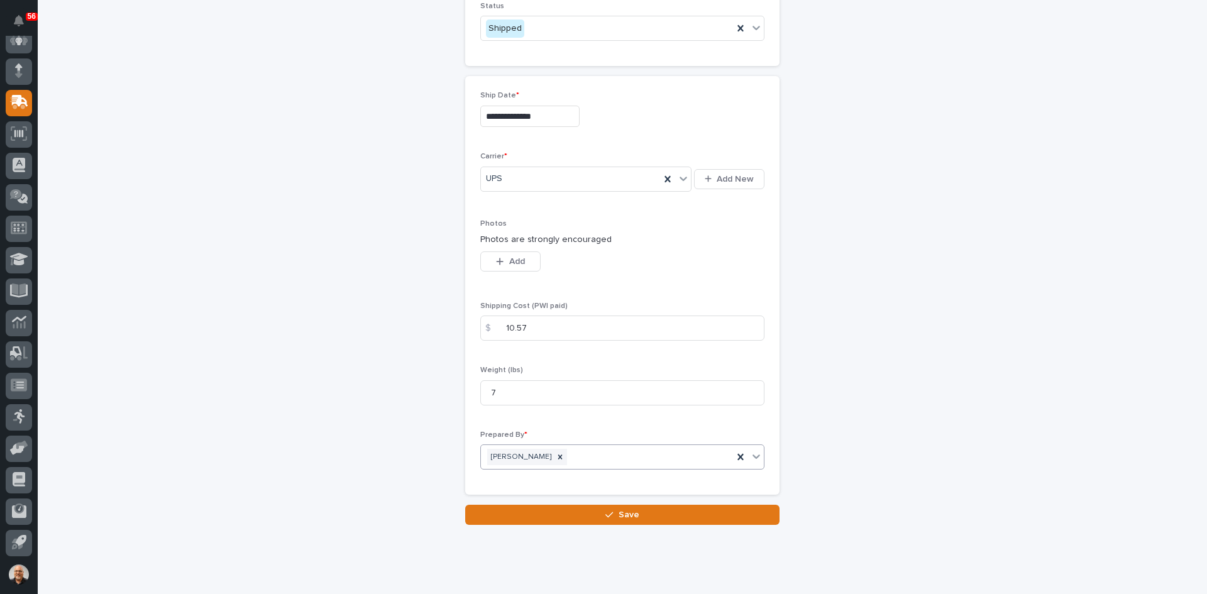
scroll to position [653, 0]
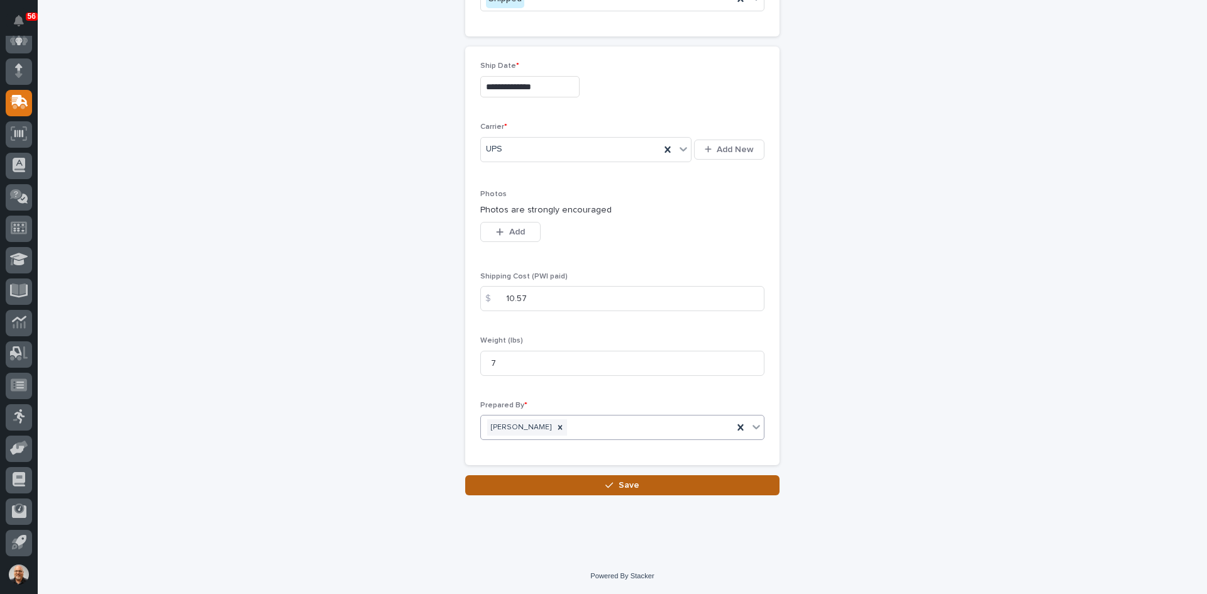
click at [625, 485] on span "Save" at bounding box center [629, 485] width 21 height 11
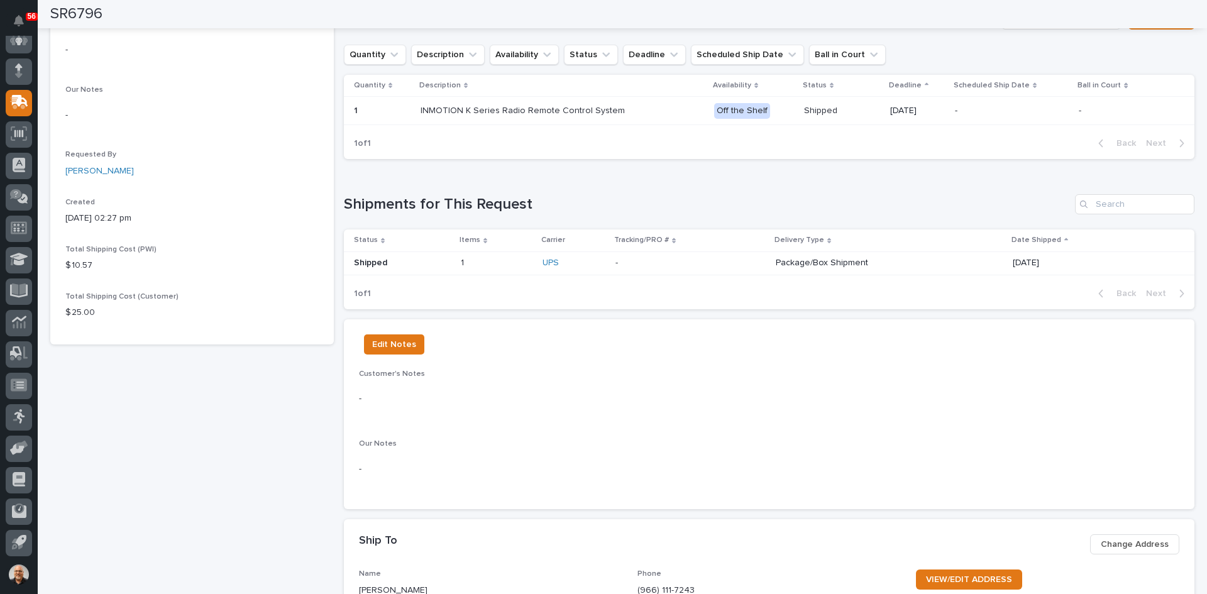
scroll to position [330, 0]
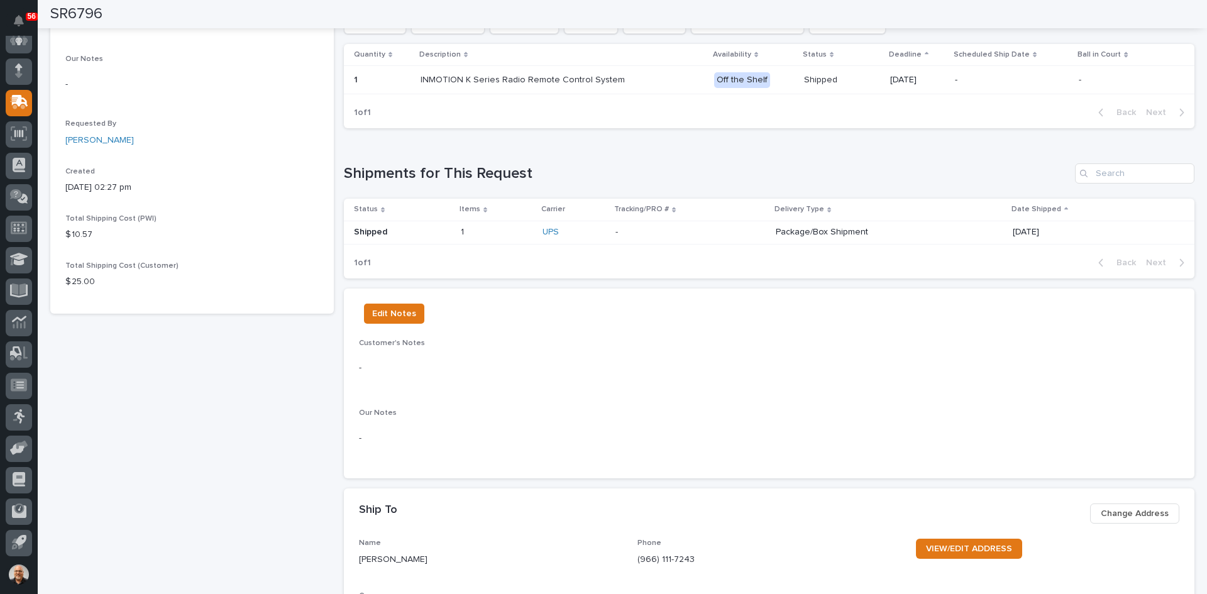
click at [566, 230] on div "UPS" at bounding box center [573, 232] width 63 height 11
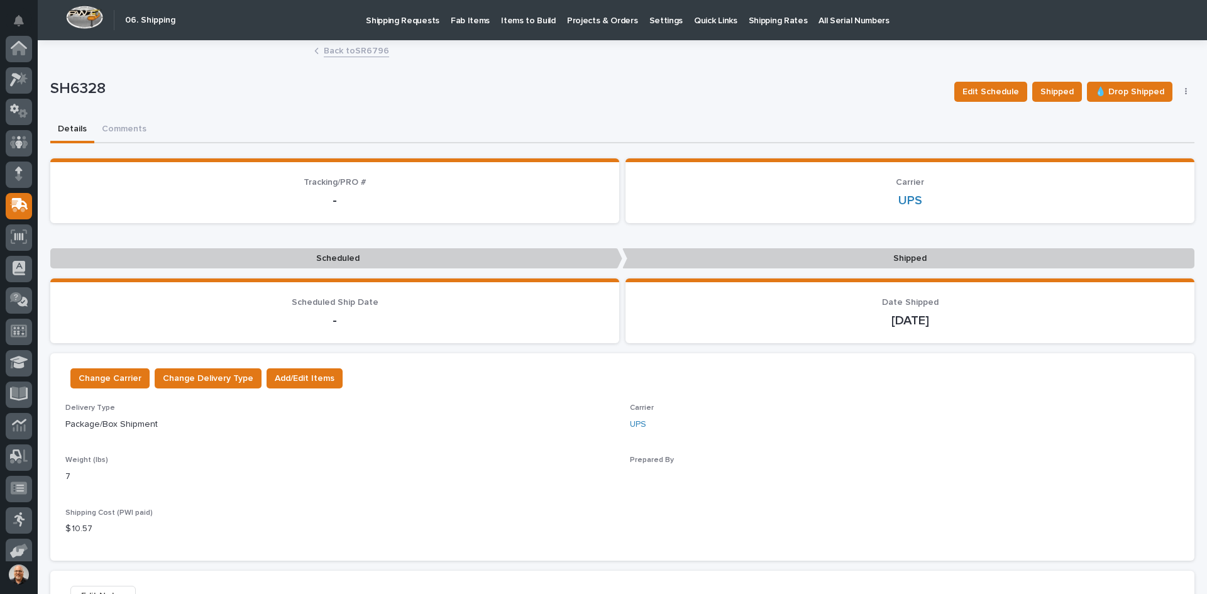
scroll to position [103, 0]
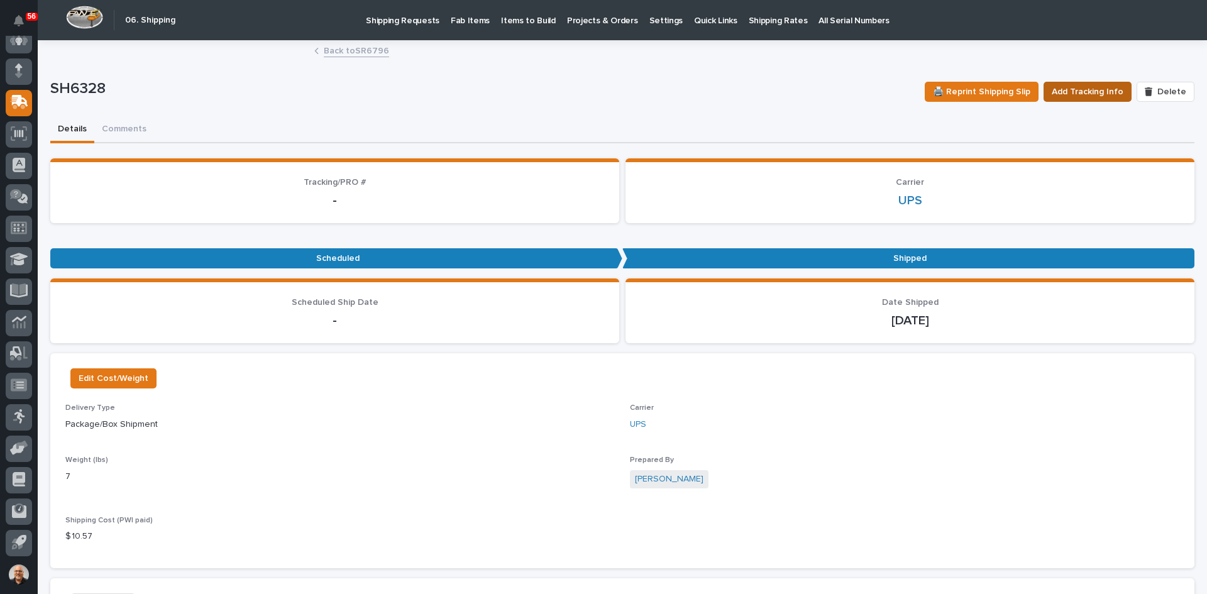
click at [1090, 92] on span "Add Tracking Info" at bounding box center [1088, 91] width 72 height 15
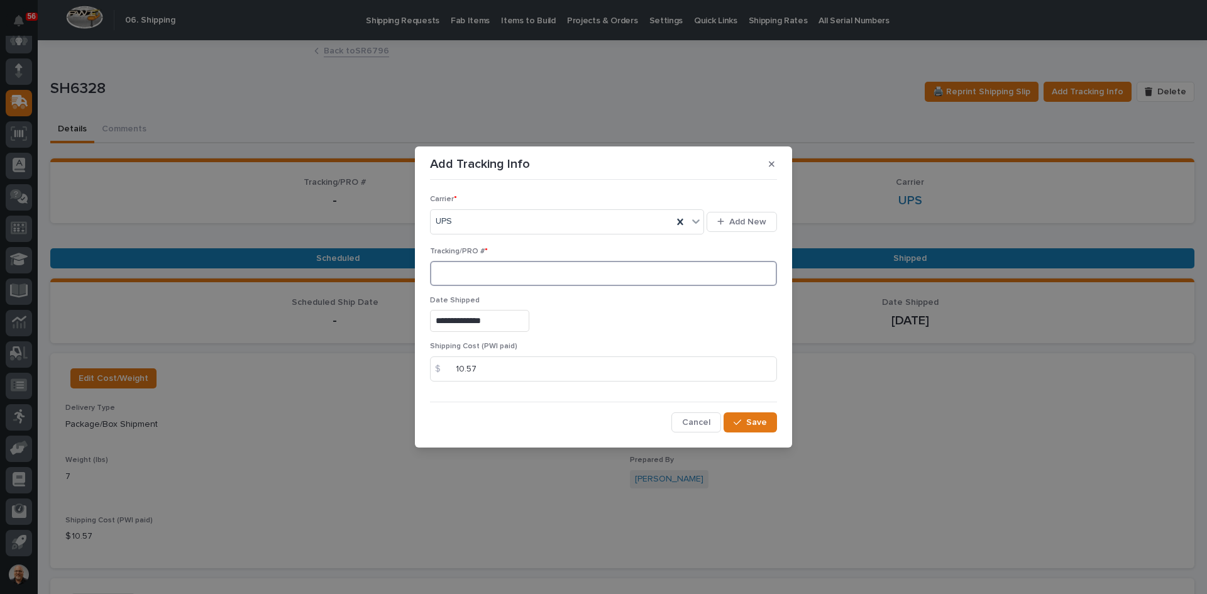
paste input "1Z831R2E0398290708"
type input "1Z831R2E0398290708"
click at [758, 420] on span "Save" at bounding box center [756, 422] width 21 height 11
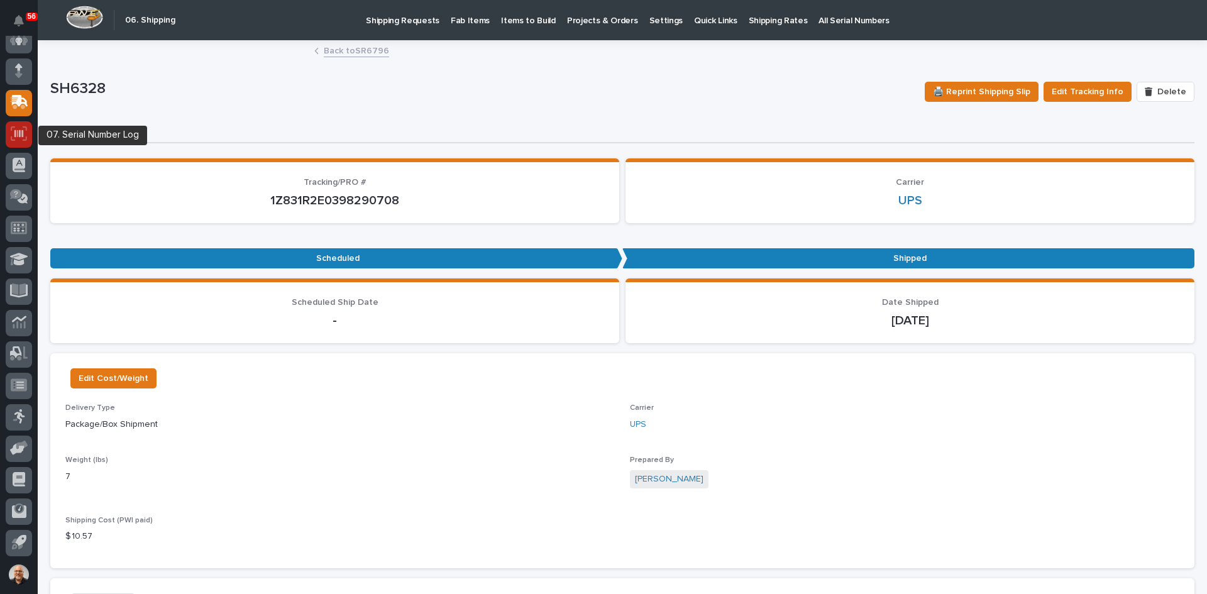
click at [16, 134] on icon at bounding box center [18, 134] width 9 height 8
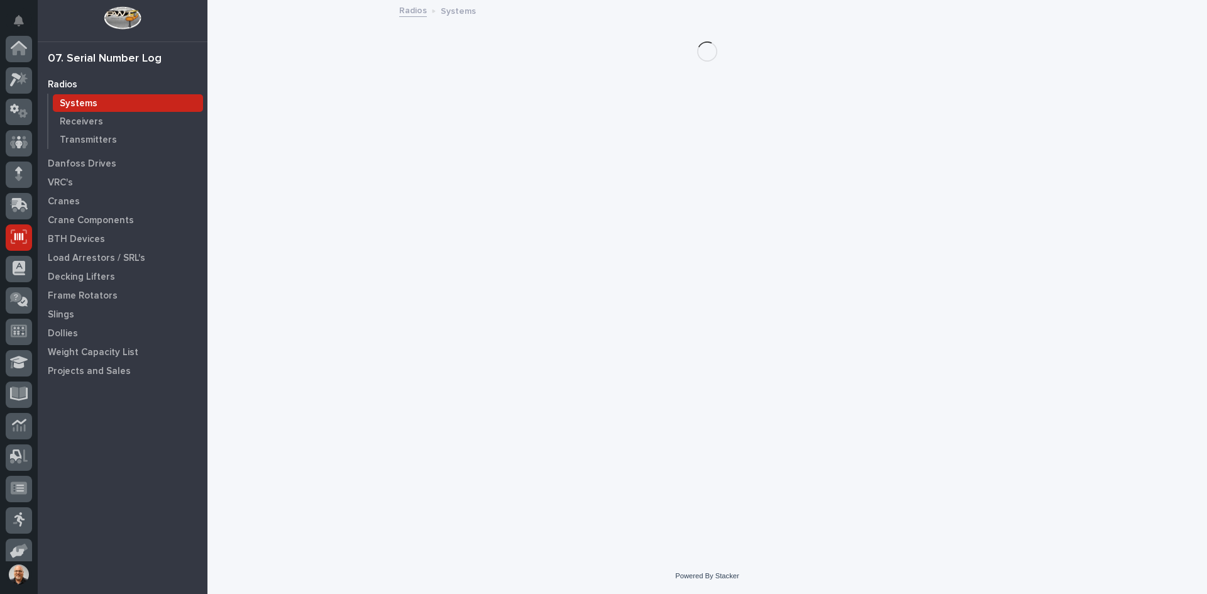
scroll to position [103, 0]
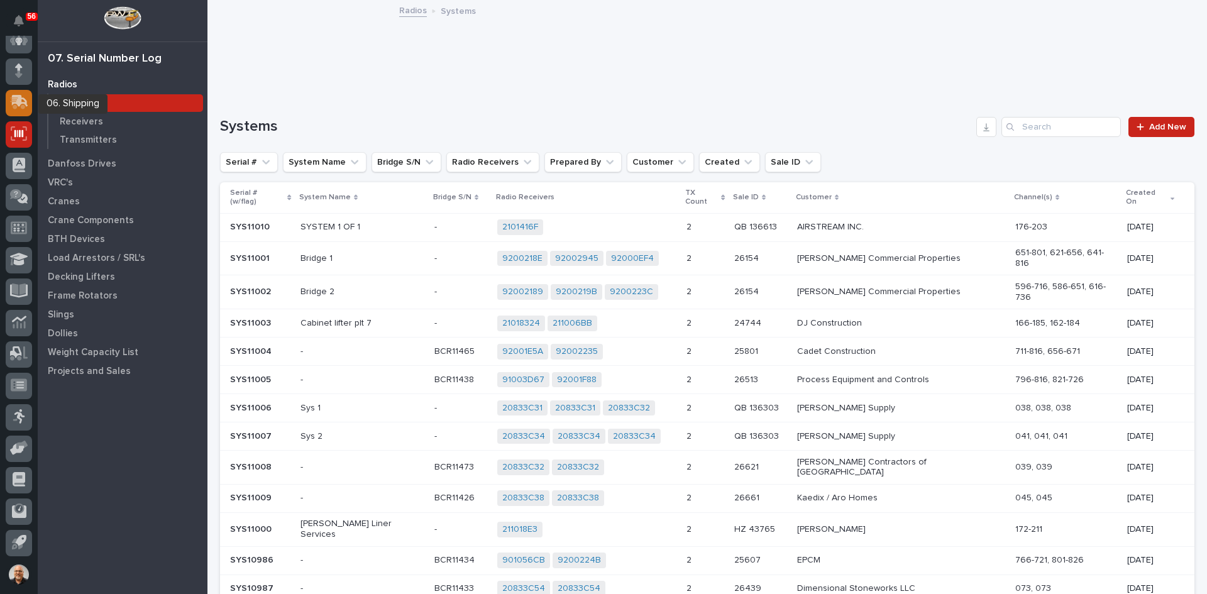
click at [16, 102] on icon at bounding box center [20, 101] width 16 height 12
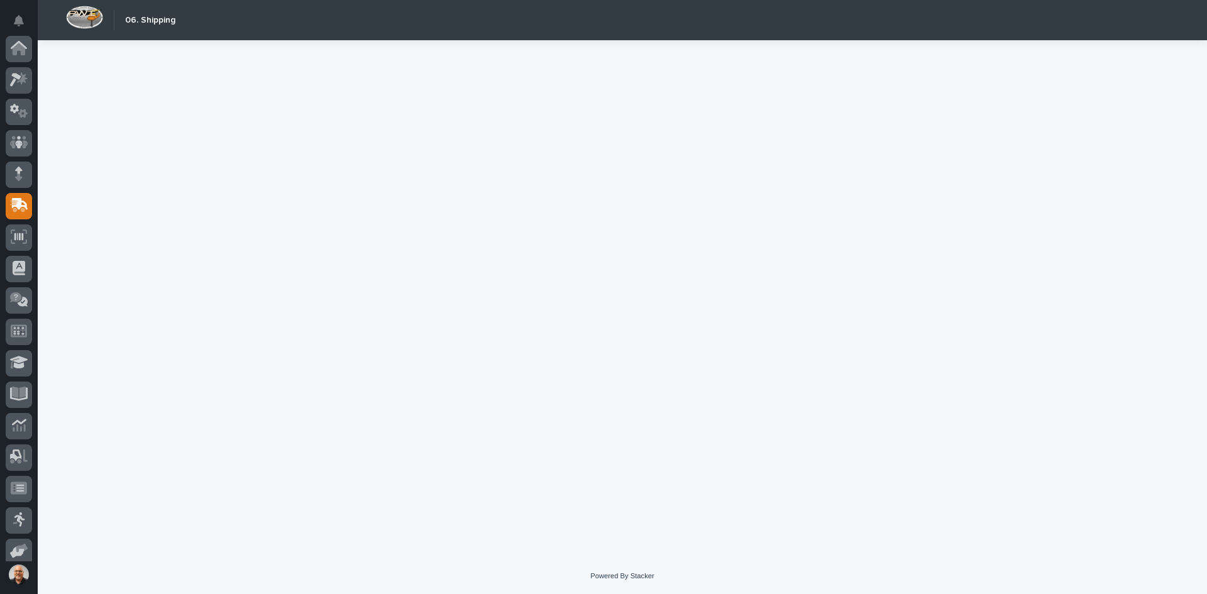
scroll to position [103, 0]
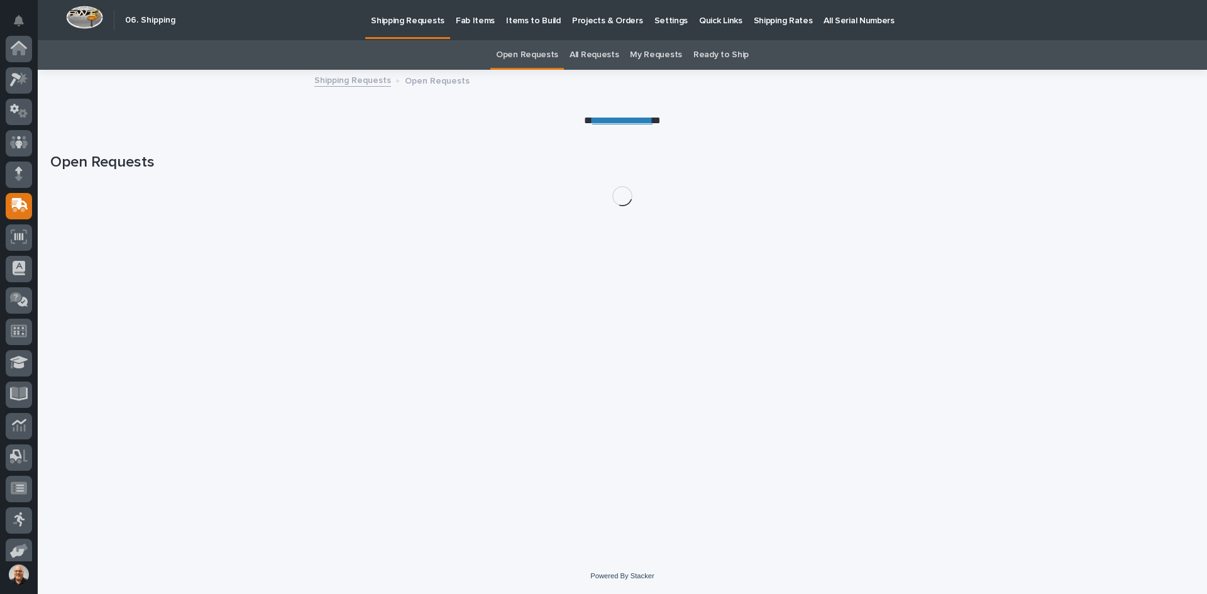
scroll to position [103, 0]
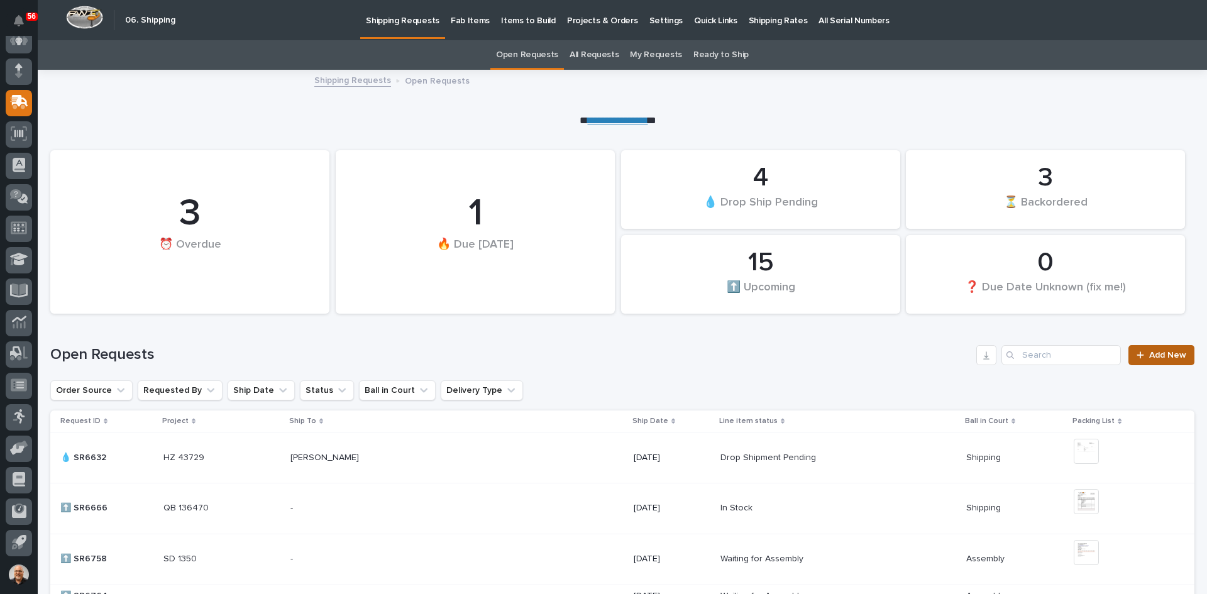
click at [1163, 356] on span "Add New" at bounding box center [1167, 355] width 37 height 9
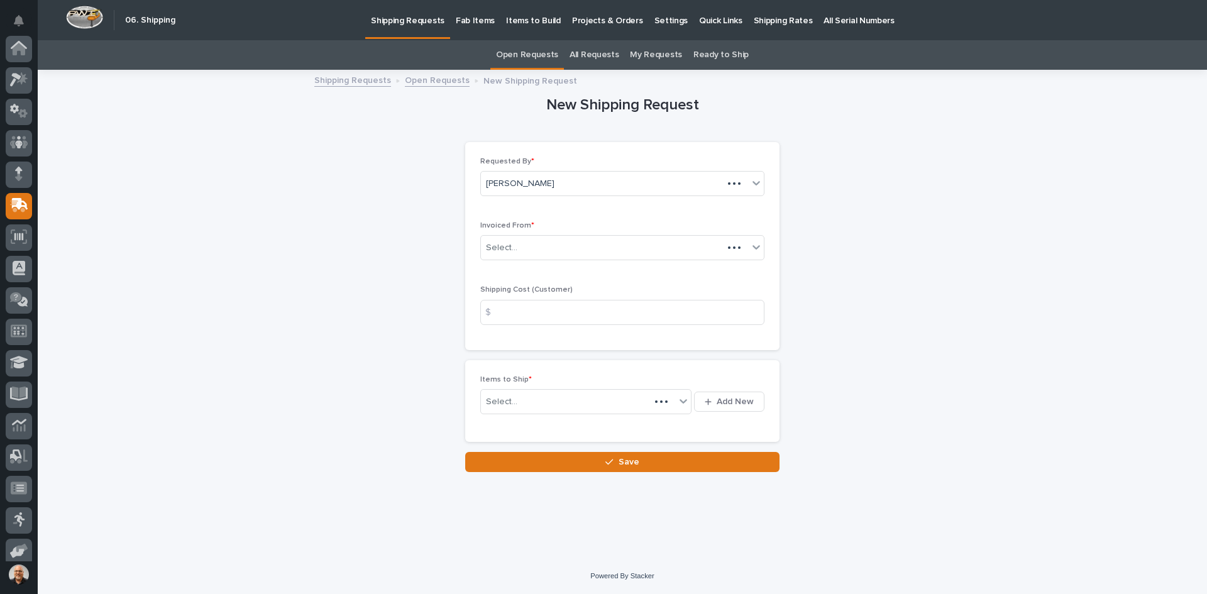
scroll to position [103, 0]
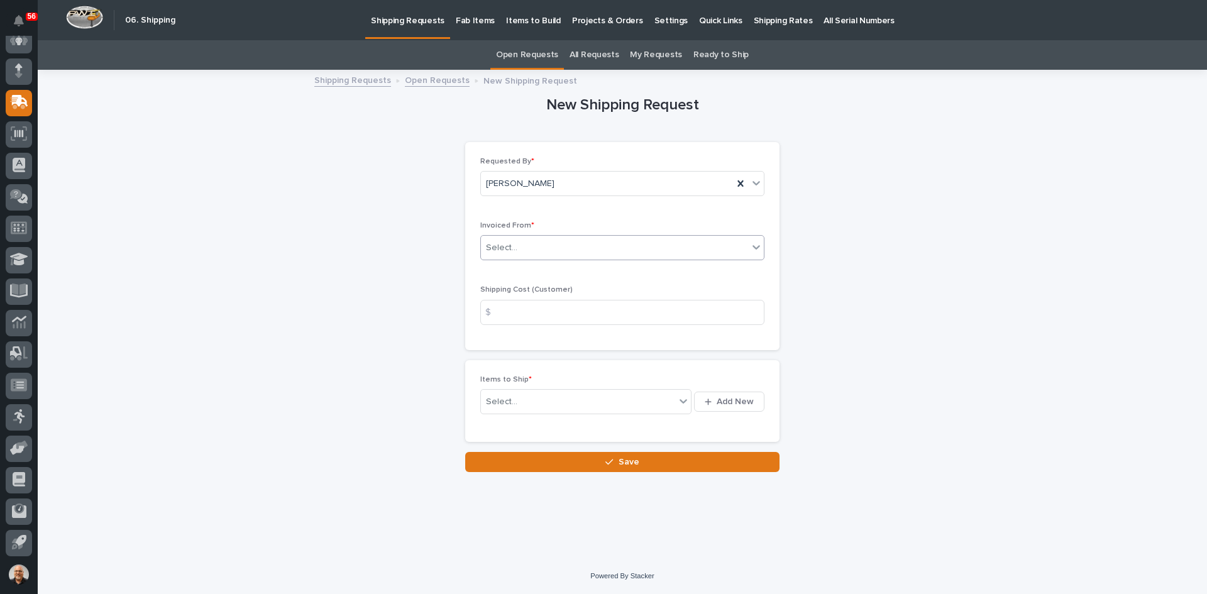
click at [527, 246] on div "Select..." at bounding box center [614, 248] width 267 height 21
drag, startPoint x: 517, startPoint y: 326, endPoint x: 512, endPoint y: 354, distance: 28.0
click at [512, 354] on div "QuickBooks" at bounding box center [622, 360] width 283 height 22
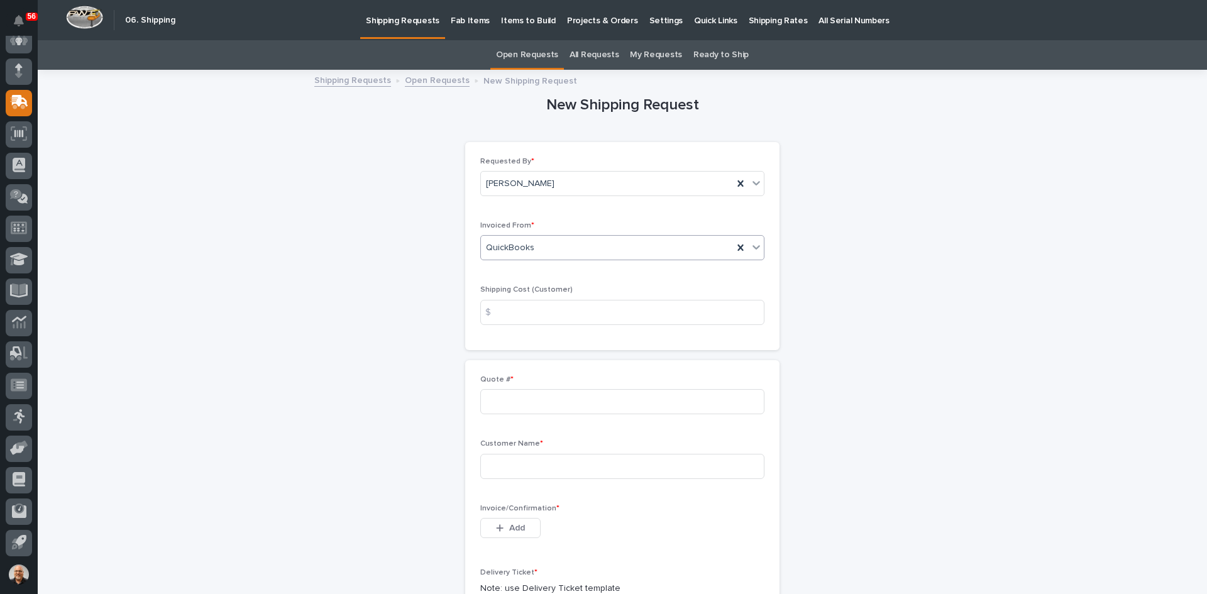
click at [493, 309] on div "$" at bounding box center [492, 312] width 25 height 25
click at [522, 314] on input at bounding box center [622, 312] width 284 height 25
type input "20.00"
click at [502, 397] on input at bounding box center [622, 401] width 284 height 25
type input "136680"
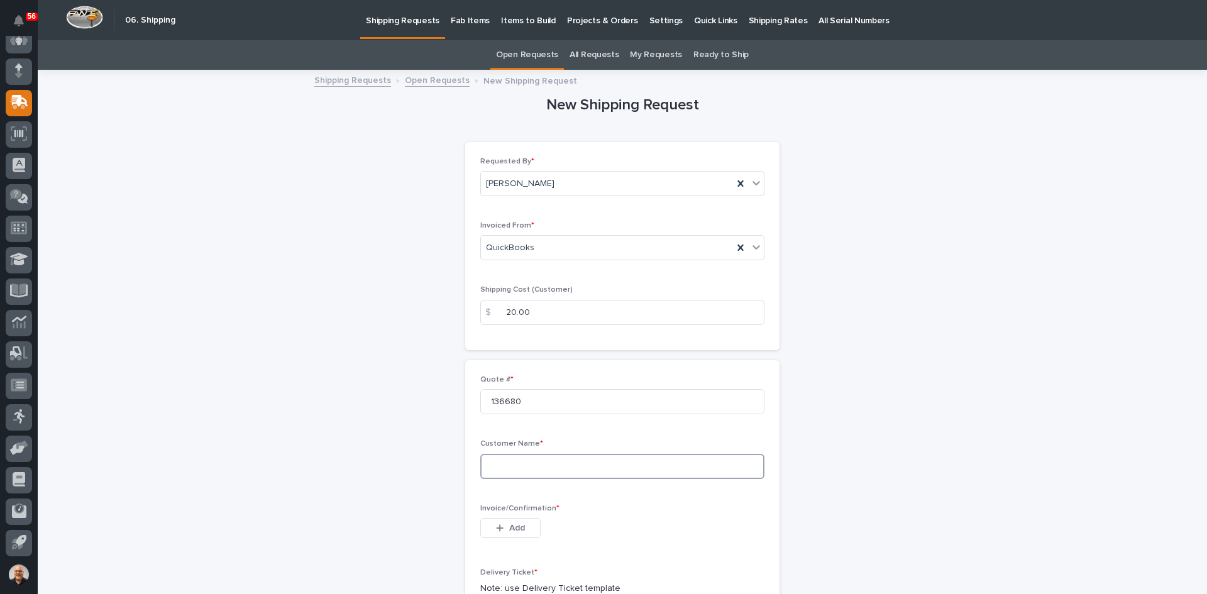
click at [504, 465] on input at bounding box center [622, 466] width 284 height 25
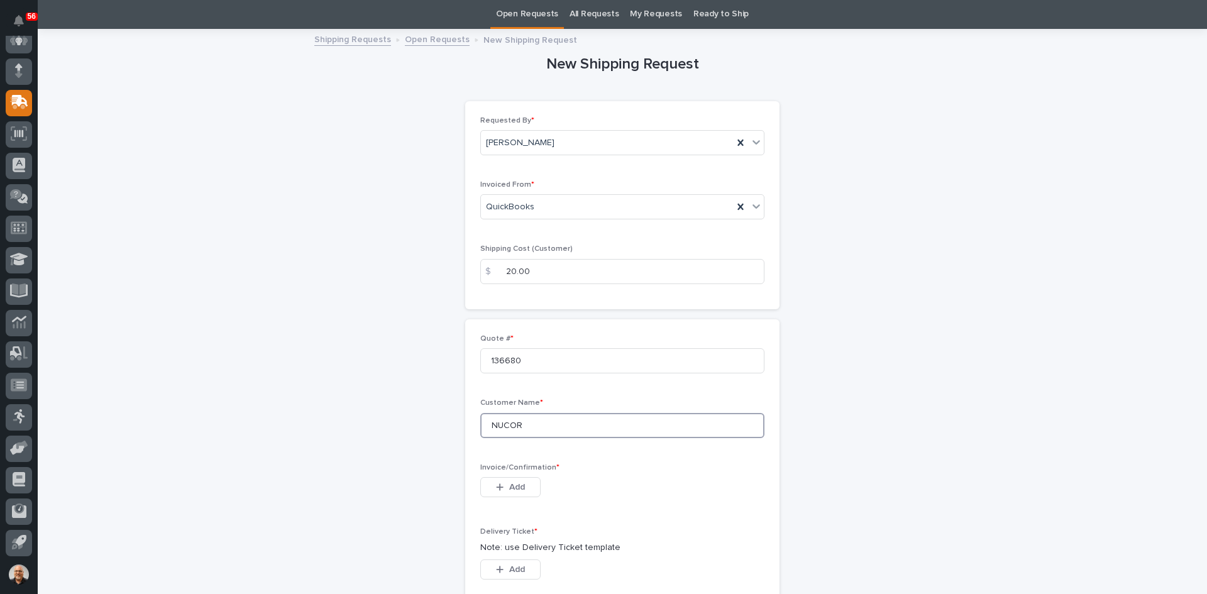
scroll to position [126, 0]
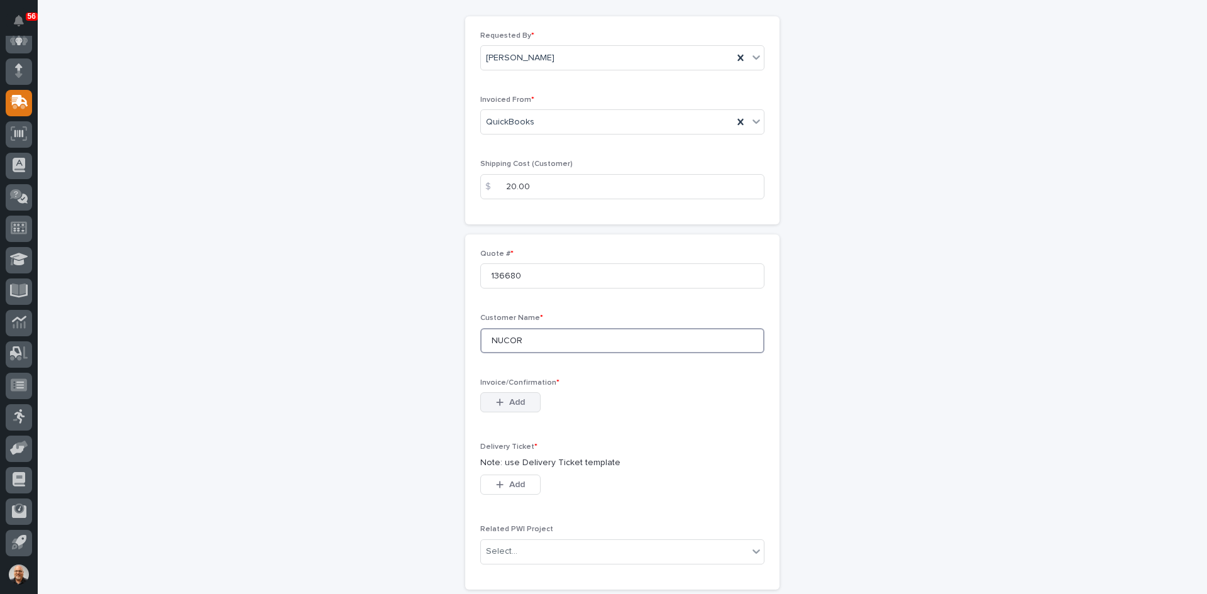
type input "NUCOR"
click at [509, 400] on span "Add" at bounding box center [517, 402] width 16 height 11
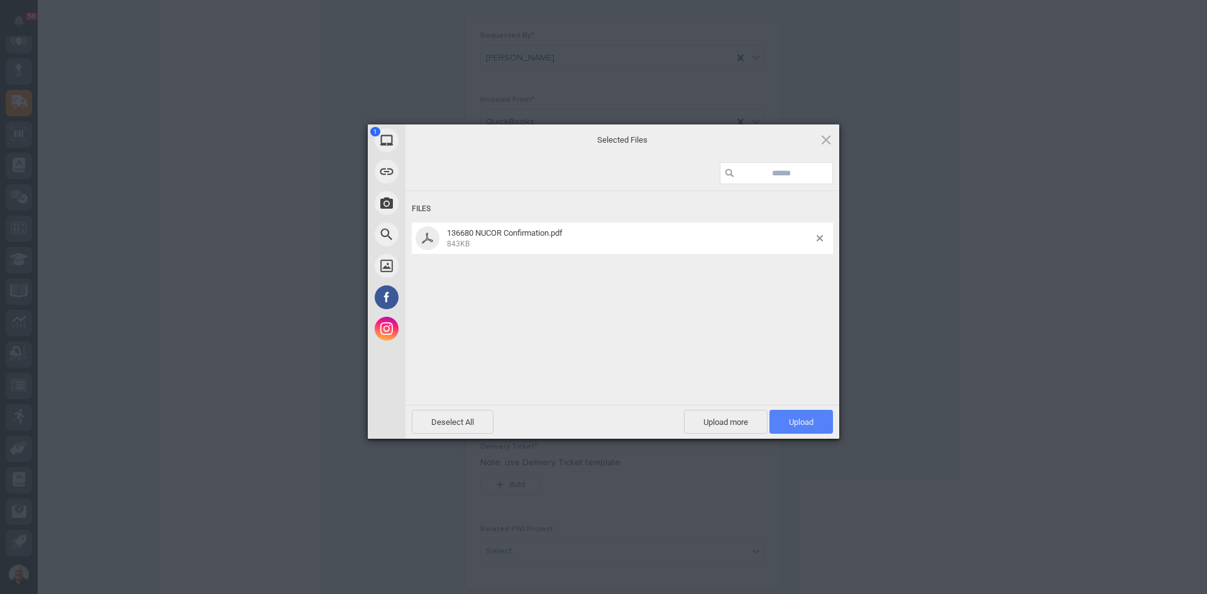
click at [799, 422] on span "Upload 1" at bounding box center [801, 421] width 25 height 9
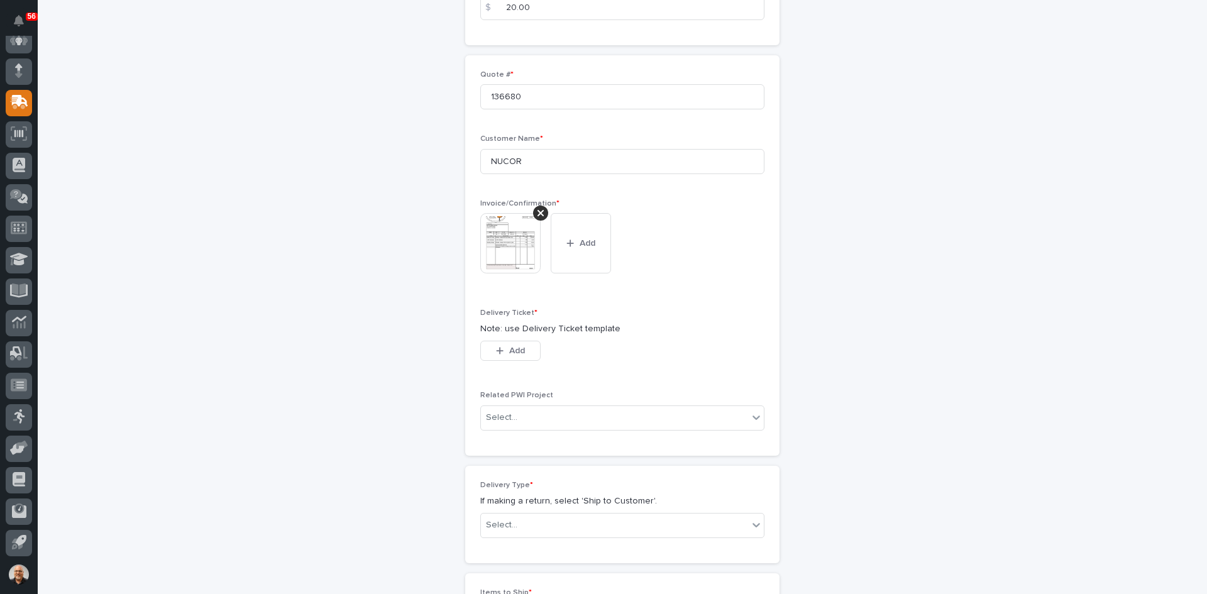
scroll to position [337, 0]
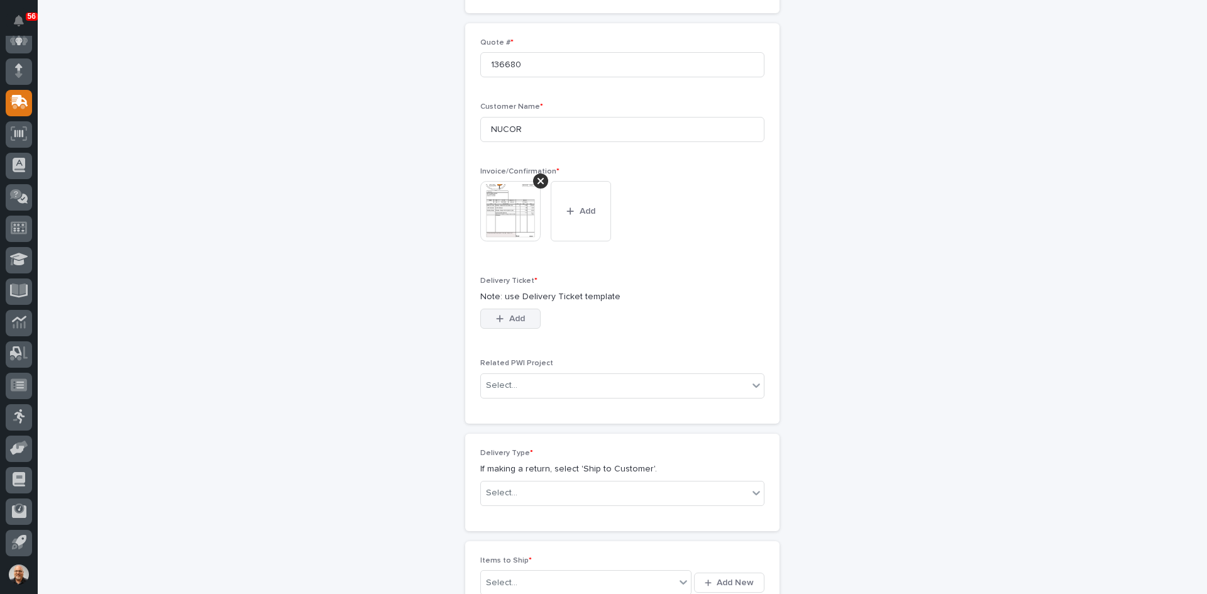
click at [509, 319] on span "Add" at bounding box center [517, 318] width 16 height 11
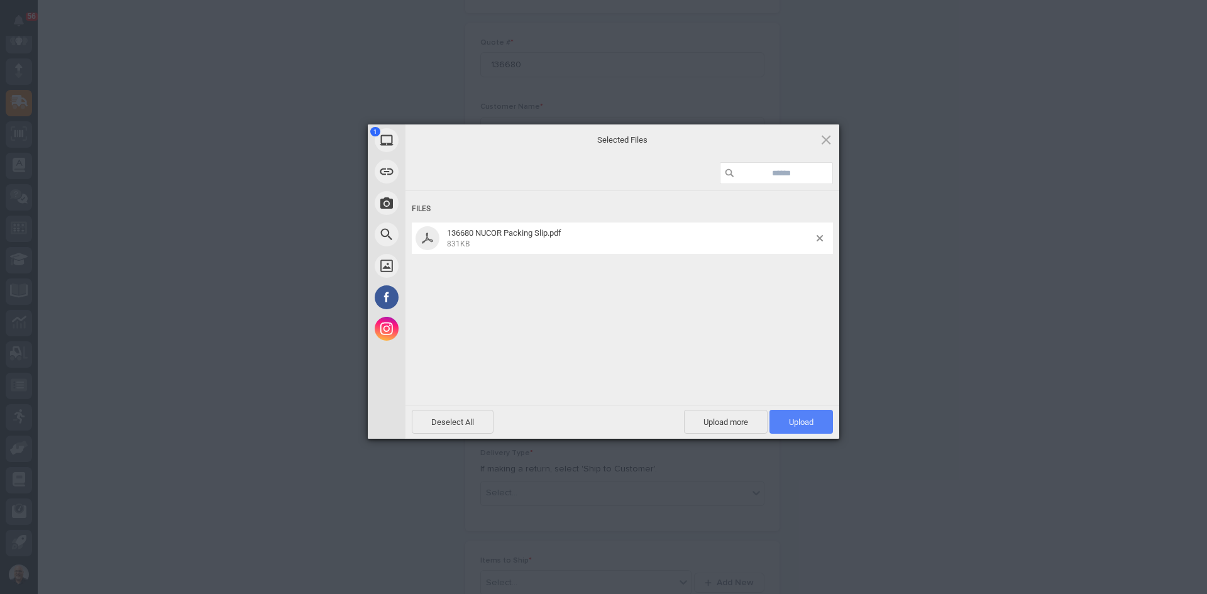
click at [800, 423] on span "Upload 1" at bounding box center [801, 421] width 25 height 9
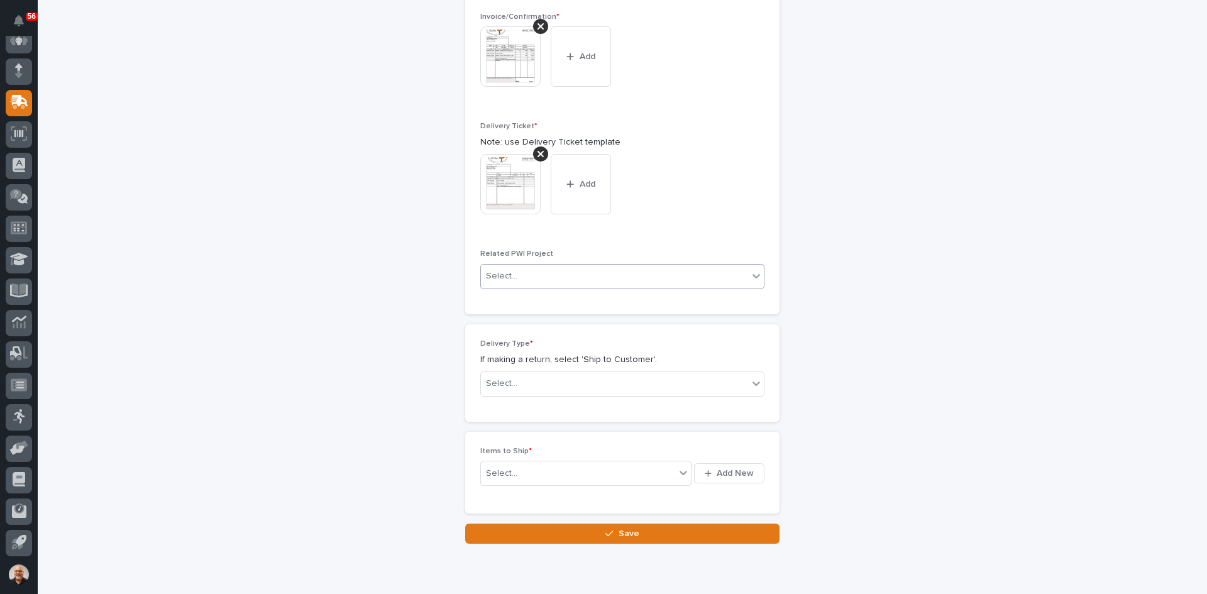
scroll to position [540, 0]
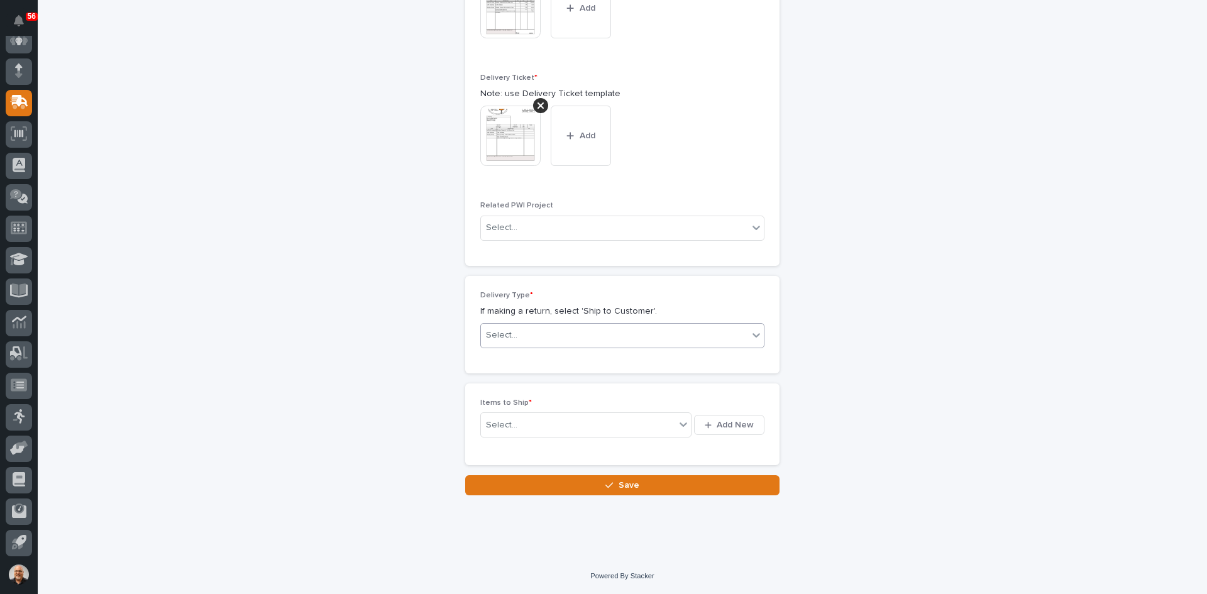
click at [532, 331] on div "Select..." at bounding box center [614, 335] width 267 height 21
click at [527, 355] on div "Ship to Customer" at bounding box center [617, 360] width 283 height 22
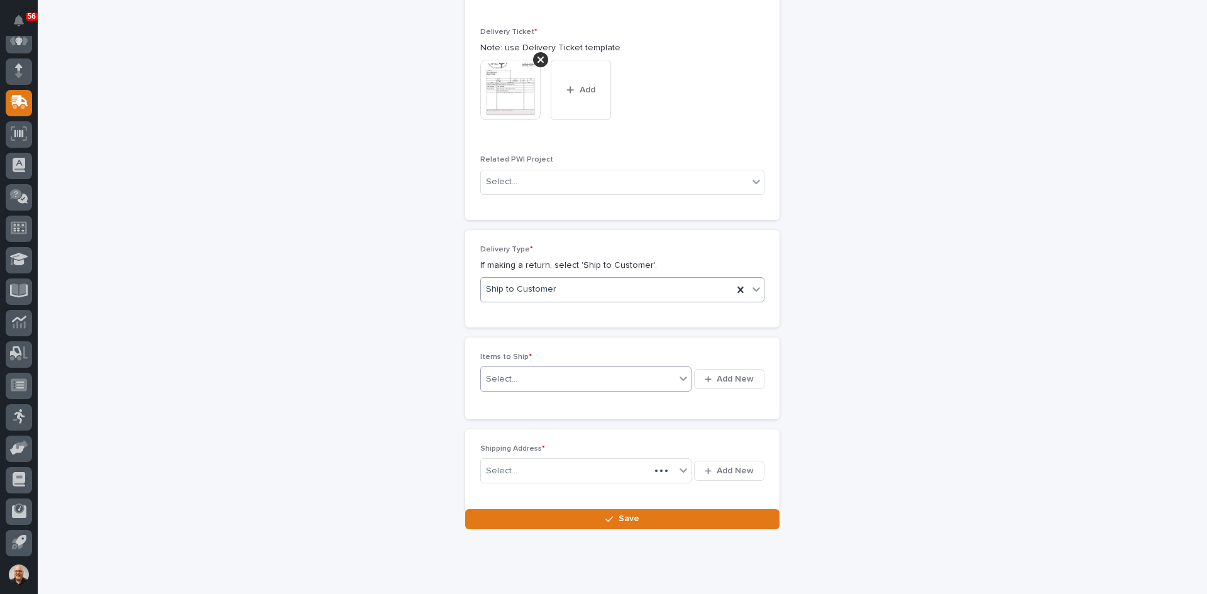
scroll to position [586, 0]
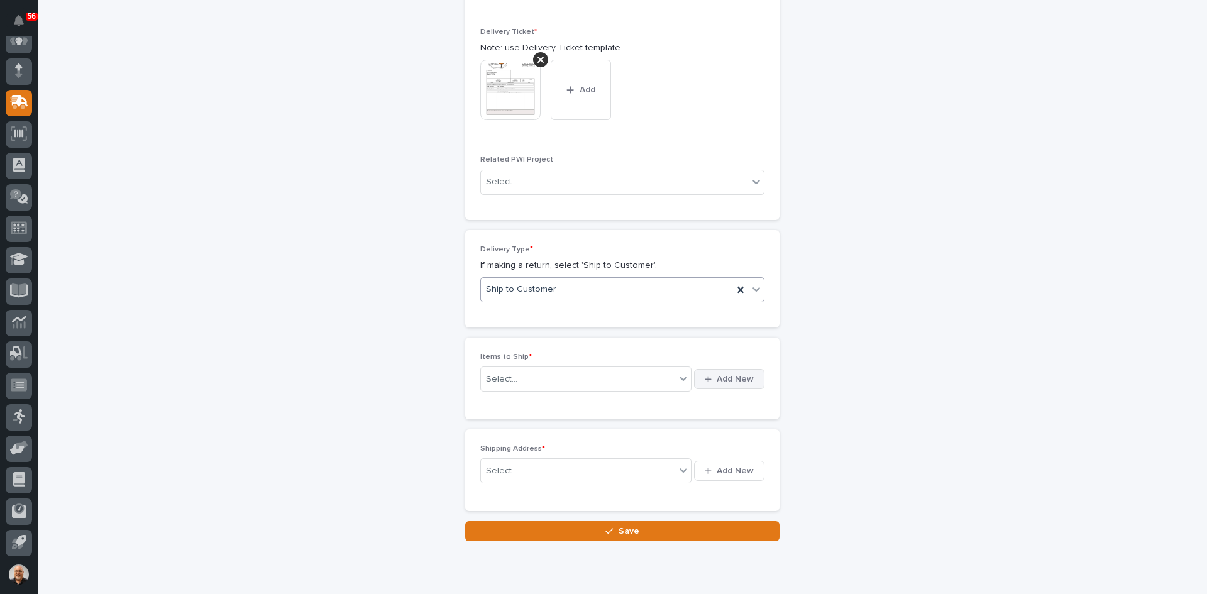
click at [728, 378] on span "Add New" at bounding box center [735, 378] width 37 height 11
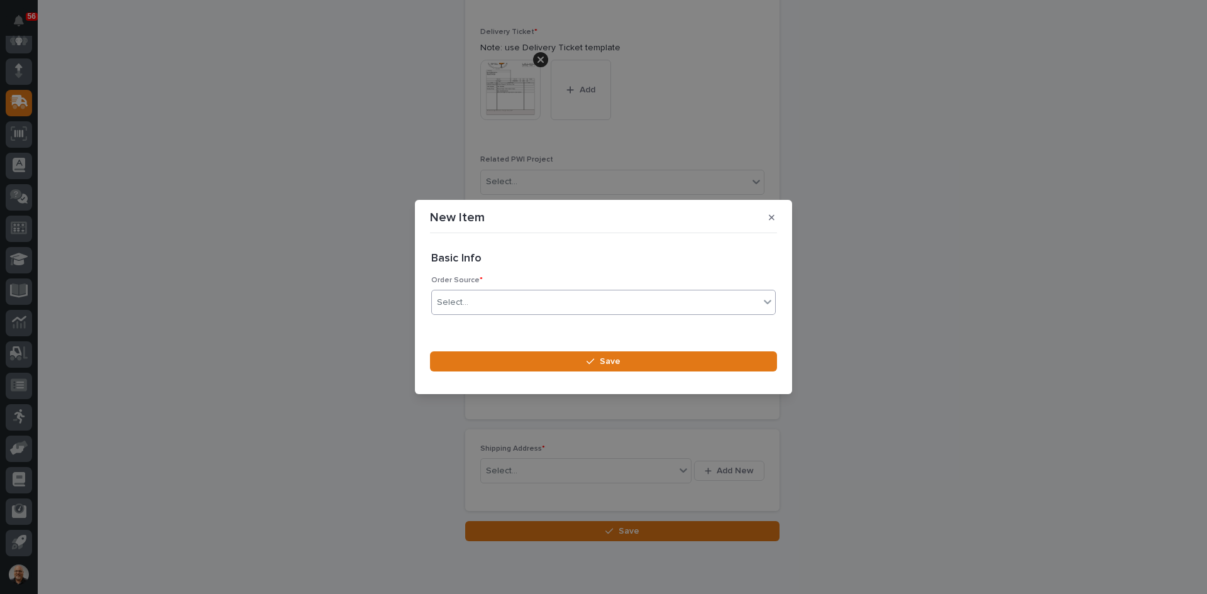
click at [485, 302] on div "Select..." at bounding box center [595, 302] width 327 height 21
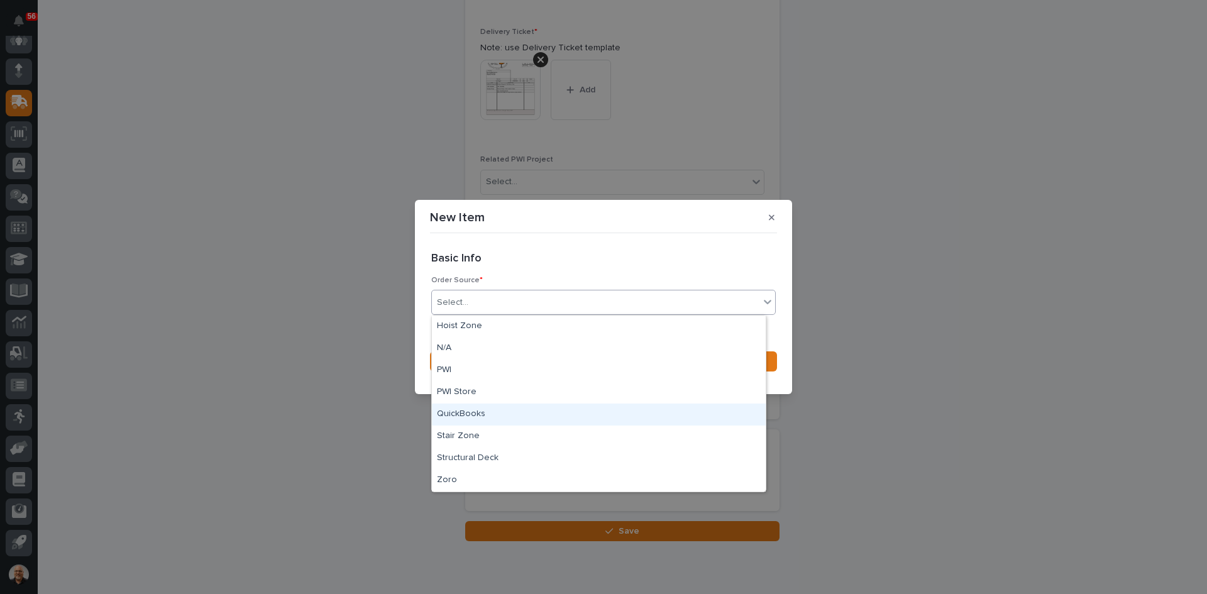
click at [480, 414] on div "QuickBooks" at bounding box center [599, 415] width 334 height 22
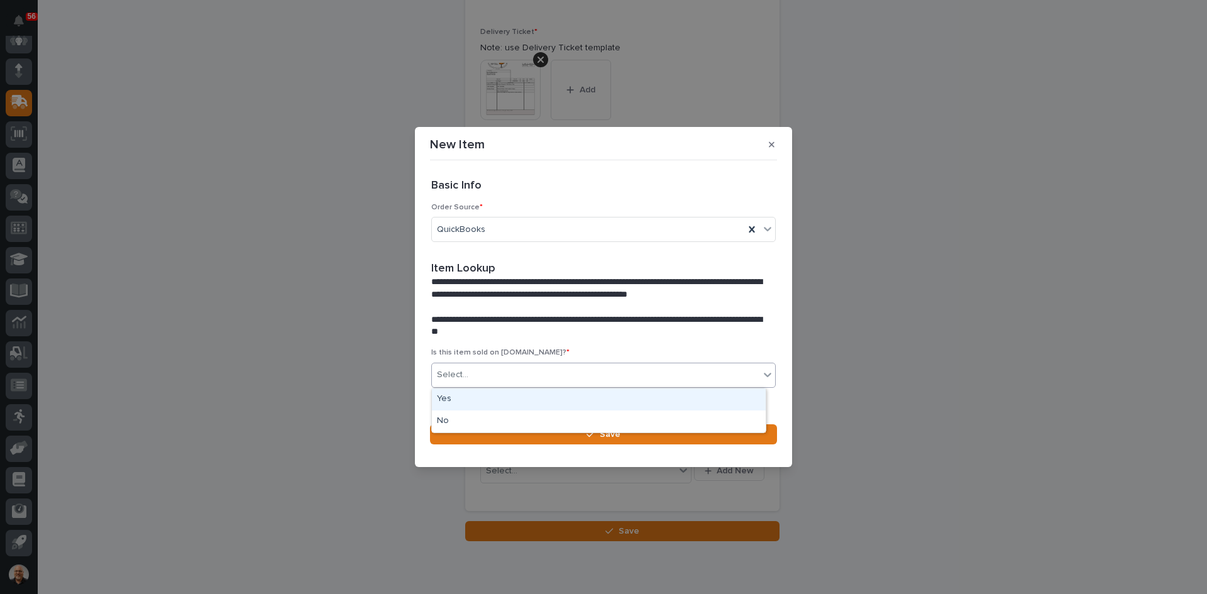
click at [471, 375] on div "Select..." at bounding box center [595, 375] width 327 height 21
click at [459, 394] on div "Yes" at bounding box center [599, 399] width 334 height 22
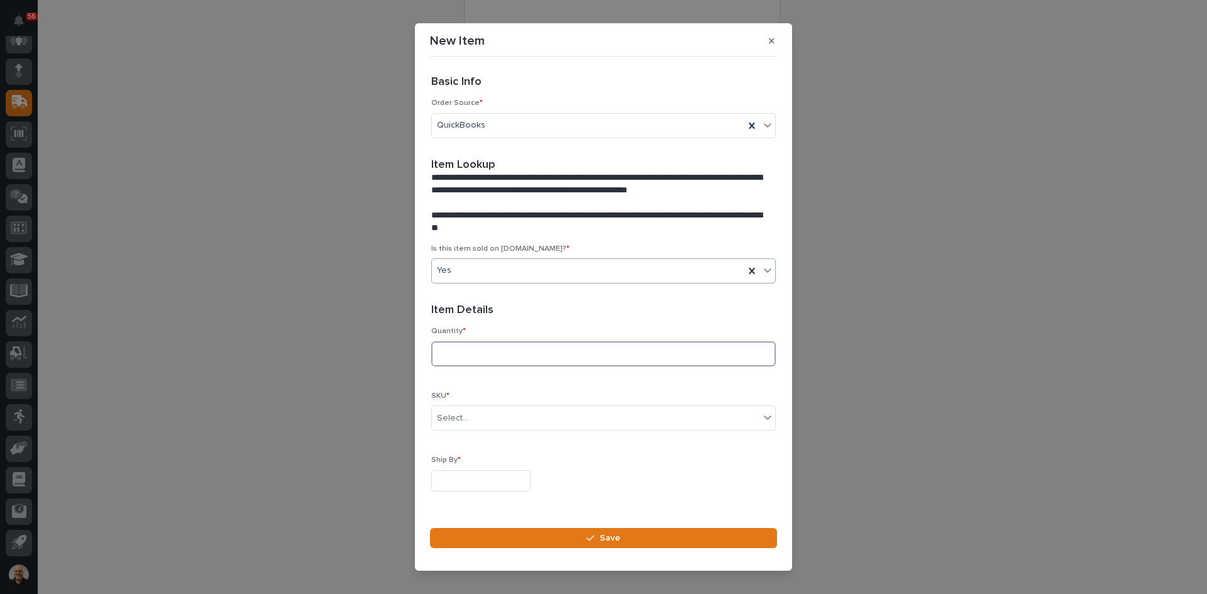
click at [454, 356] on input at bounding box center [603, 353] width 344 height 25
type input "2"
click at [470, 420] on input "text" at bounding box center [470, 418] width 1 height 11
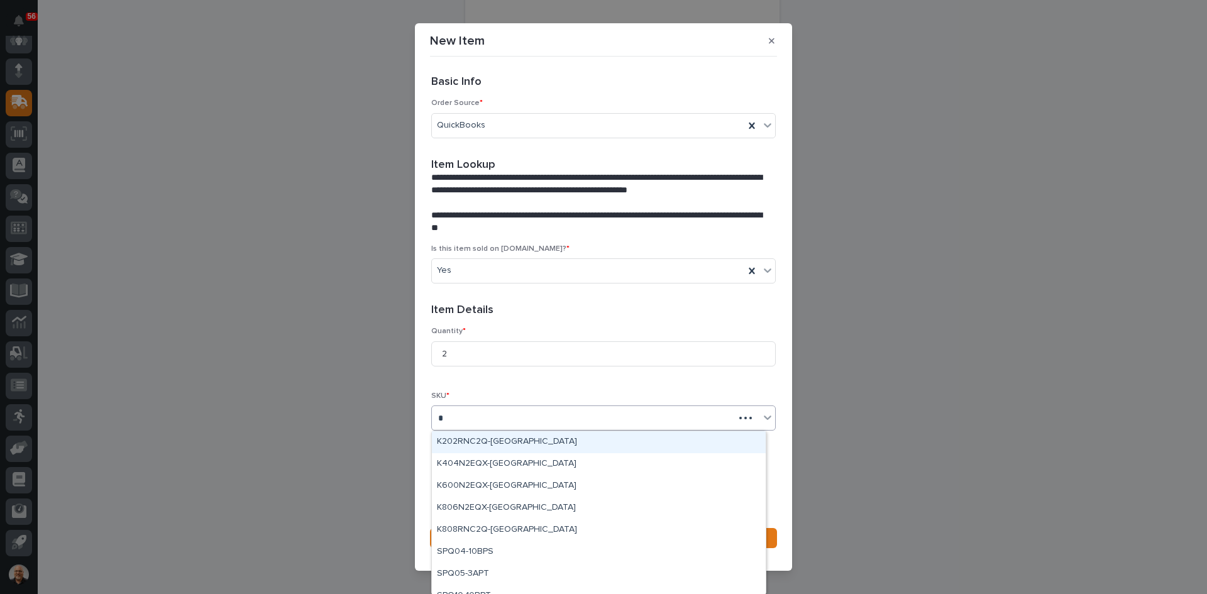
type input "**"
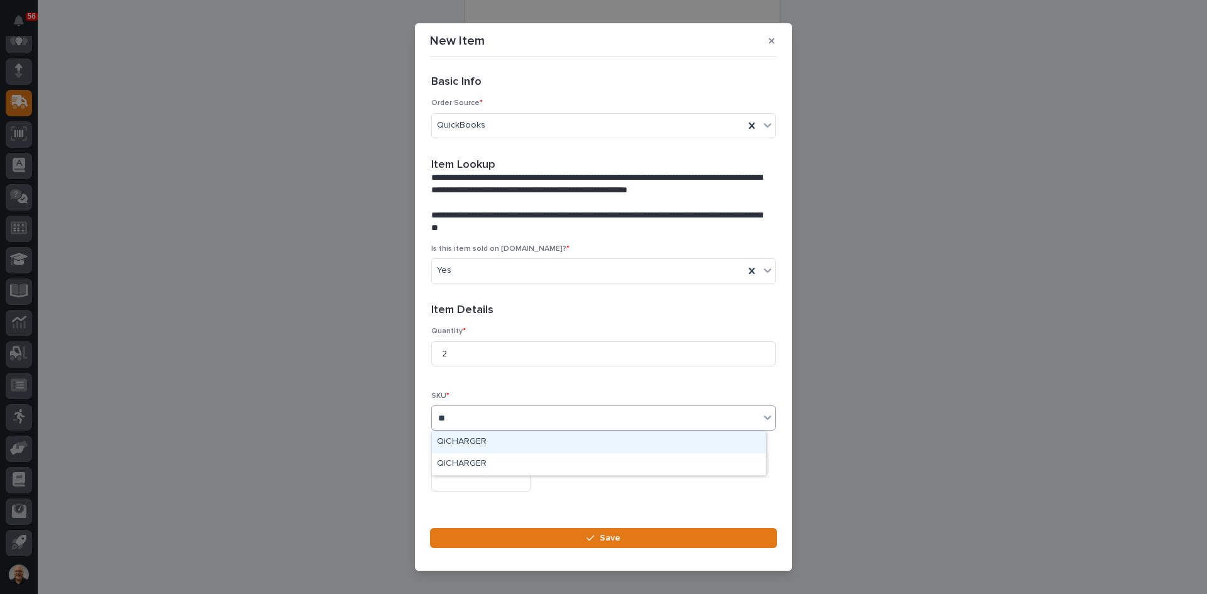
click at [465, 438] on div "QiCHARGER" at bounding box center [599, 442] width 334 height 22
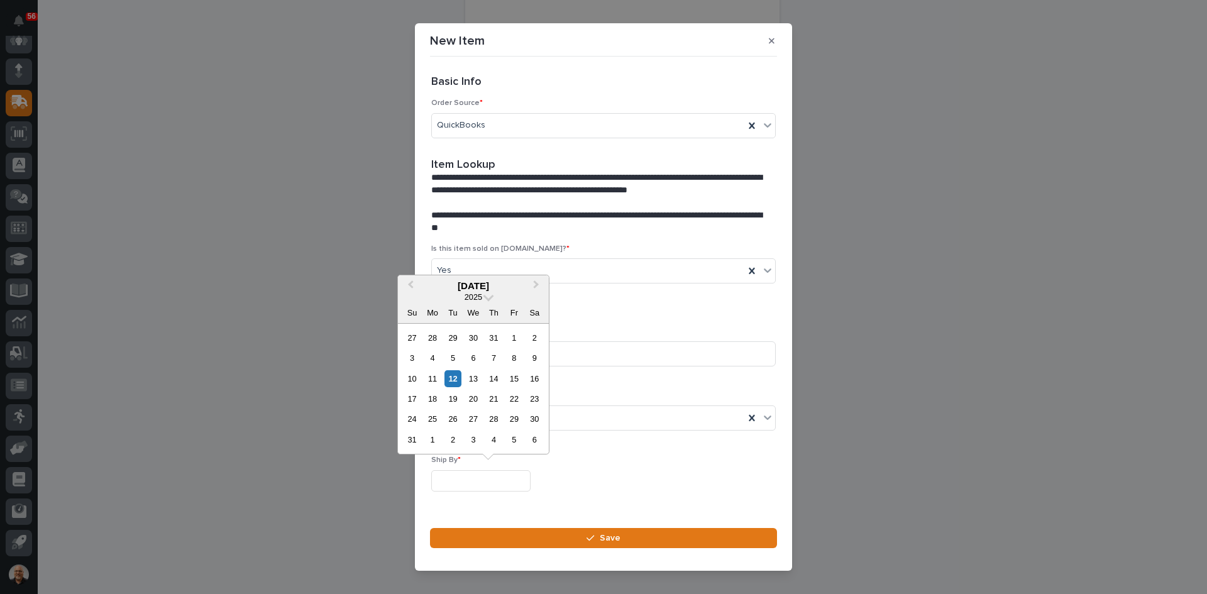
click at [465, 476] on input "text" at bounding box center [480, 481] width 99 height 22
click at [454, 375] on div "12" at bounding box center [452, 378] width 17 height 17
type input "**********"
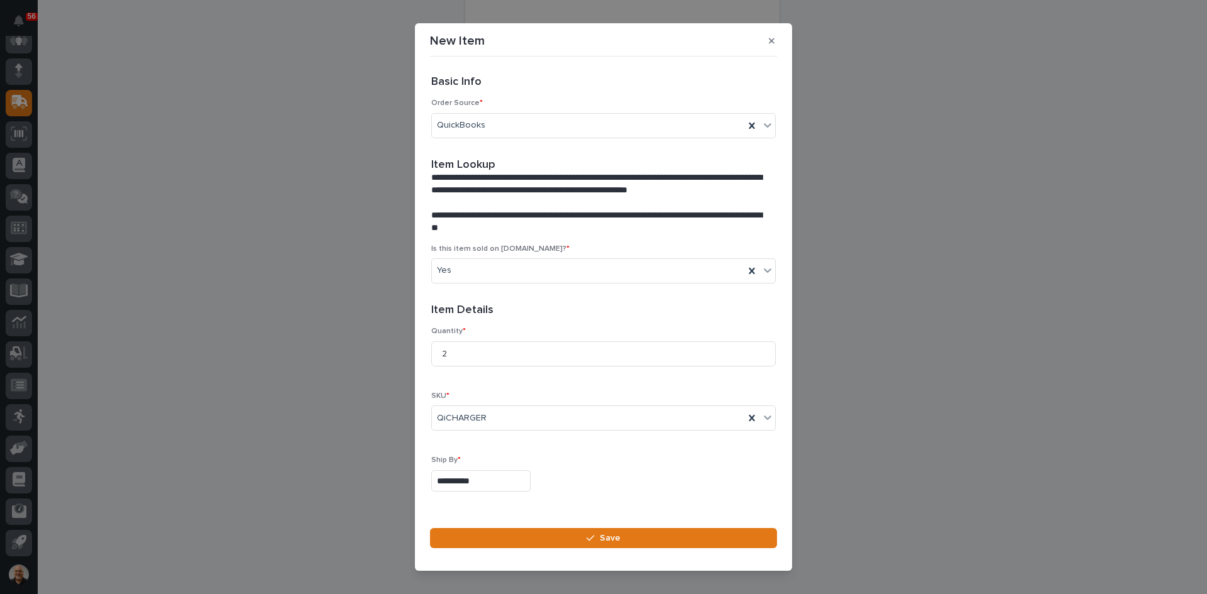
scroll to position [34, 0]
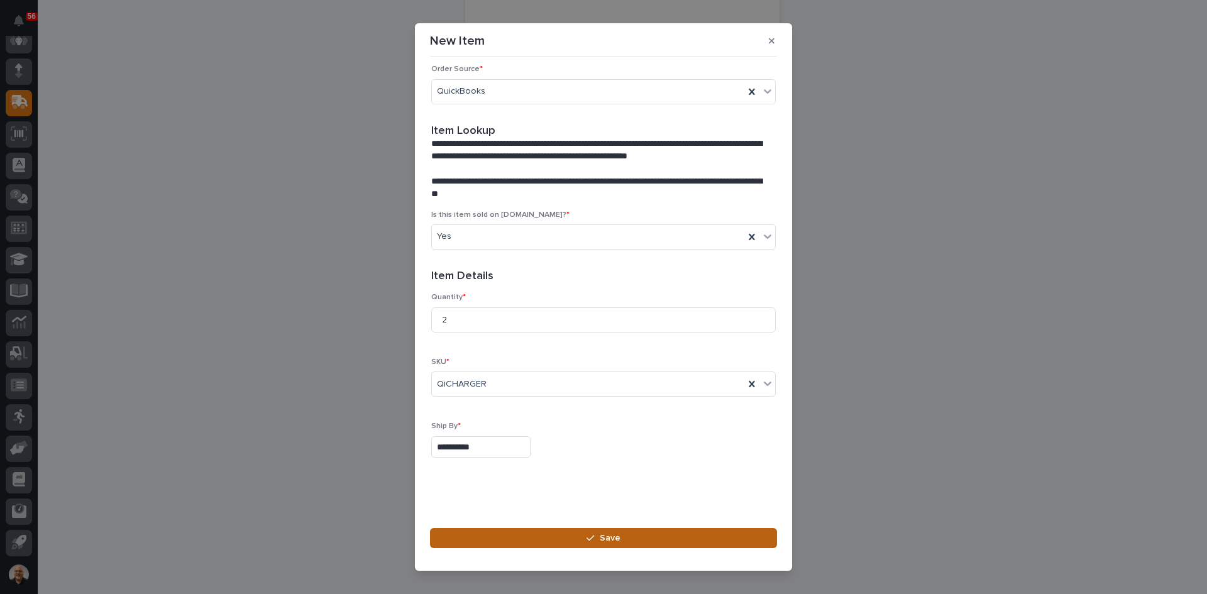
click at [614, 538] on span "Save" at bounding box center [610, 537] width 21 height 11
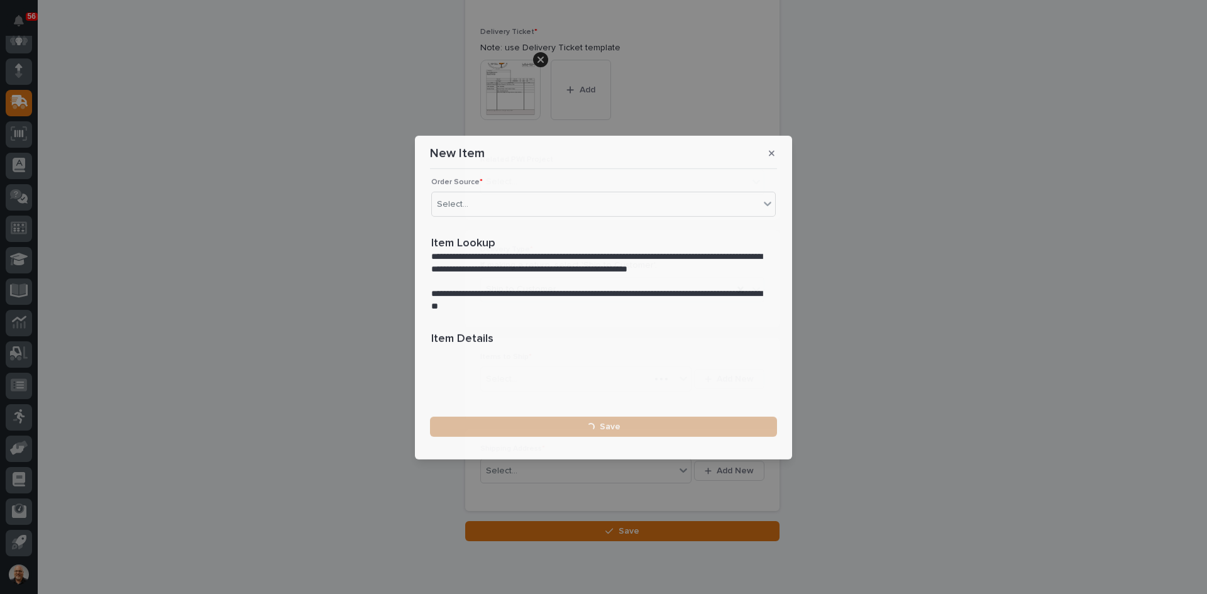
scroll to position [0, 0]
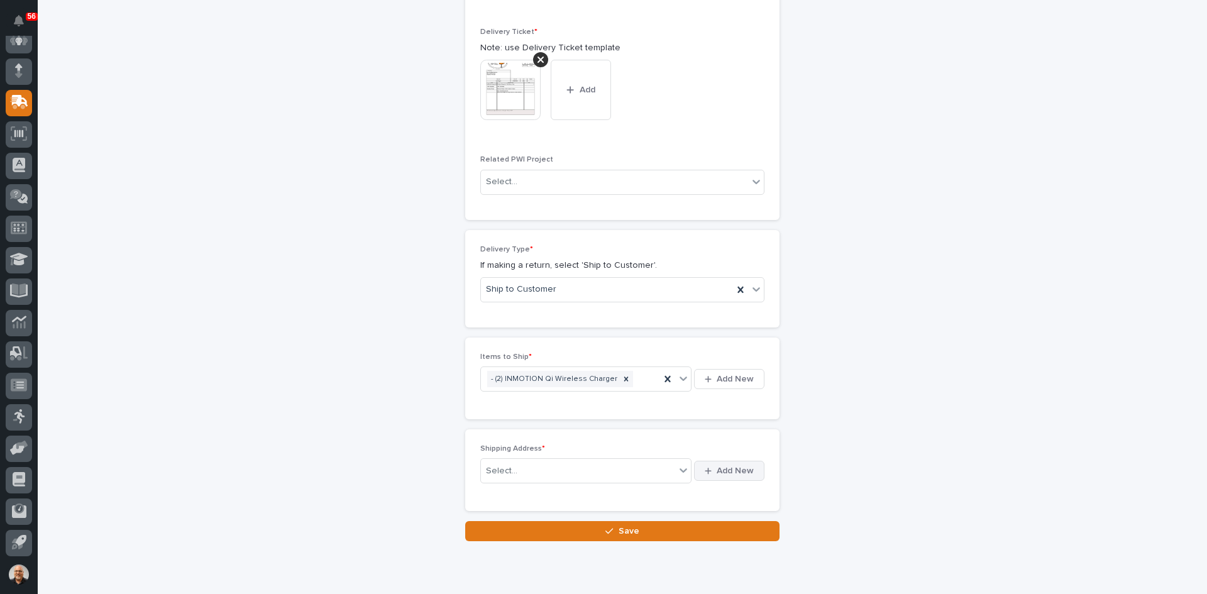
click at [734, 475] on span "Add New" at bounding box center [735, 470] width 37 height 11
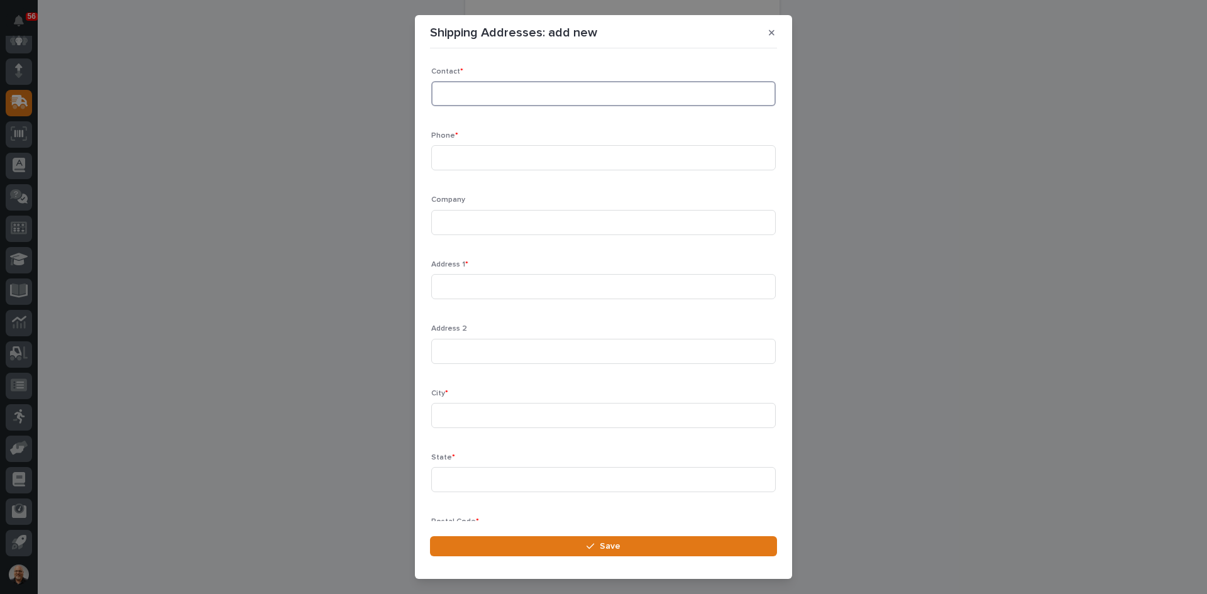
click at [478, 85] on input at bounding box center [603, 93] width 344 height 25
type input "[PERSON_NAME]"
click at [443, 157] on input at bounding box center [603, 157] width 344 height 25
type input "[PHONE_NUMBER]"
click at [449, 221] on input at bounding box center [603, 222] width 344 height 25
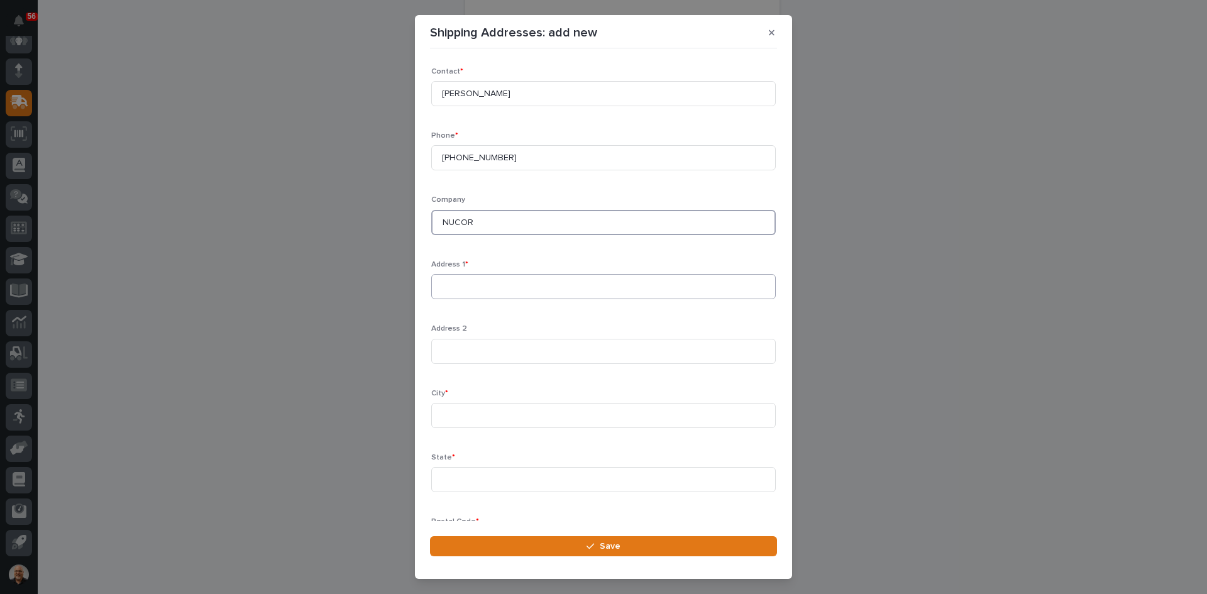
type input "NUCOR"
click at [449, 278] on input at bounding box center [603, 286] width 344 height 25
type input "[STREET_ADDRESS]"
click at [448, 412] on input at bounding box center [603, 415] width 344 height 25
type input "[GEOGRAPHIC_DATA]"
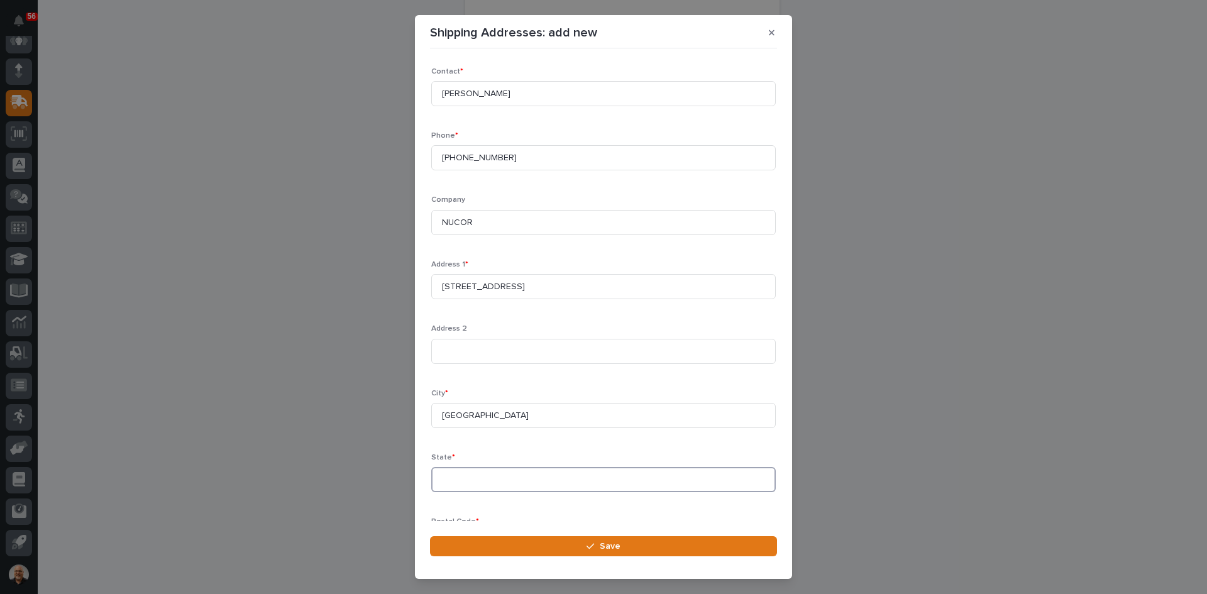
click at [445, 476] on input at bounding box center [603, 479] width 344 height 25
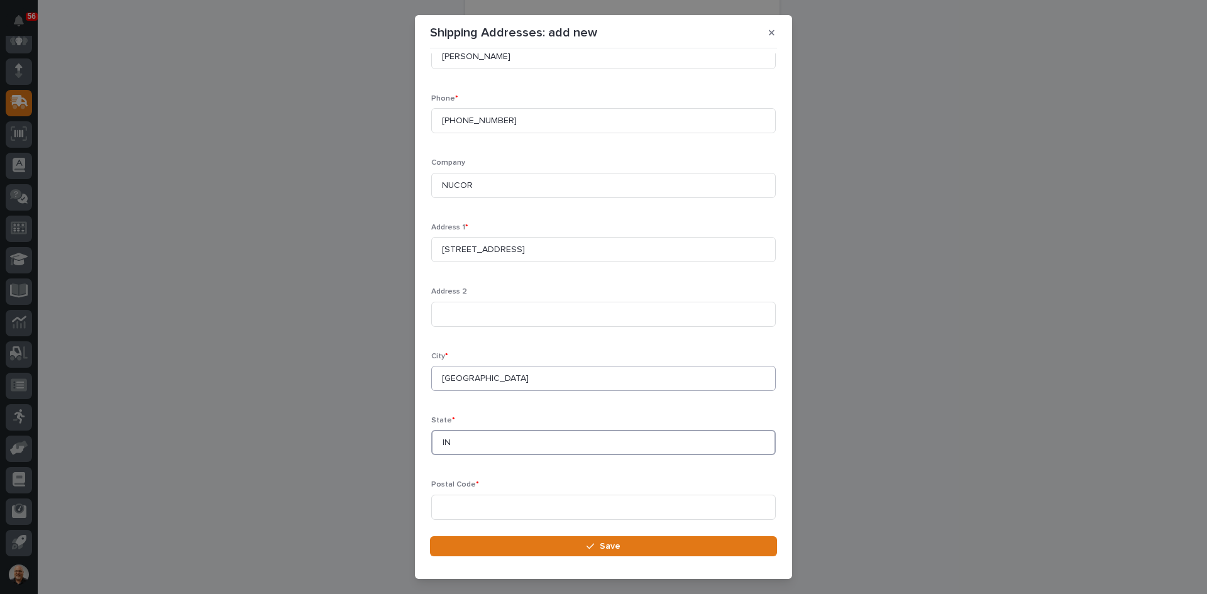
scroll to position [74, 0]
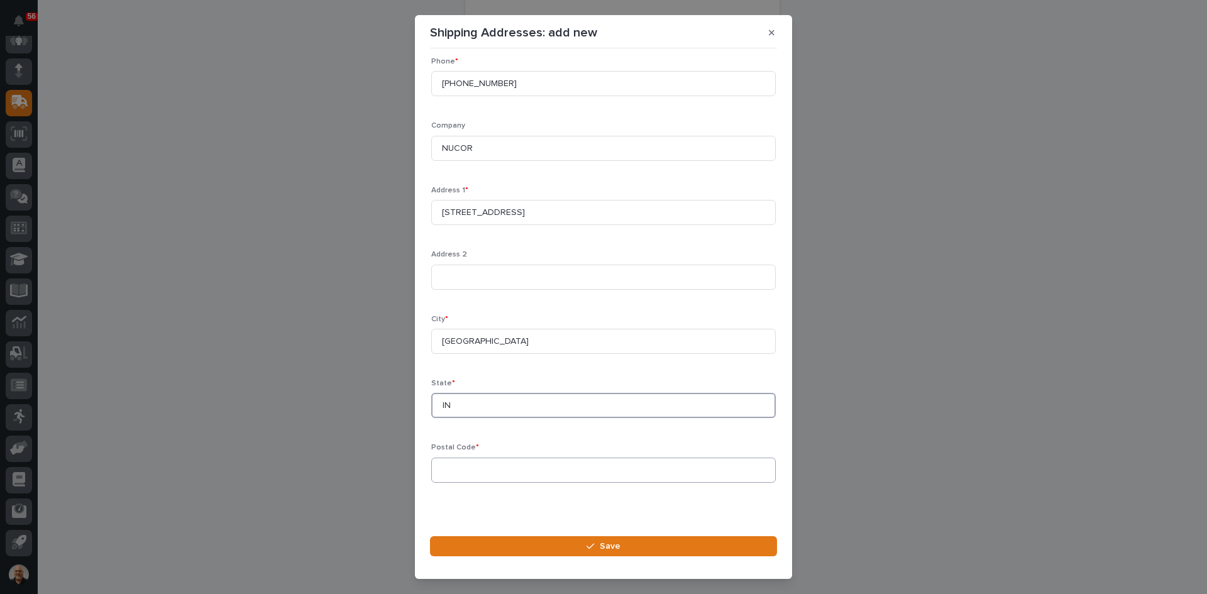
type input "IN"
click at [464, 468] on input at bounding box center [603, 470] width 344 height 25
type input "46793"
click at [613, 544] on span "Save" at bounding box center [610, 546] width 21 height 11
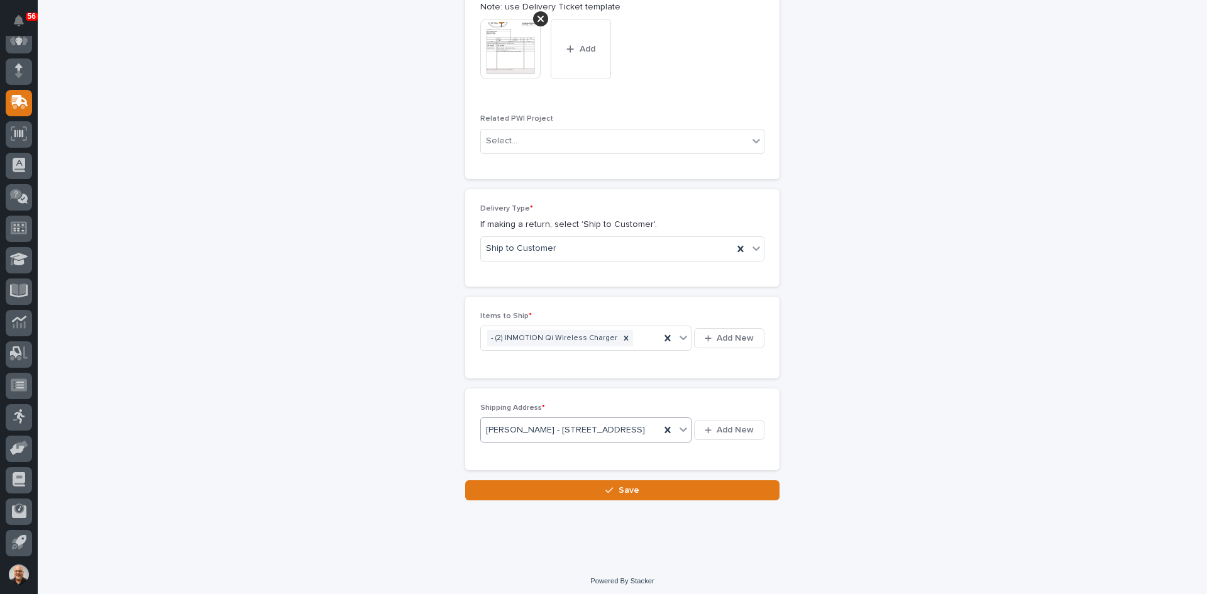
scroll to position [655, 0]
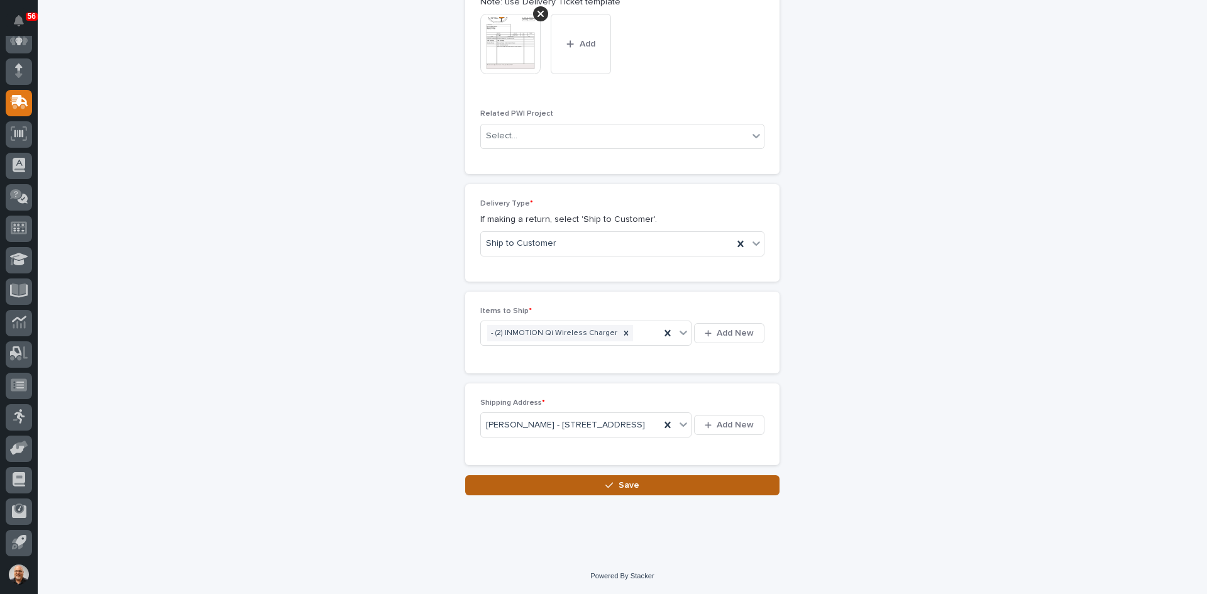
click at [624, 485] on span "Save" at bounding box center [629, 485] width 21 height 11
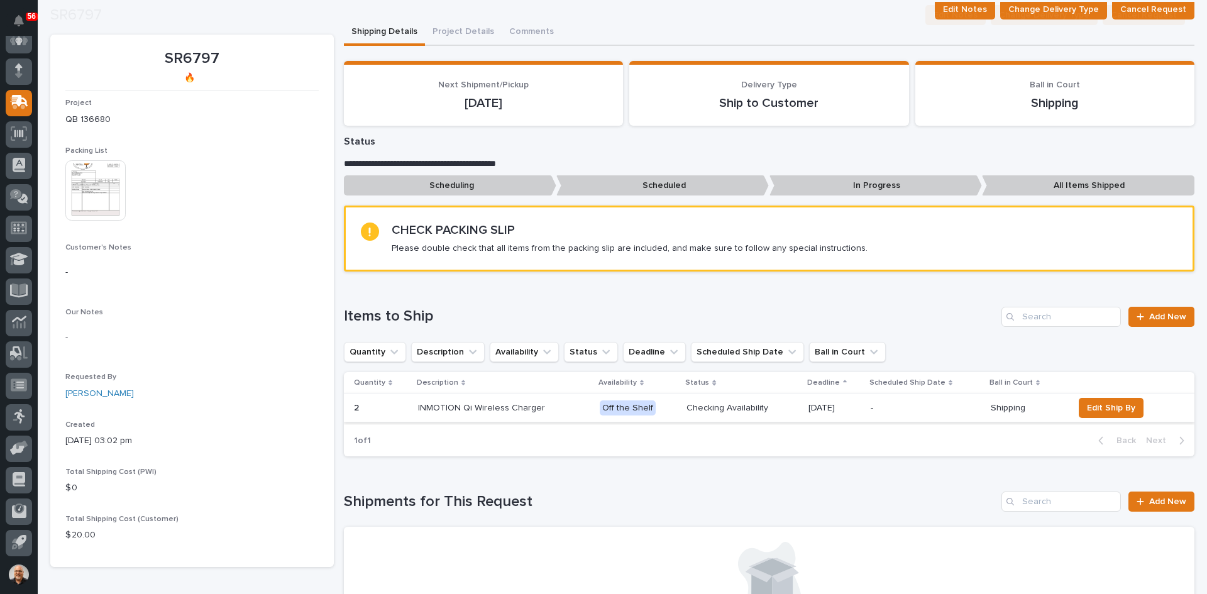
scroll to position [314, 0]
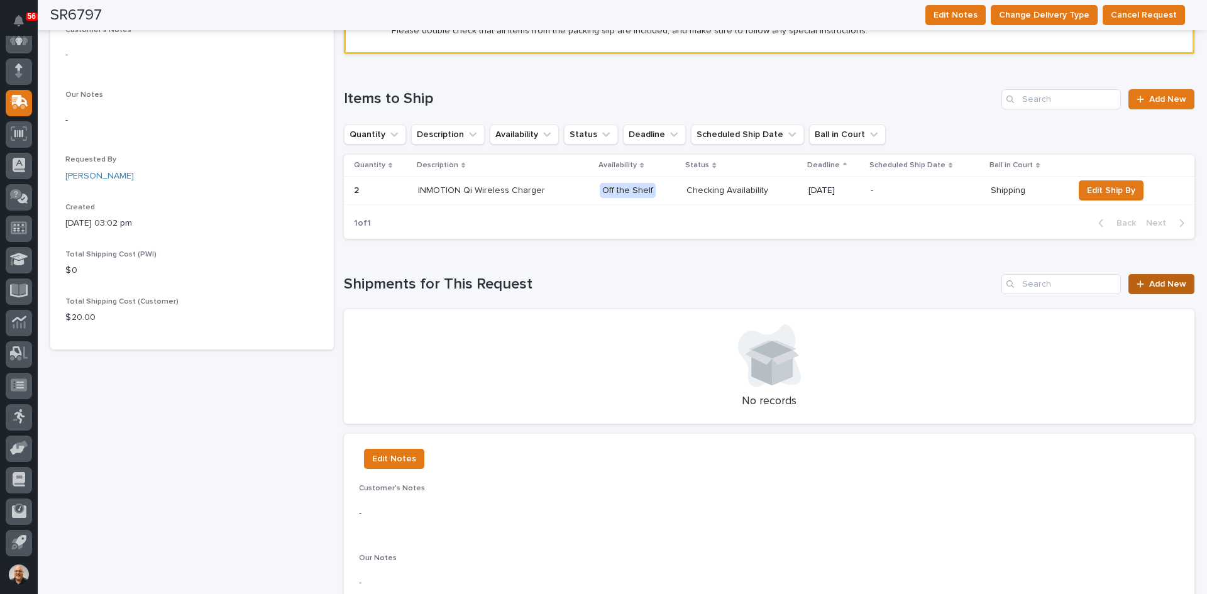
click at [1157, 278] on link "Add New" at bounding box center [1161, 284] width 66 height 20
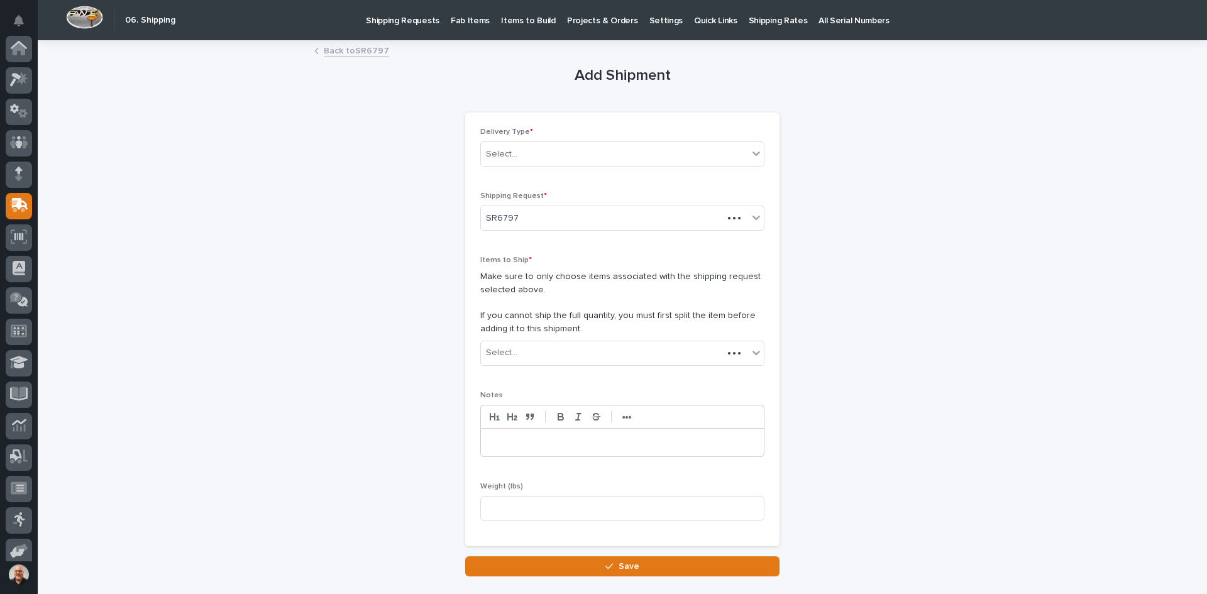
scroll to position [103, 0]
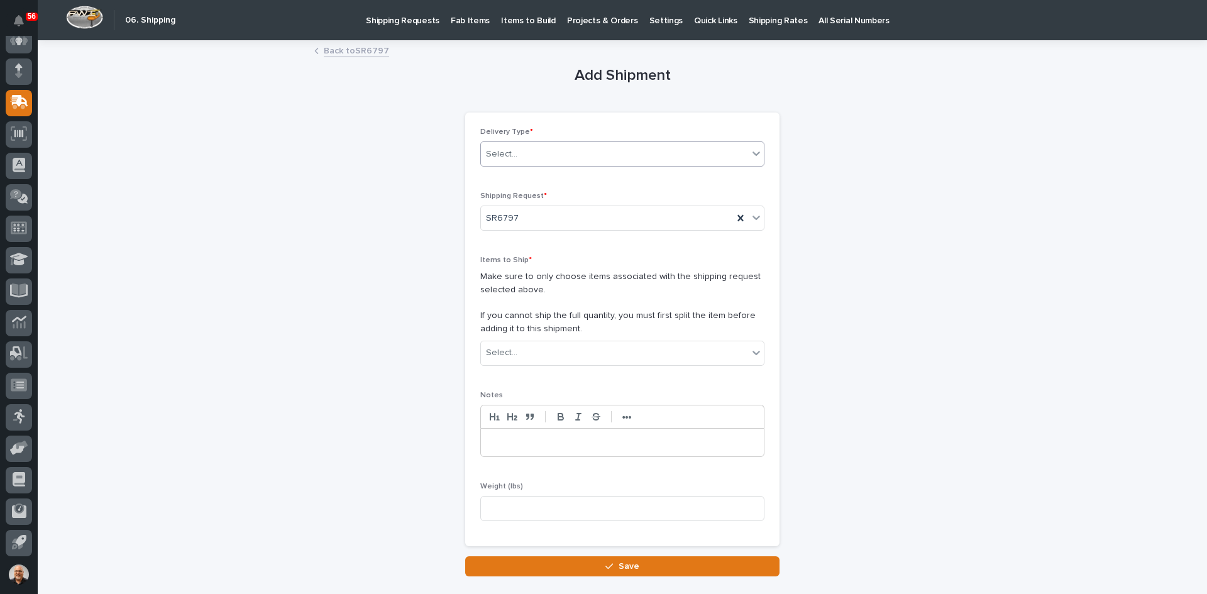
click at [525, 153] on div "Select..." at bounding box center [614, 154] width 267 height 21
click at [534, 222] on div "Package/Box Shipment" at bounding box center [617, 222] width 283 height 22
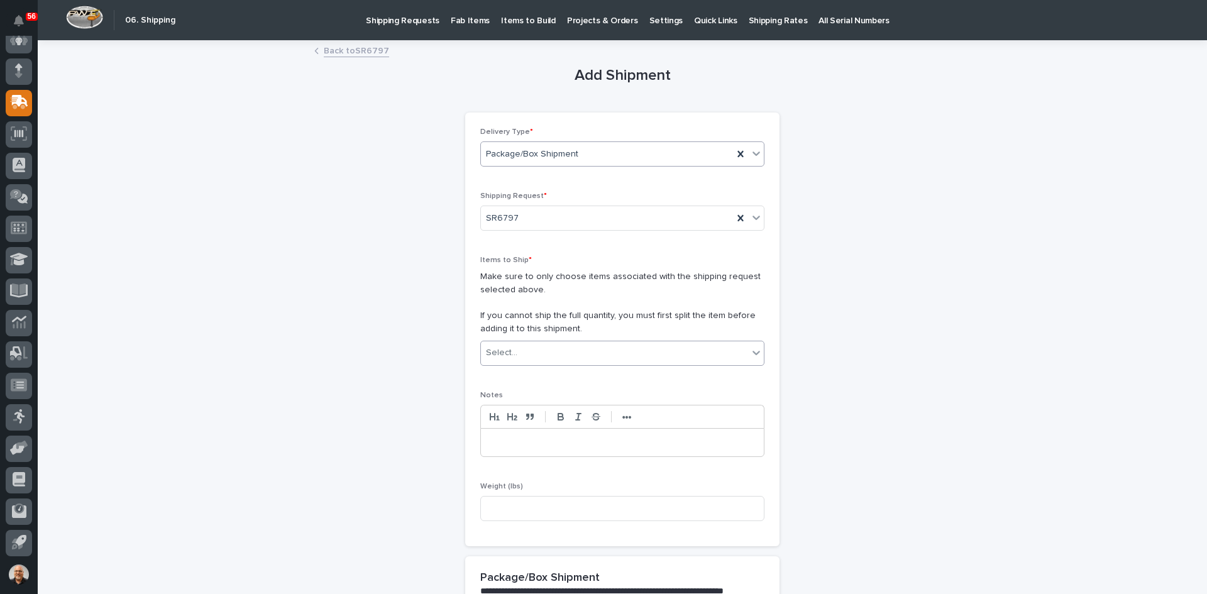
click at [539, 353] on div "Select..." at bounding box center [614, 353] width 267 height 21
type input "****"
click at [613, 374] on div "SR6797 (QB 136680) - (2) INMOTION Qi Wireless Charger" at bounding box center [617, 377] width 283 height 22
click at [513, 509] on input at bounding box center [622, 508] width 284 height 25
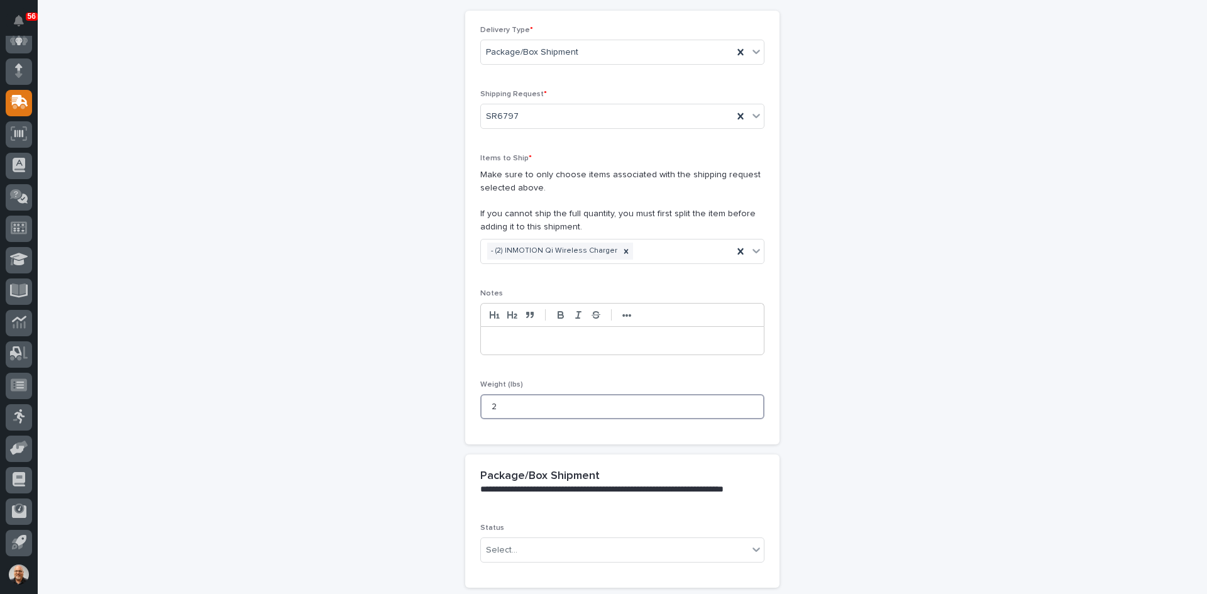
scroll to position [224, 0]
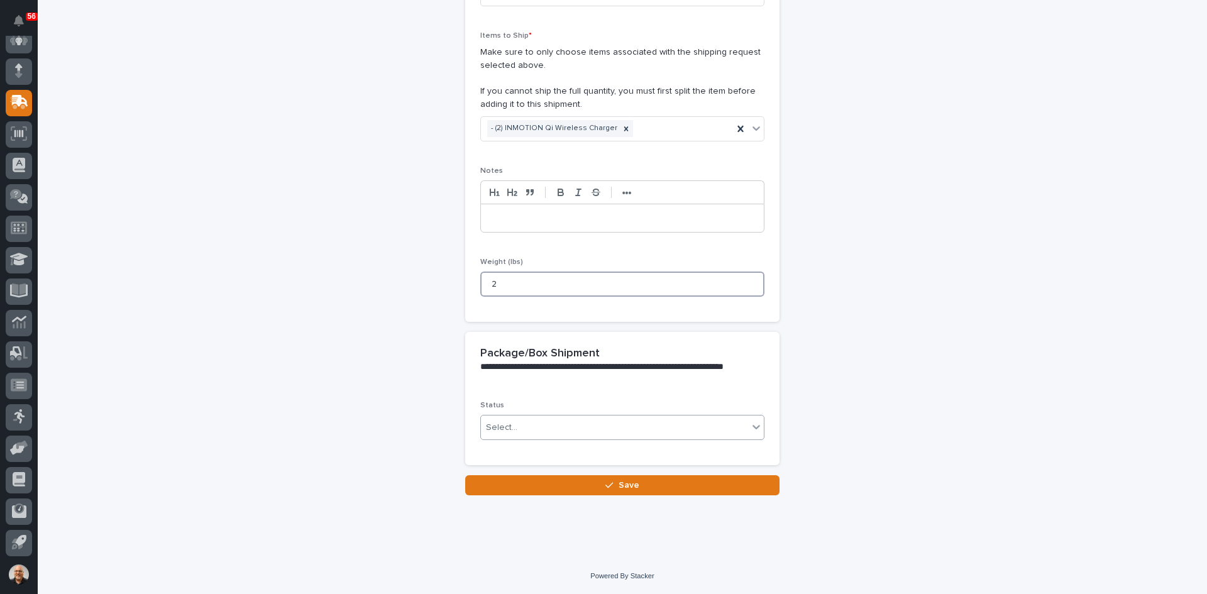
type input "2"
click at [535, 429] on div "Select..." at bounding box center [614, 427] width 267 height 21
click at [513, 468] on span "Shipped" at bounding box center [500, 473] width 38 height 14
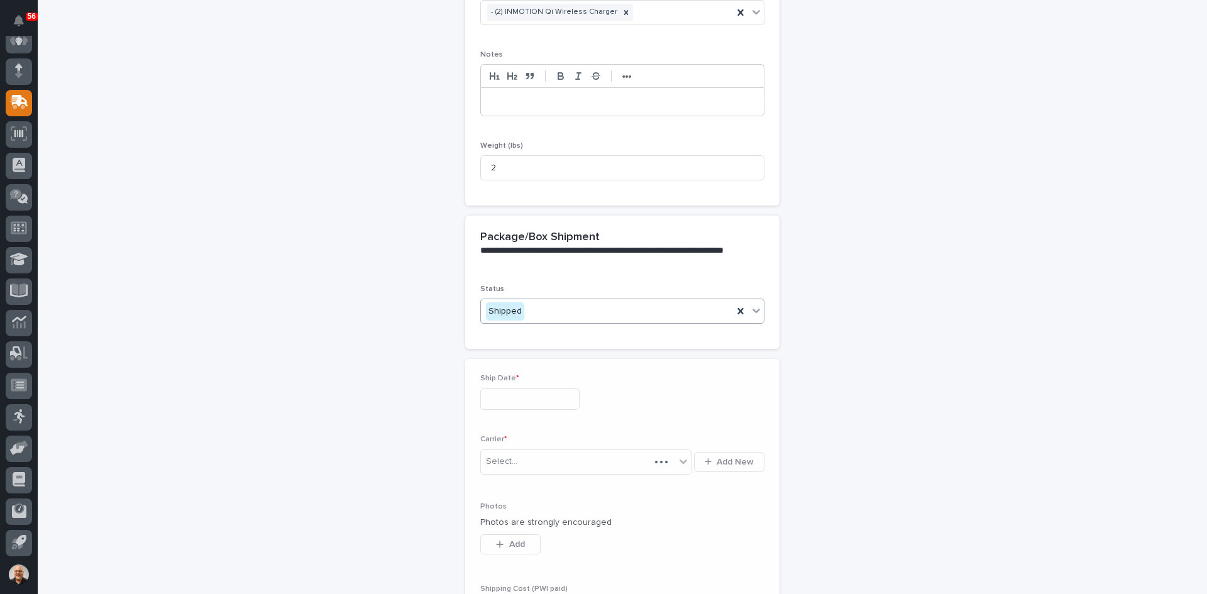
scroll to position [439, 0]
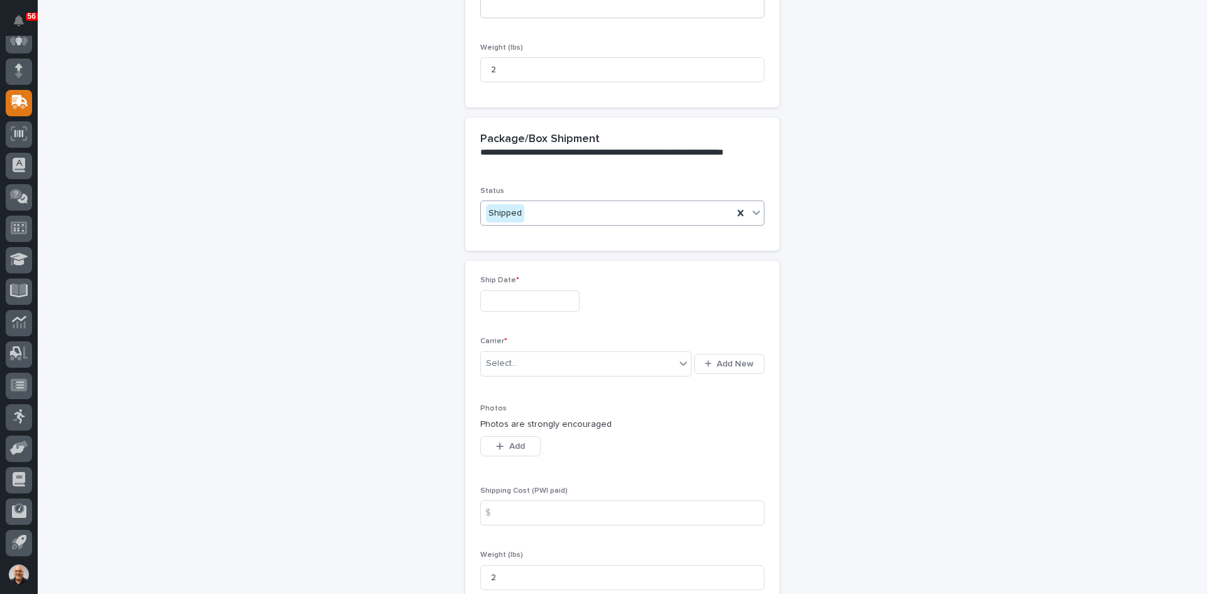
click at [540, 303] on input "text" at bounding box center [529, 301] width 99 height 22
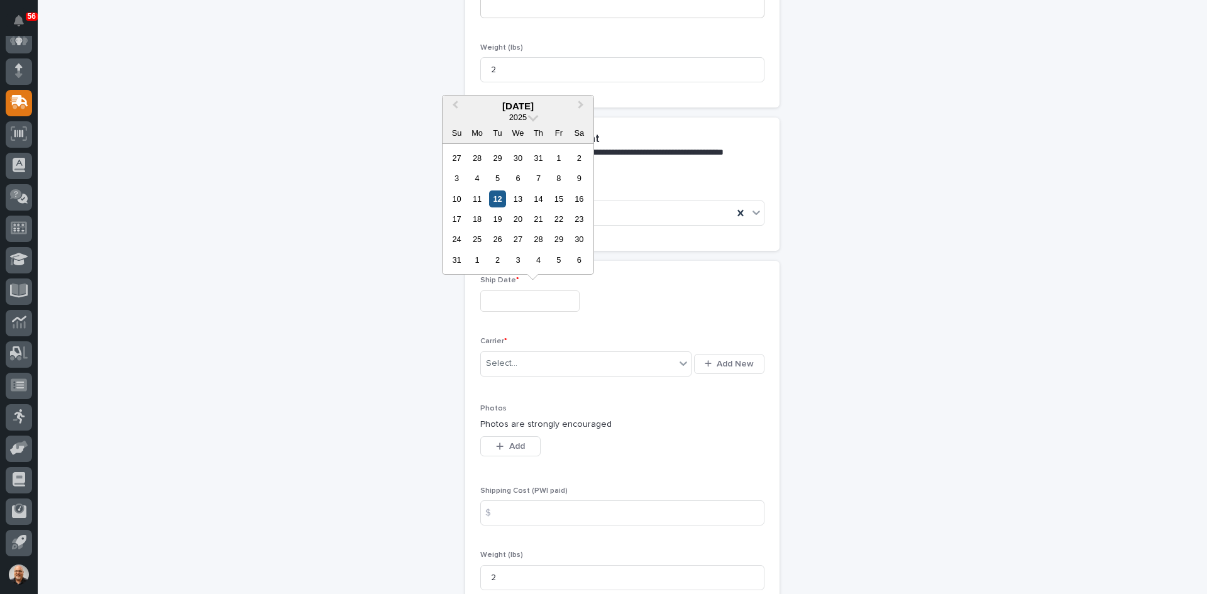
click at [497, 199] on div "12" at bounding box center [497, 198] width 17 height 17
type input "**********"
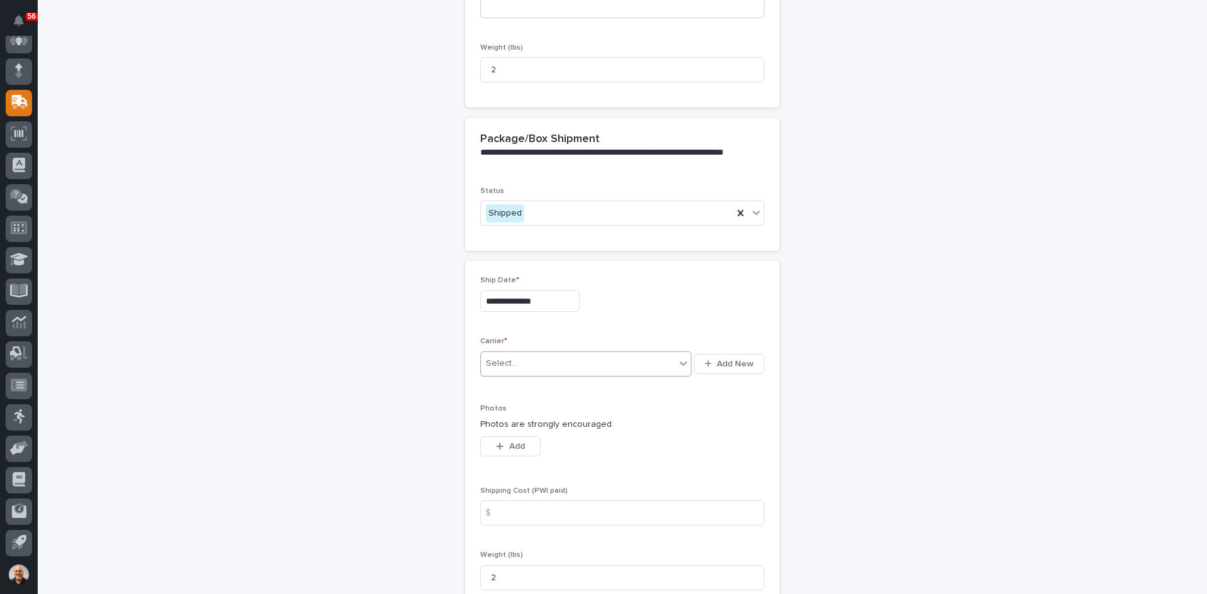
click at [541, 368] on div "Select..." at bounding box center [578, 363] width 194 height 21
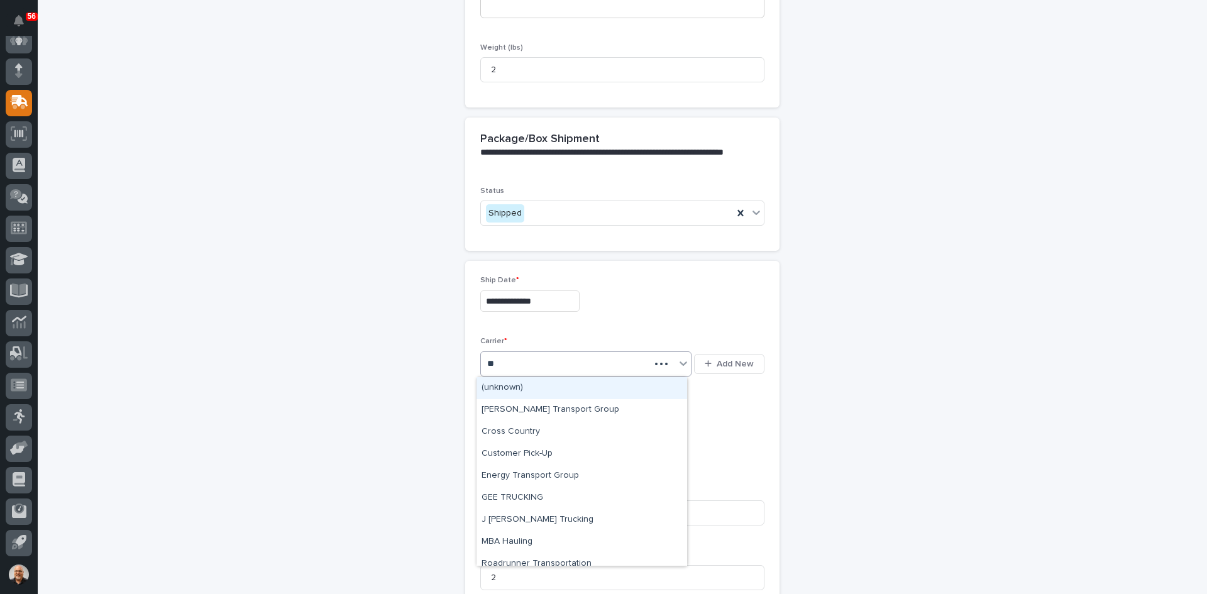
type input "***"
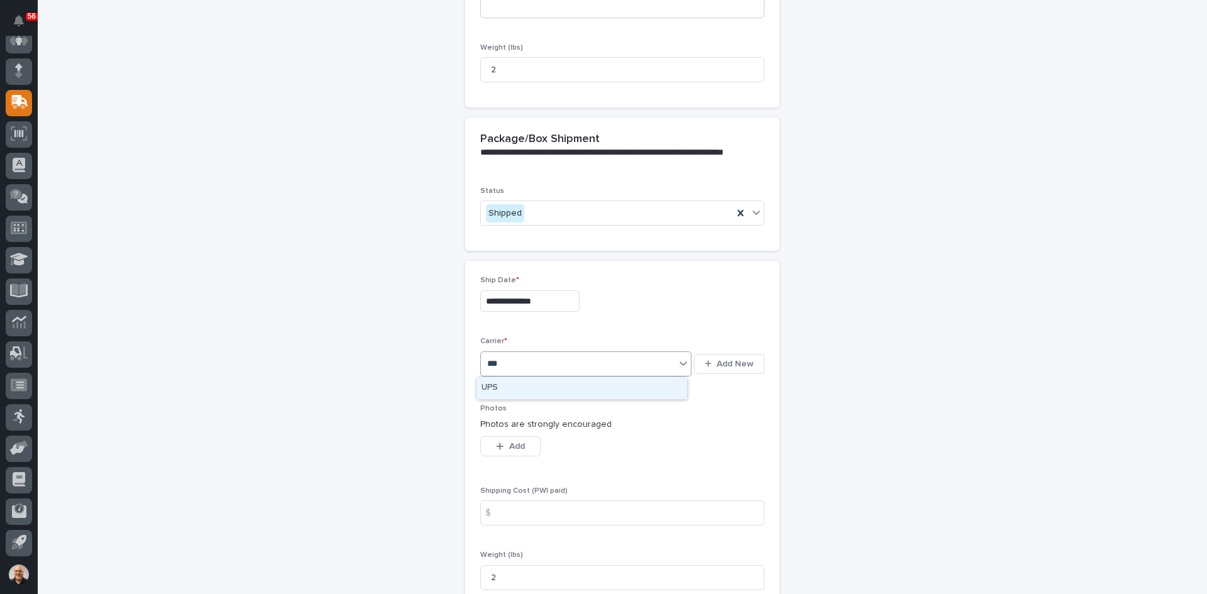
click at [509, 383] on div "UPS" at bounding box center [581, 388] width 211 height 22
click at [521, 510] on input at bounding box center [622, 512] width 284 height 25
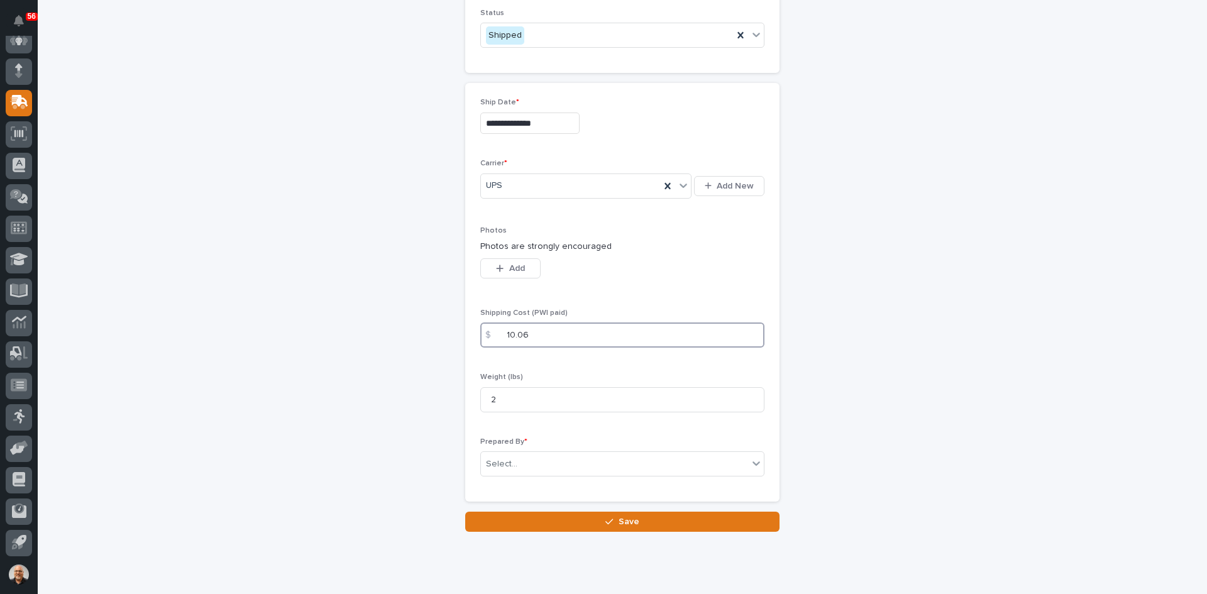
scroll to position [627, 0]
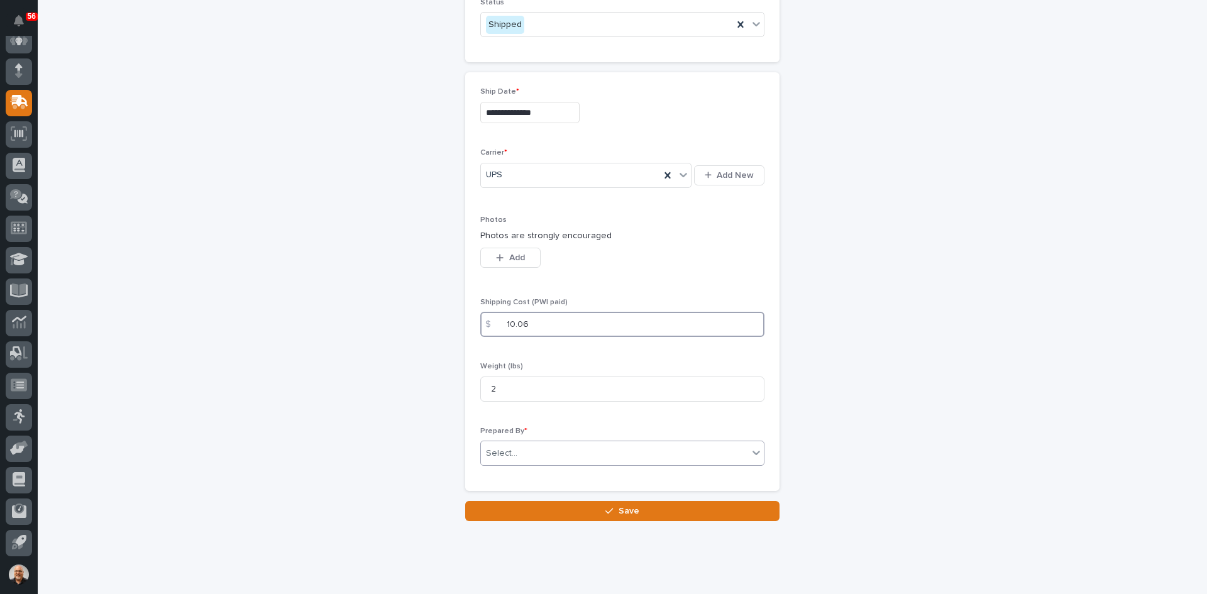
type input "10.06"
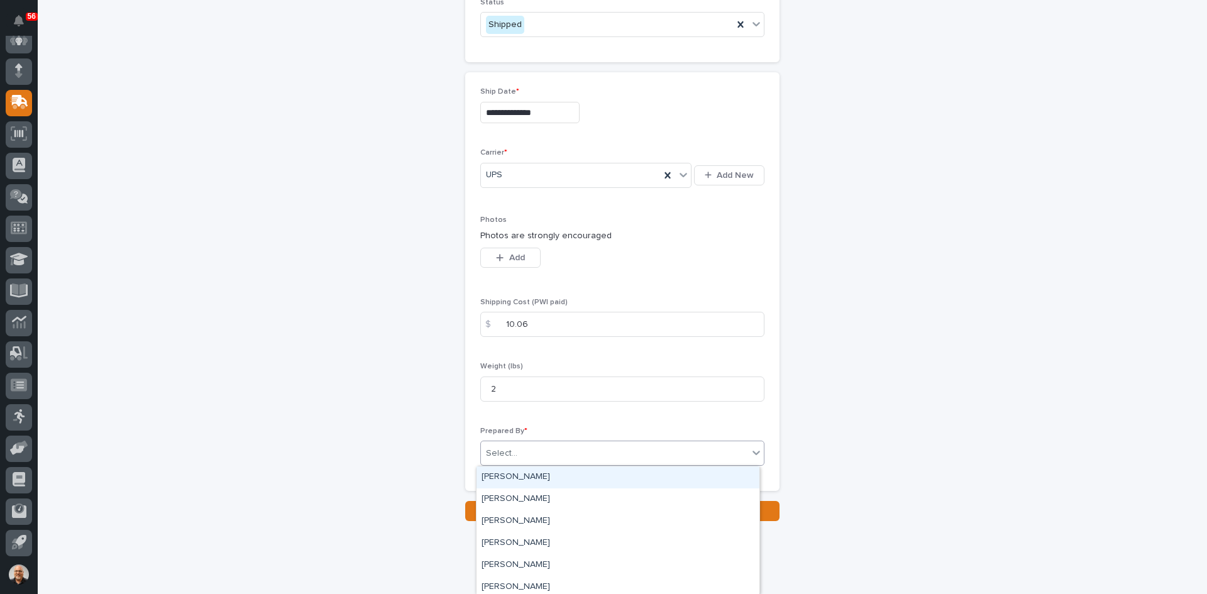
click at [511, 453] on div "Select..." at bounding box center [501, 453] width 31 height 13
type input "***"
click at [526, 475] on div "[PERSON_NAME]" at bounding box center [617, 477] width 283 height 22
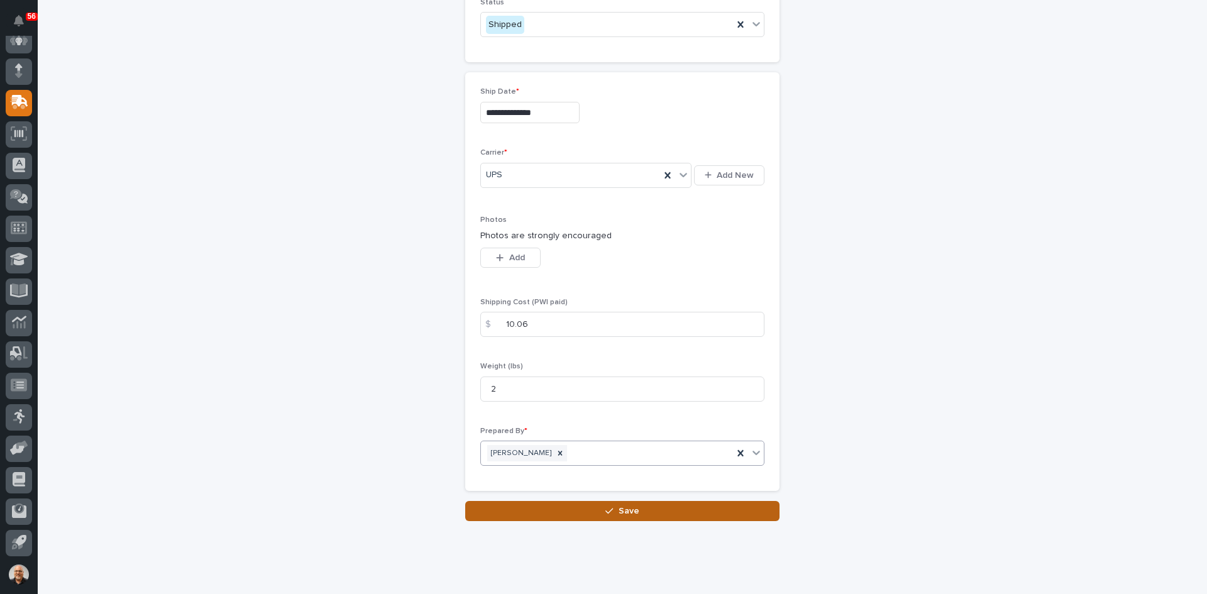
click at [624, 507] on span "Save" at bounding box center [629, 510] width 21 height 11
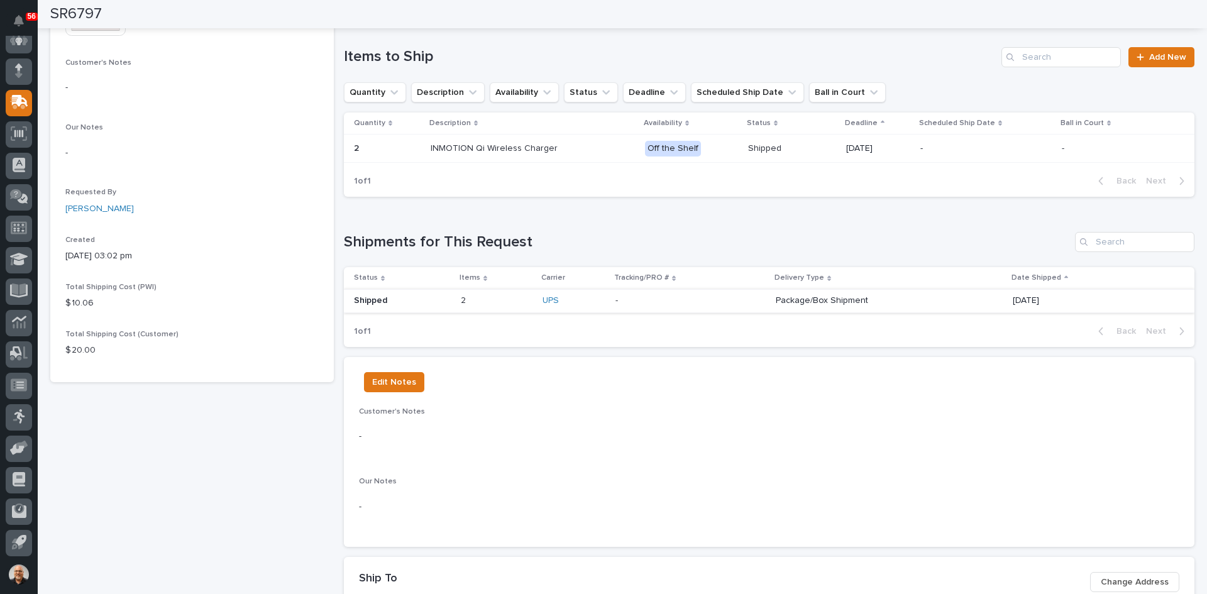
scroll to position [250, 0]
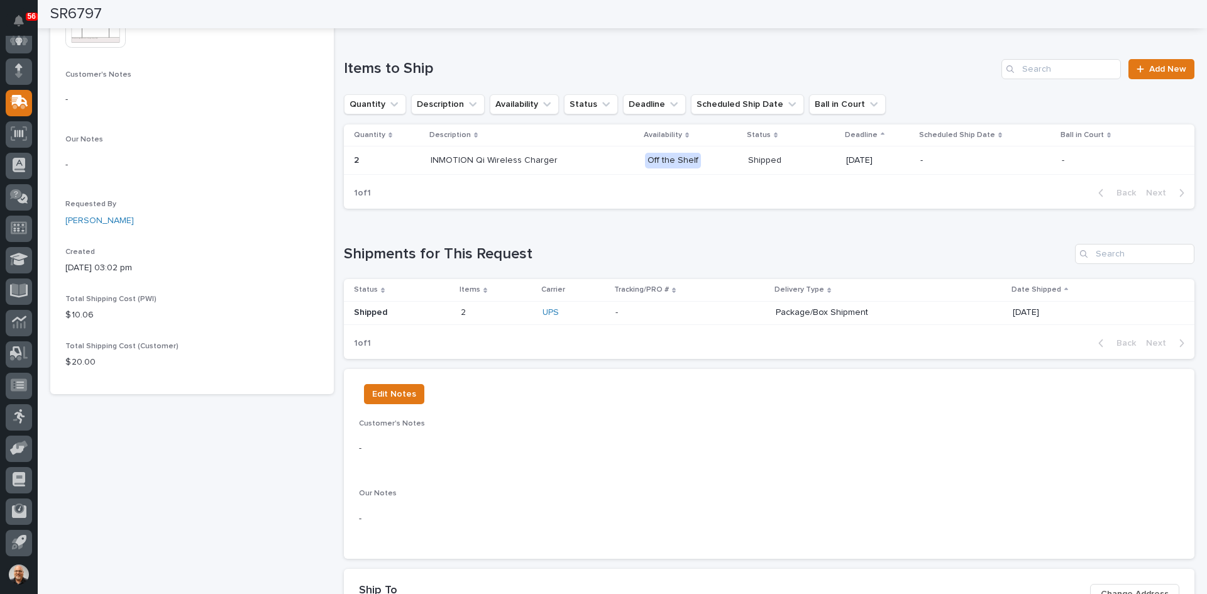
click at [572, 311] on div "UPS" at bounding box center [573, 312] width 63 height 11
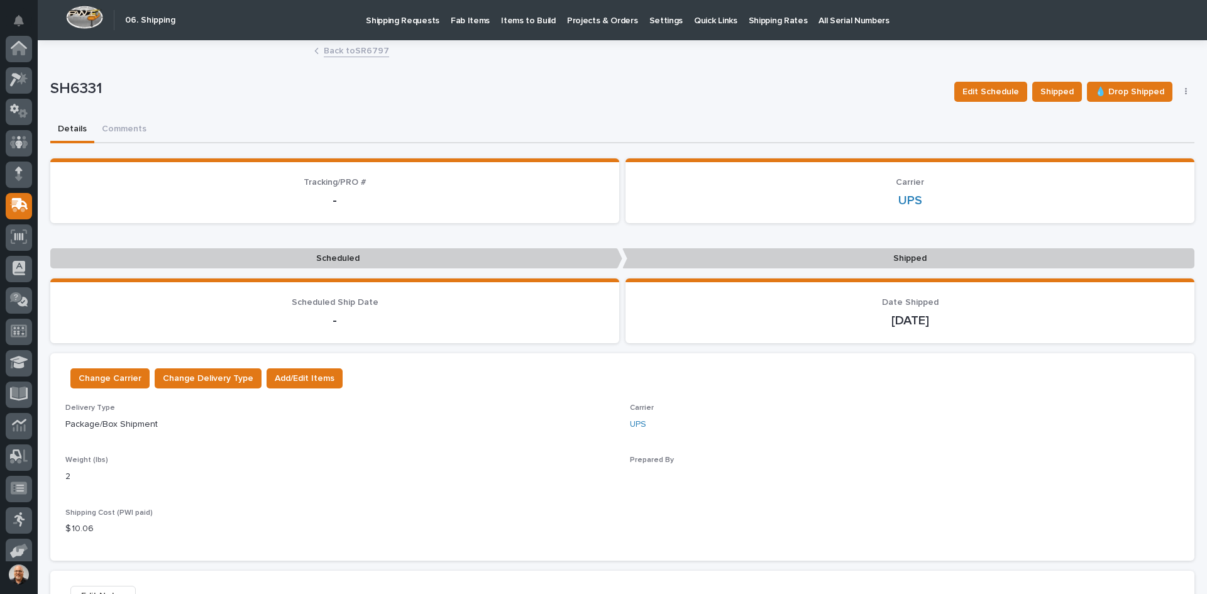
scroll to position [103, 0]
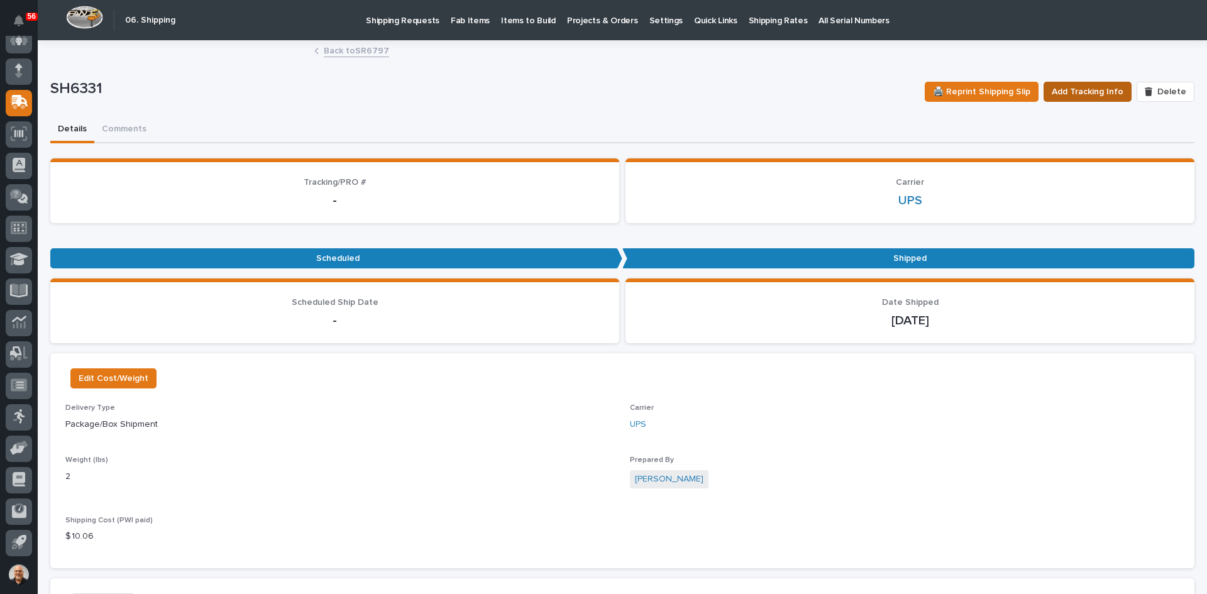
click at [1099, 91] on span "Add Tracking Info" at bounding box center [1088, 91] width 72 height 15
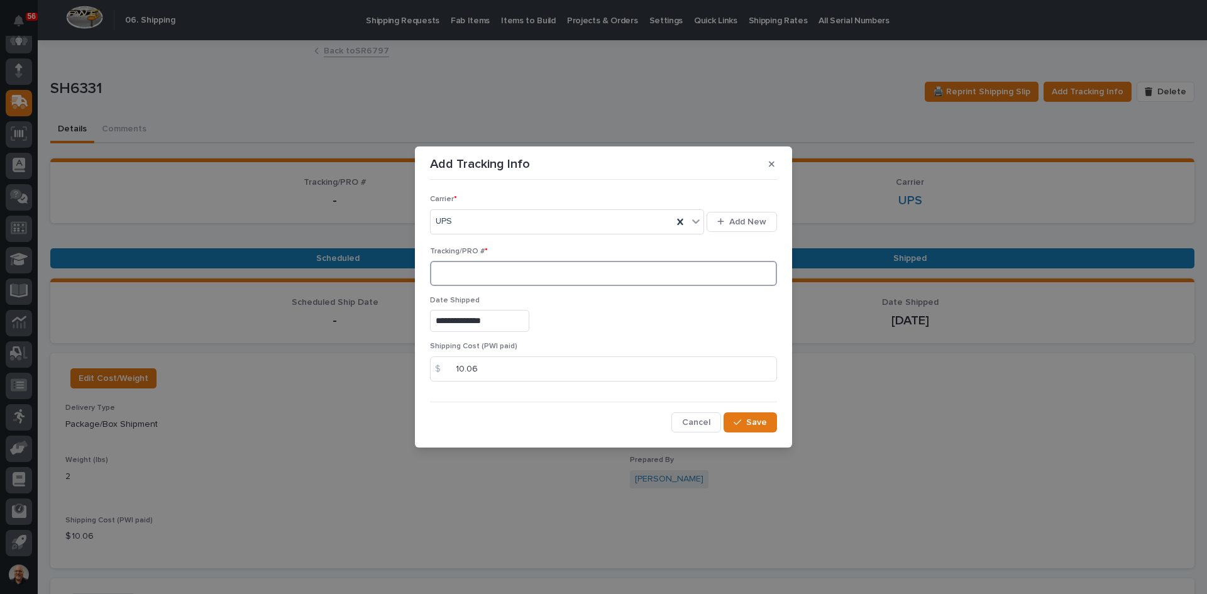
paste input "1Z831R2E0398092119"
type input "1Z831R2E0398092119"
click at [755, 422] on span "Save" at bounding box center [756, 422] width 21 height 11
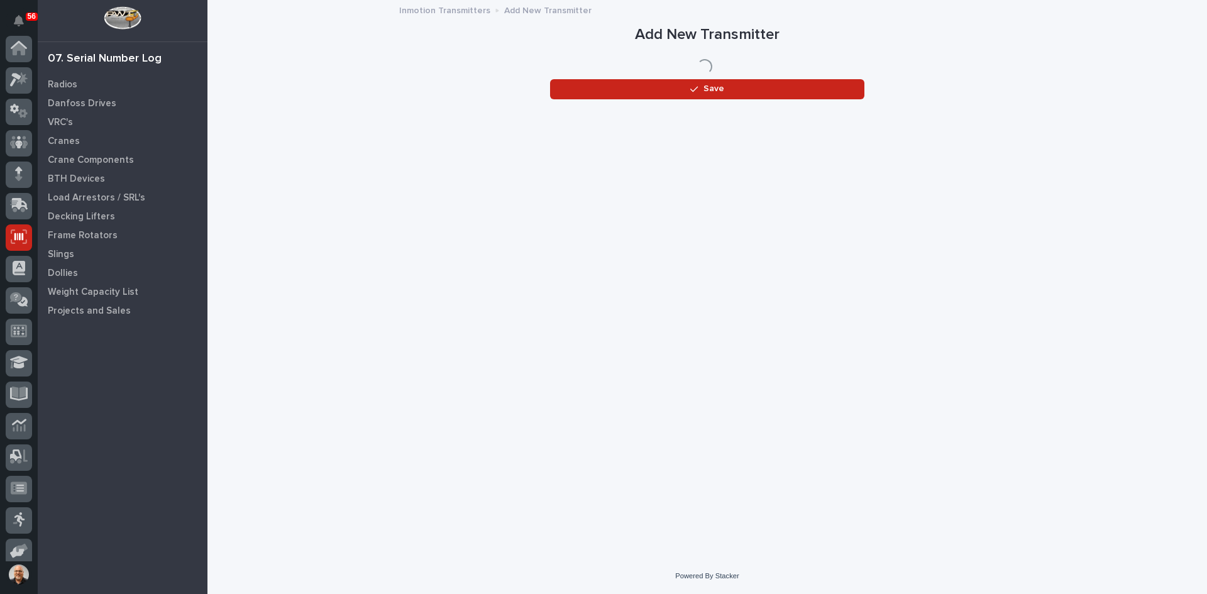
scroll to position [103, 0]
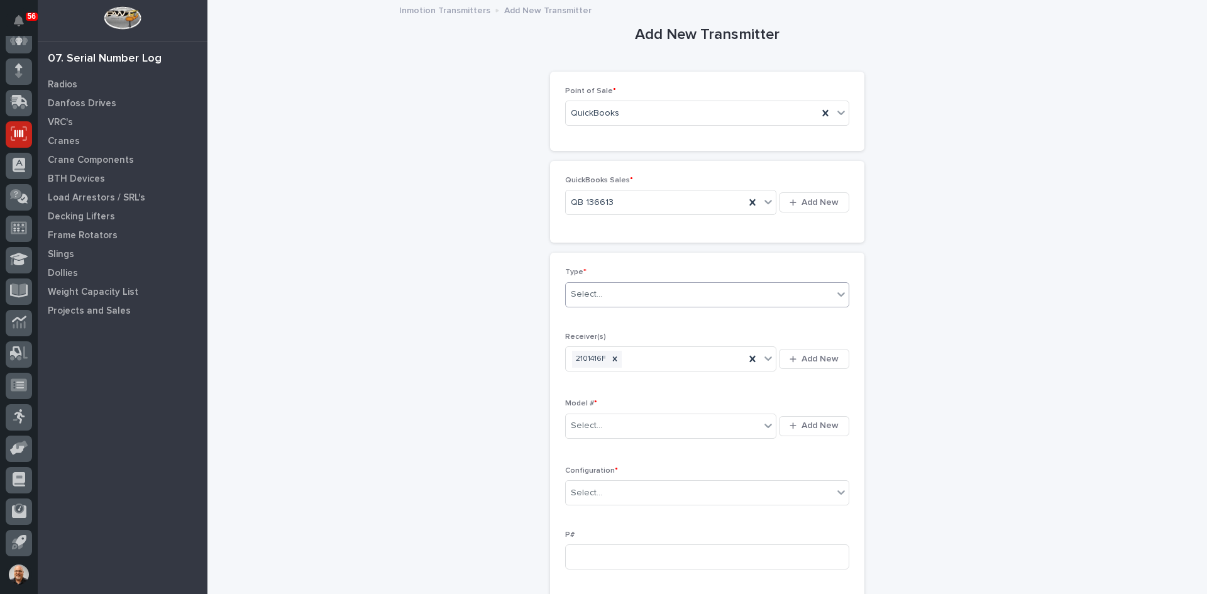
click at [603, 293] on div "Select..." at bounding box center [699, 294] width 267 height 21
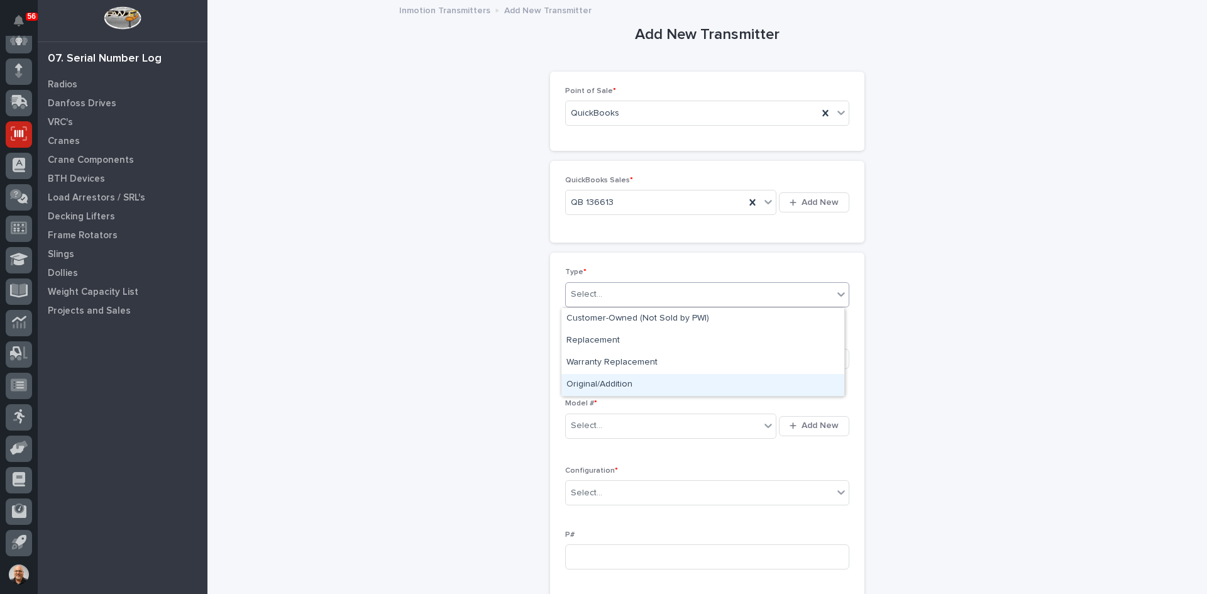
click at [605, 384] on div "Original/Addition" at bounding box center [702, 385] width 283 height 22
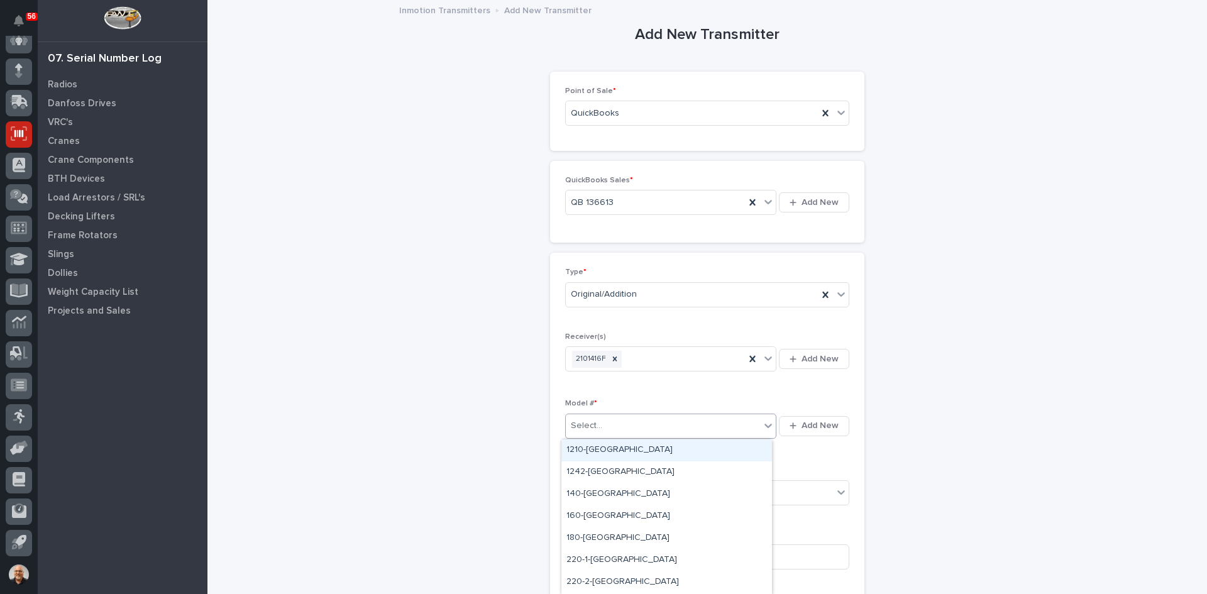
click at [604, 419] on div "Select..." at bounding box center [663, 425] width 194 height 21
type input "***"
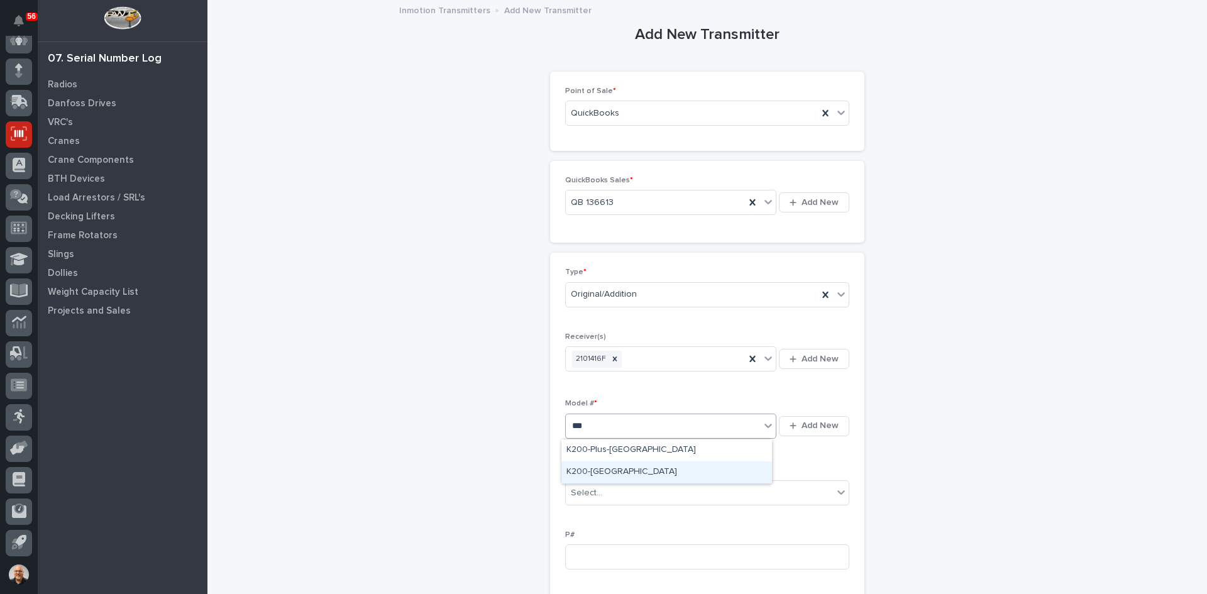
click at [598, 469] on div "K200-[GEOGRAPHIC_DATA]" at bounding box center [666, 472] width 211 height 22
click at [604, 488] on div "Select..." at bounding box center [699, 493] width 267 height 21
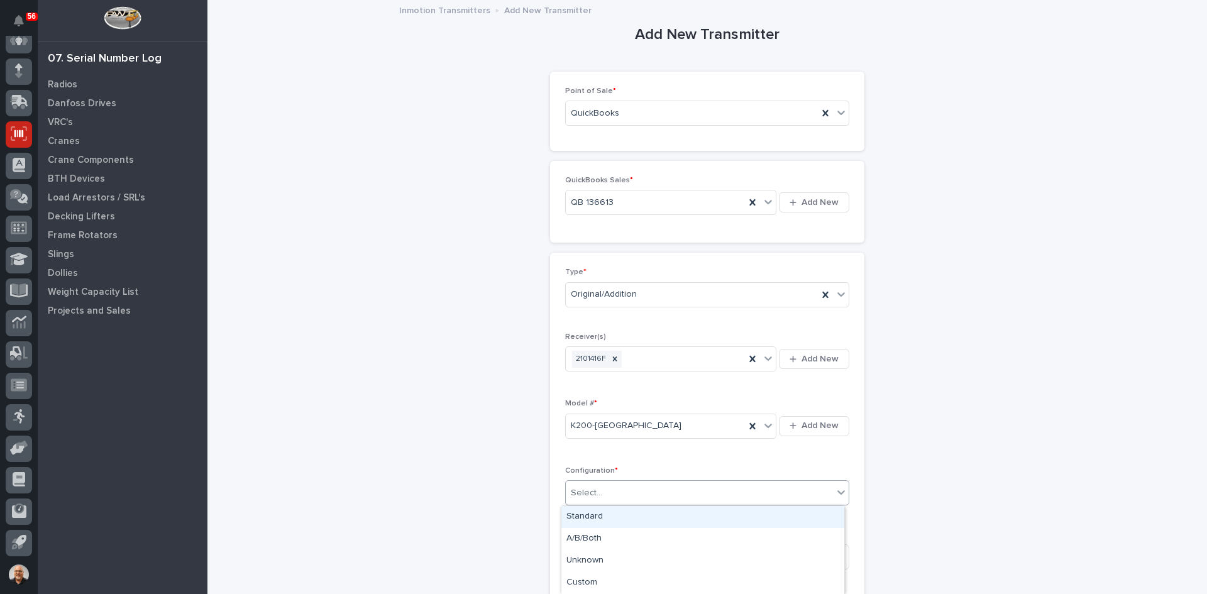
click at [598, 516] on div "Standard" at bounding box center [702, 517] width 283 height 22
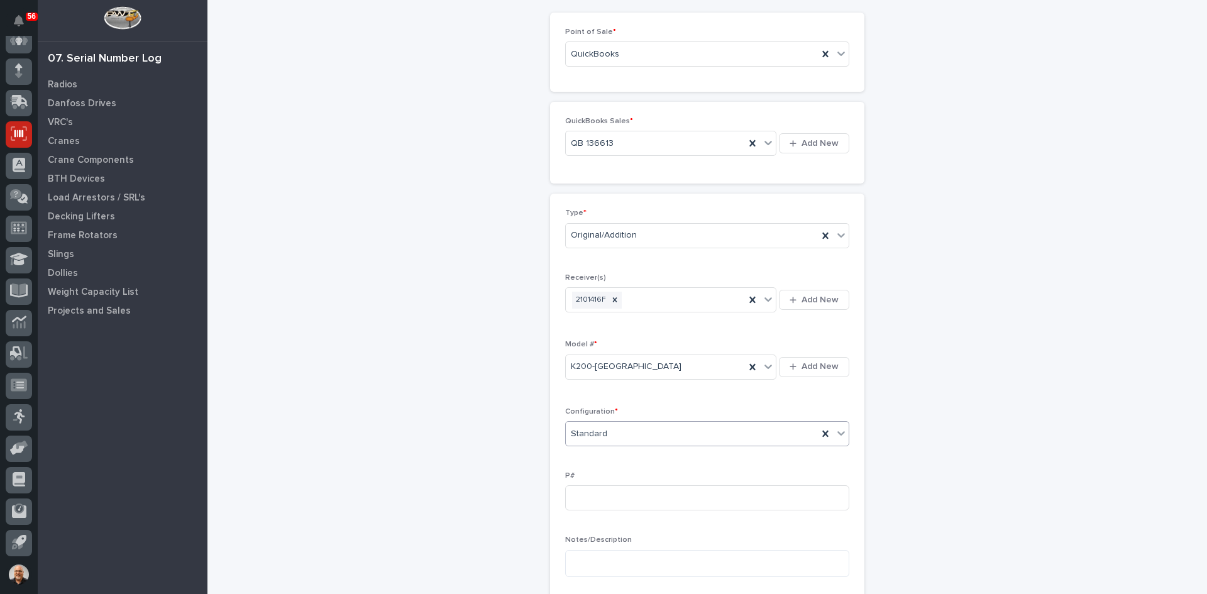
scroll to position [251, 0]
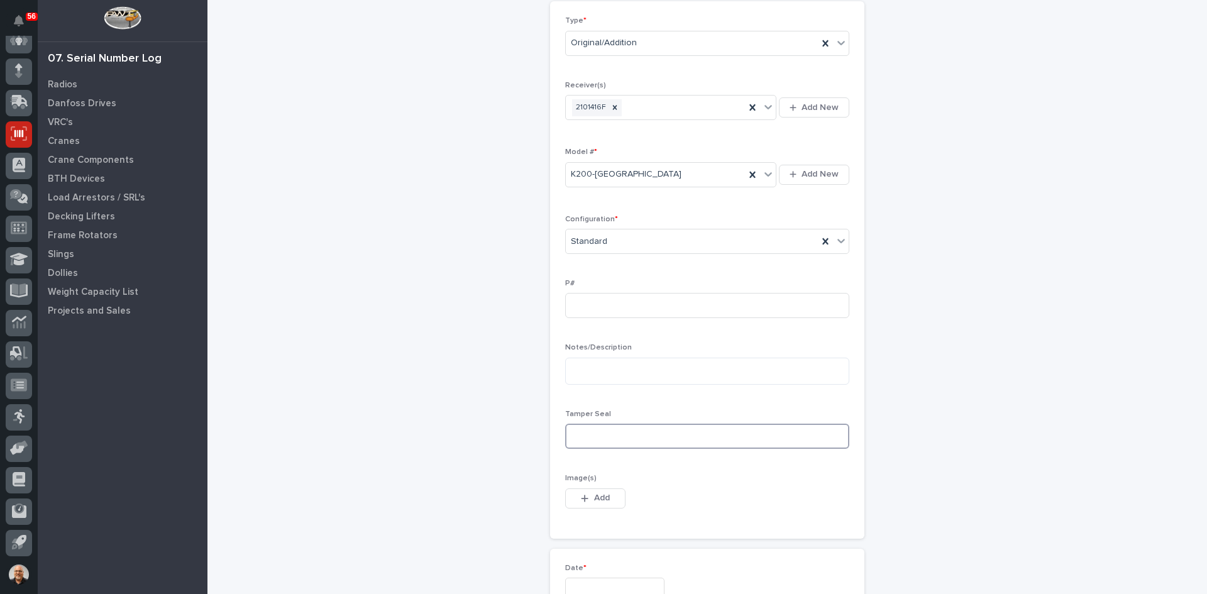
click at [573, 433] on input at bounding box center [707, 436] width 284 height 25
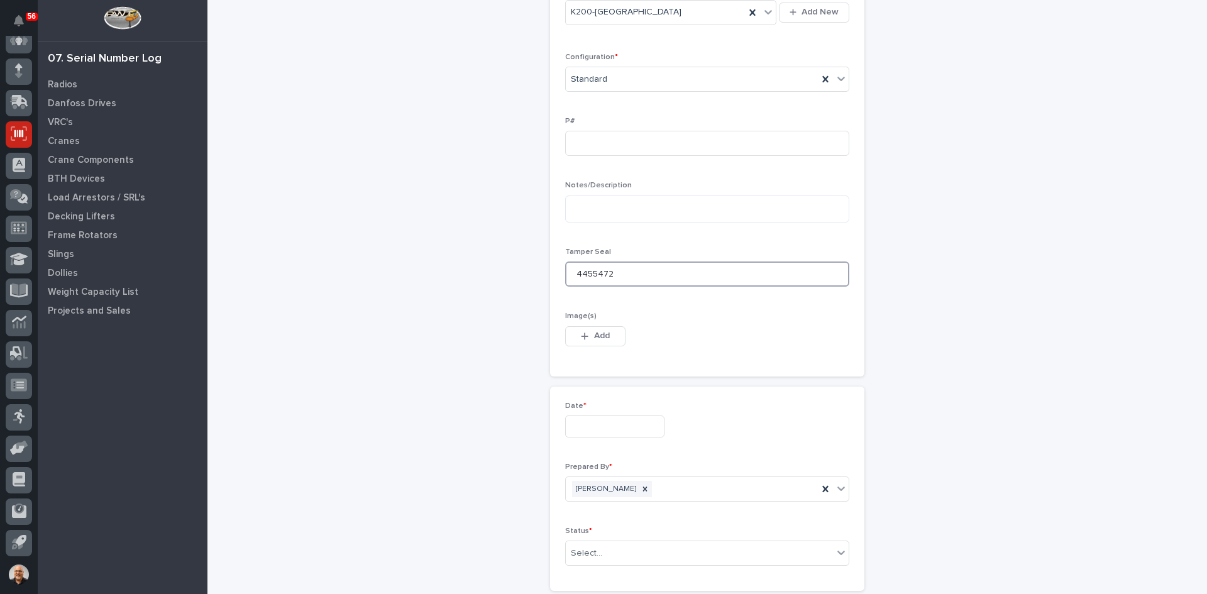
scroll to position [440, 0]
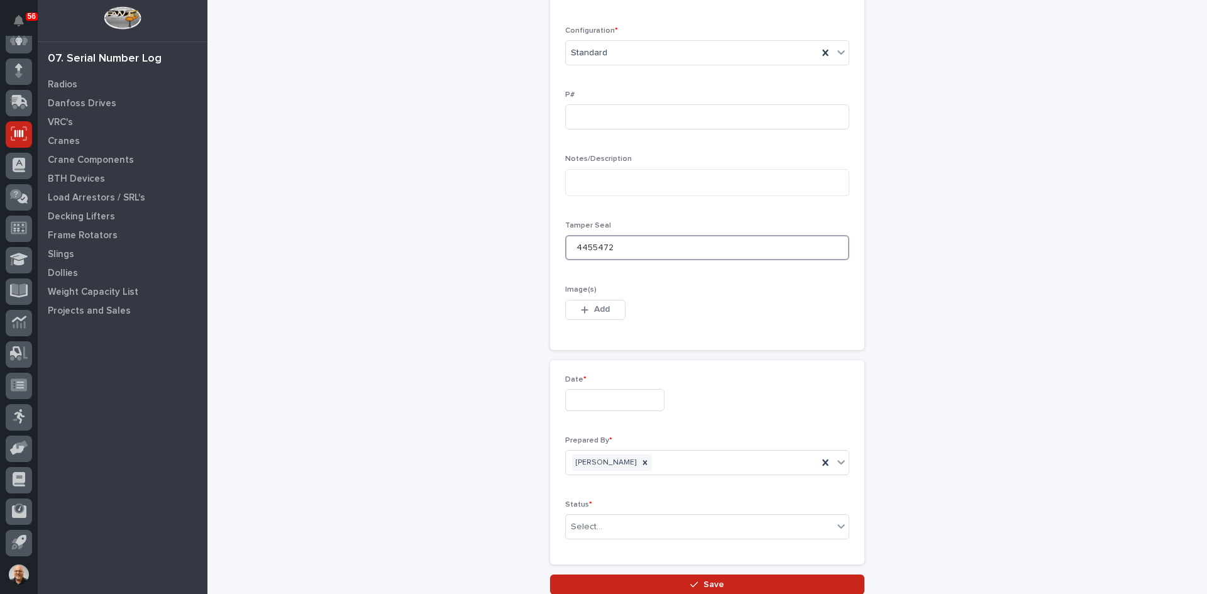
type input "4455472"
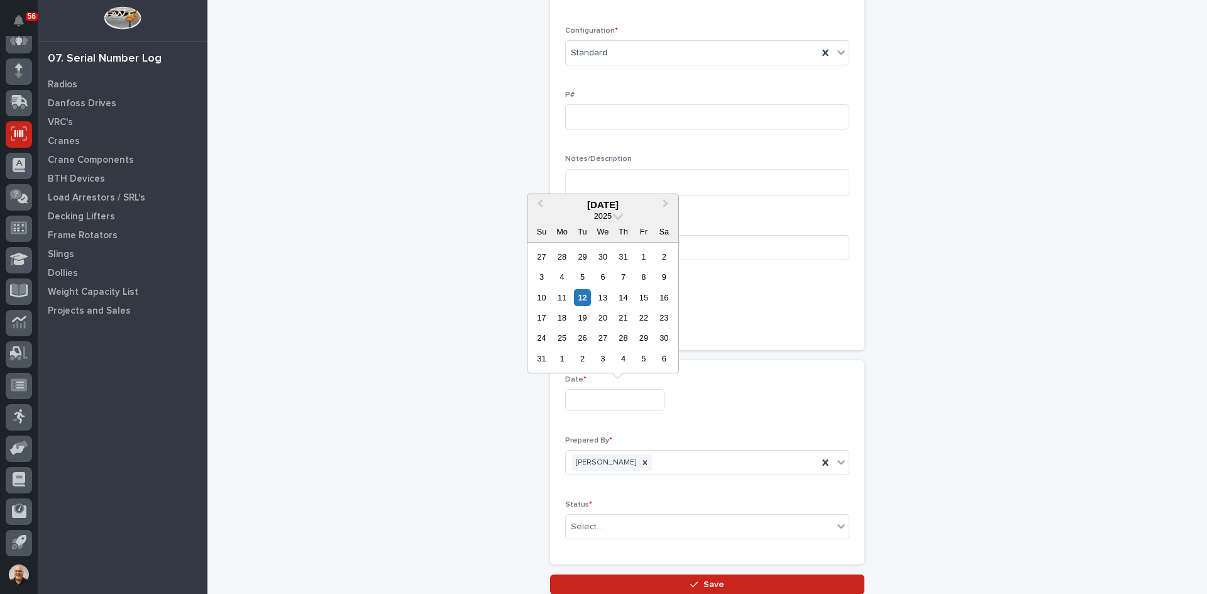
click at [596, 401] on input "text" at bounding box center [614, 400] width 99 height 22
click at [584, 297] on div "12" at bounding box center [582, 297] width 17 height 17
type input "**********"
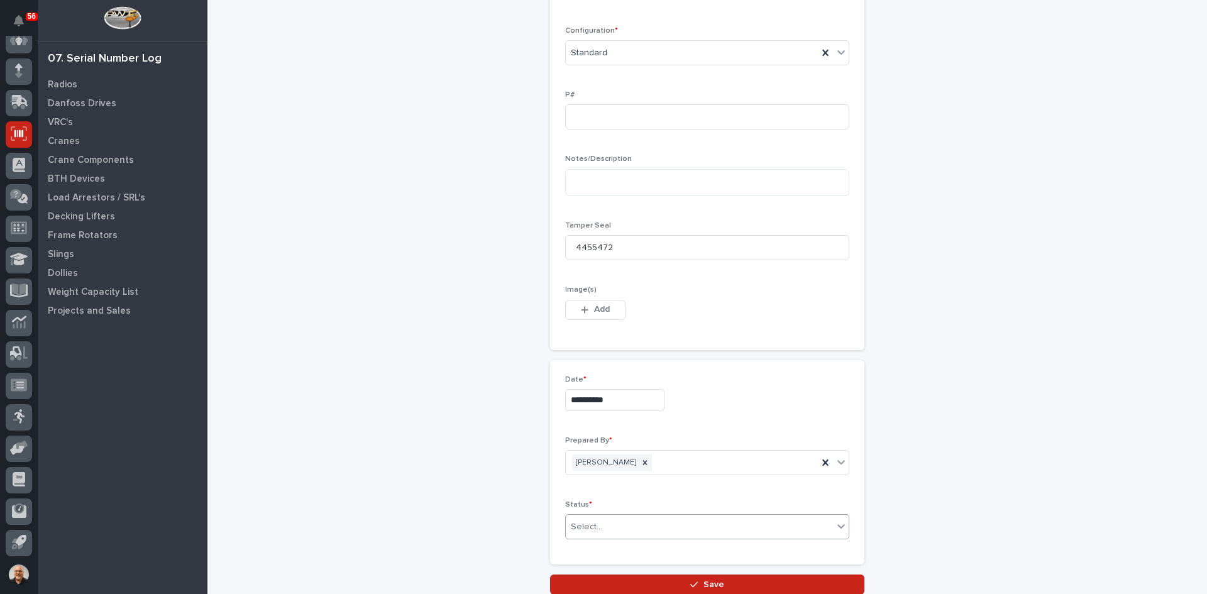
click at [612, 526] on div "Select..." at bounding box center [699, 527] width 267 height 21
click at [597, 501] on div "Complete" at bounding box center [702, 503] width 283 height 22
click at [708, 579] on span "Save" at bounding box center [713, 584] width 21 height 11
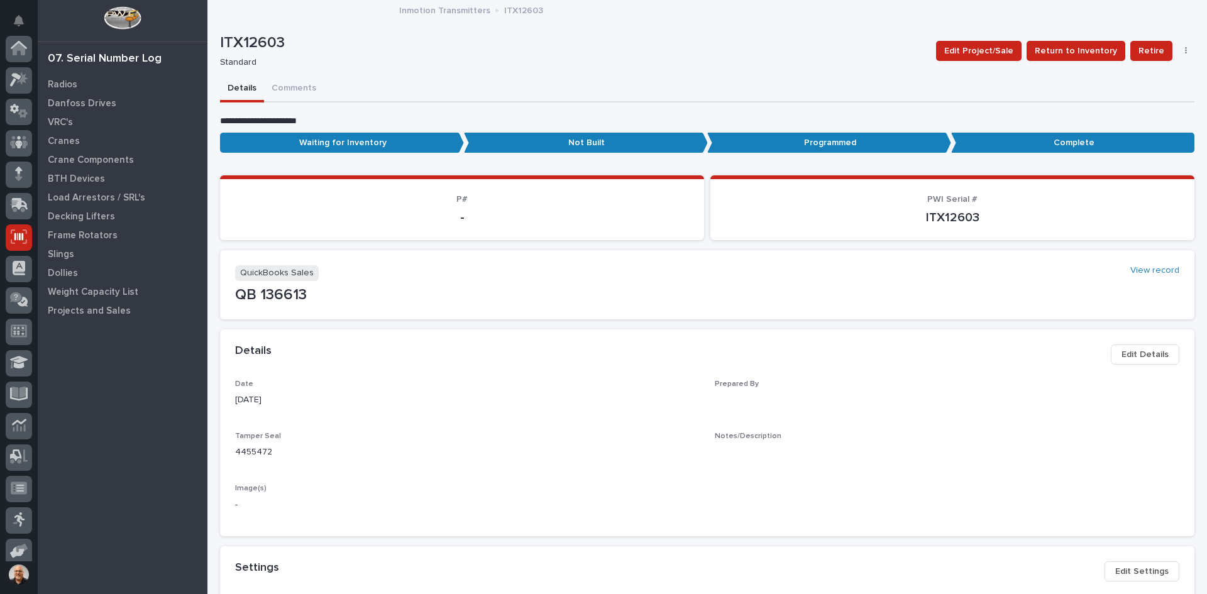
scroll to position [103, 0]
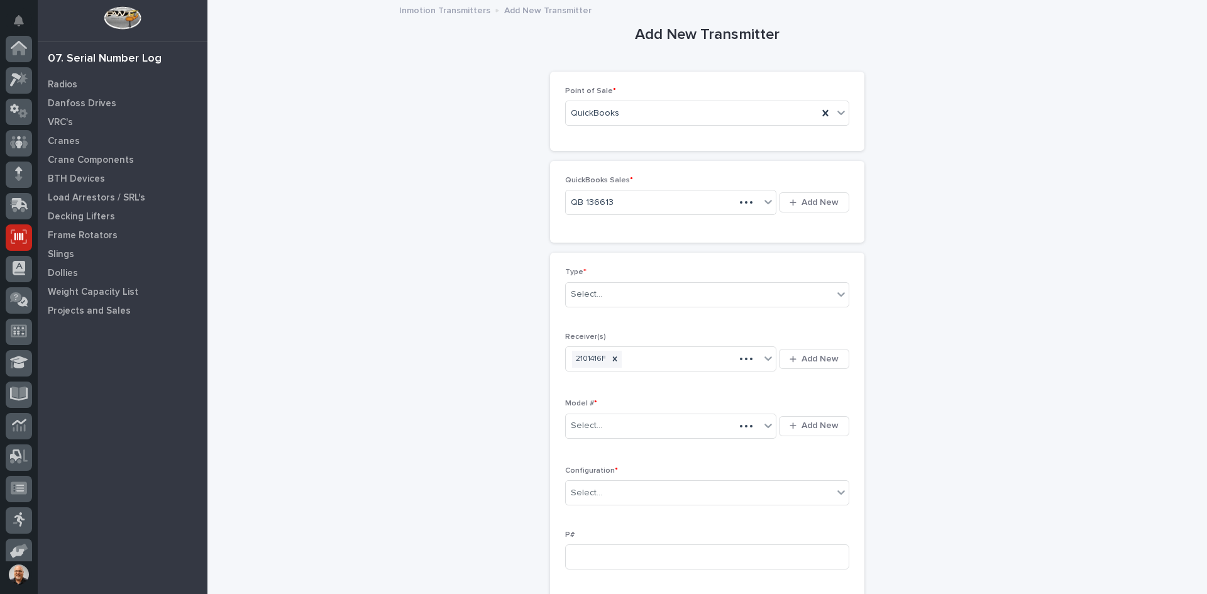
scroll to position [103, 0]
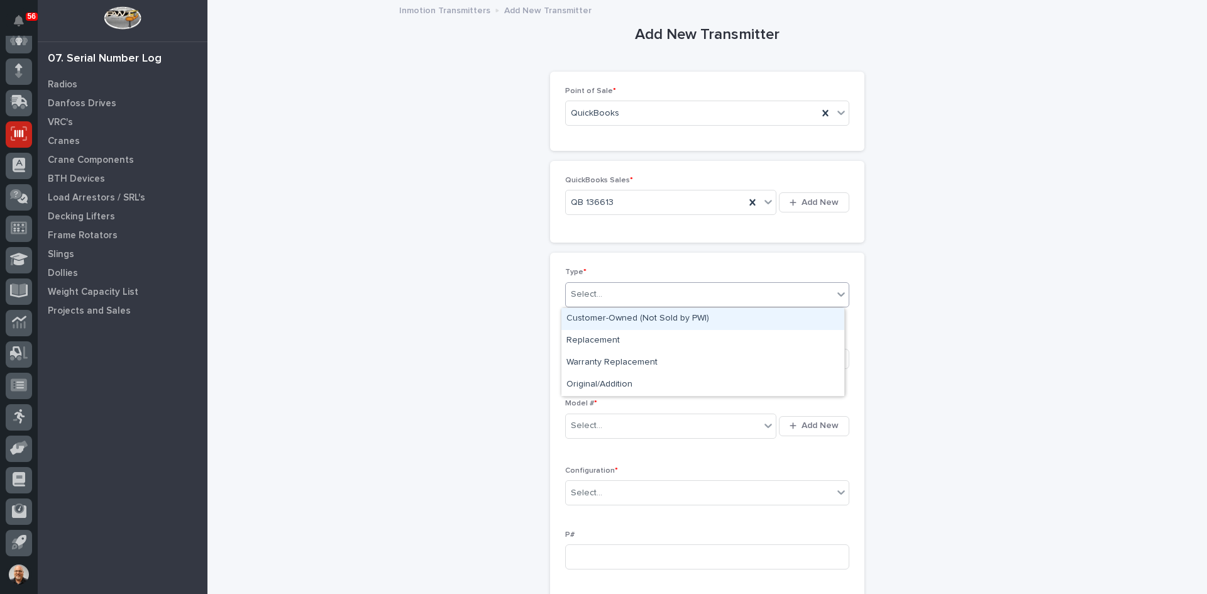
click at [603, 298] on div "Select..." at bounding box center [699, 294] width 267 height 21
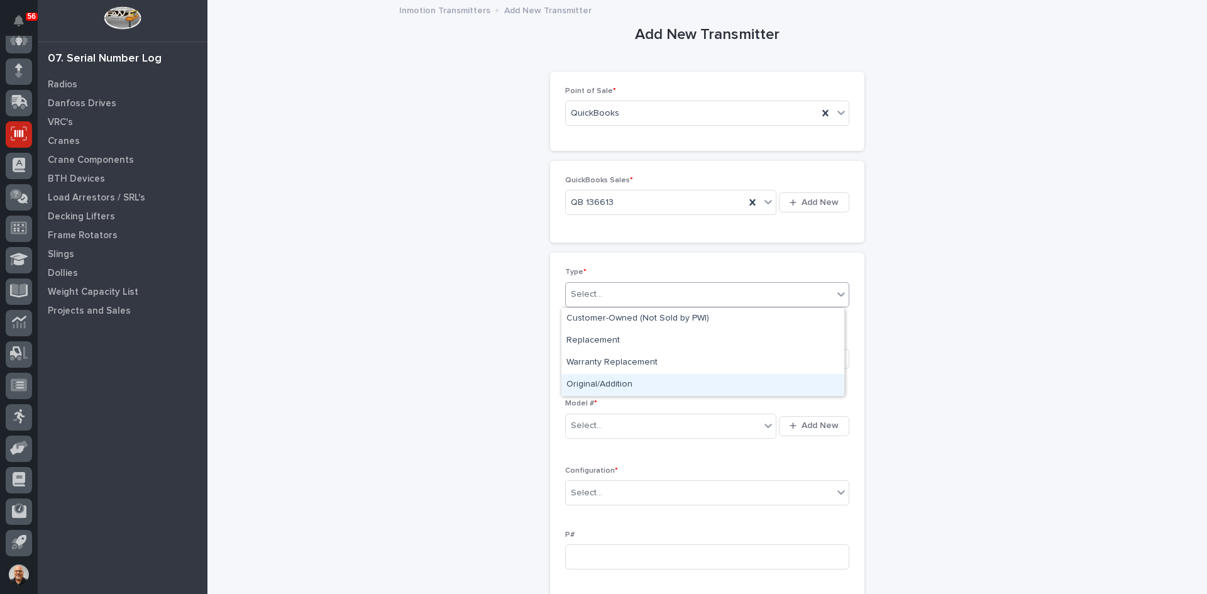
click at [605, 382] on div "Original/Addition" at bounding box center [702, 385] width 283 height 22
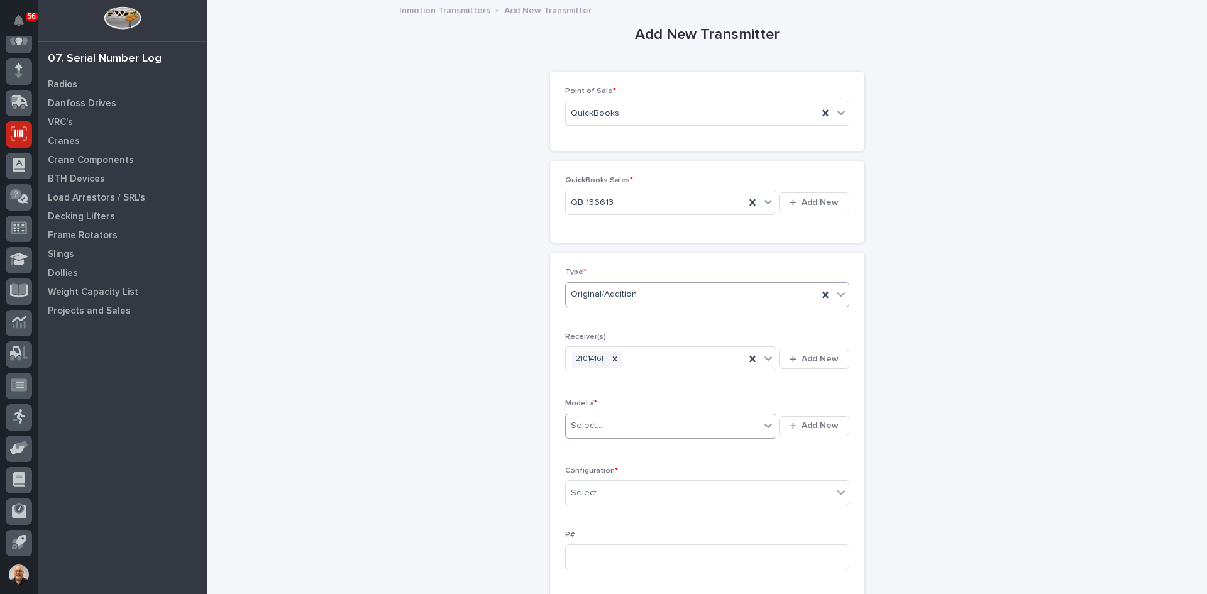
click at [605, 423] on div "Select..." at bounding box center [663, 425] width 194 height 21
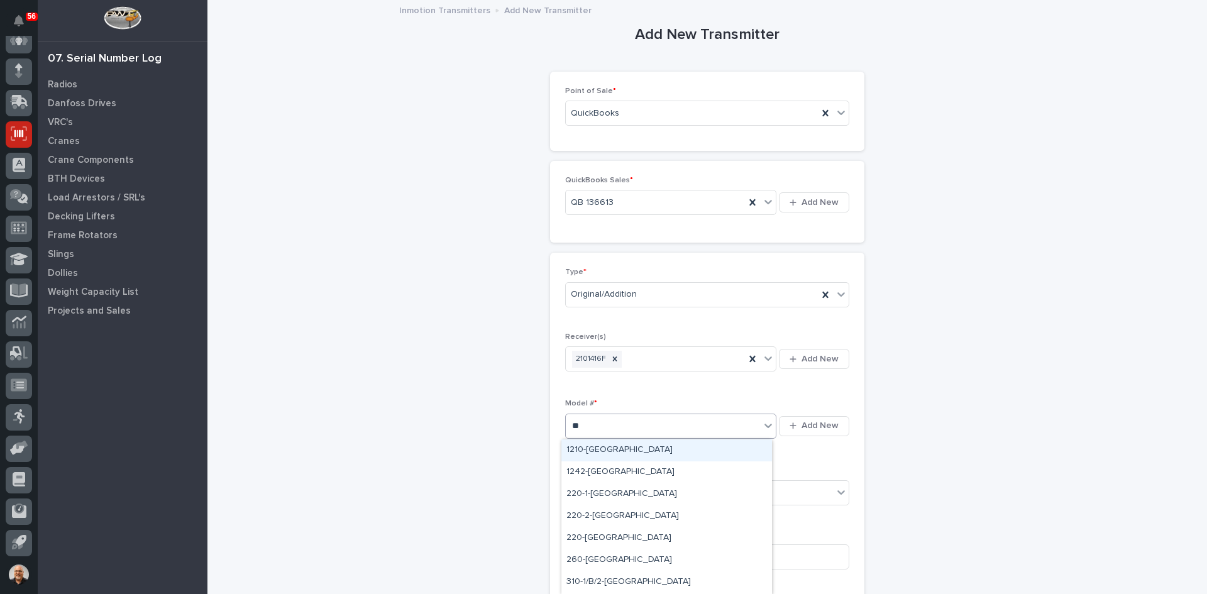
type input "***"
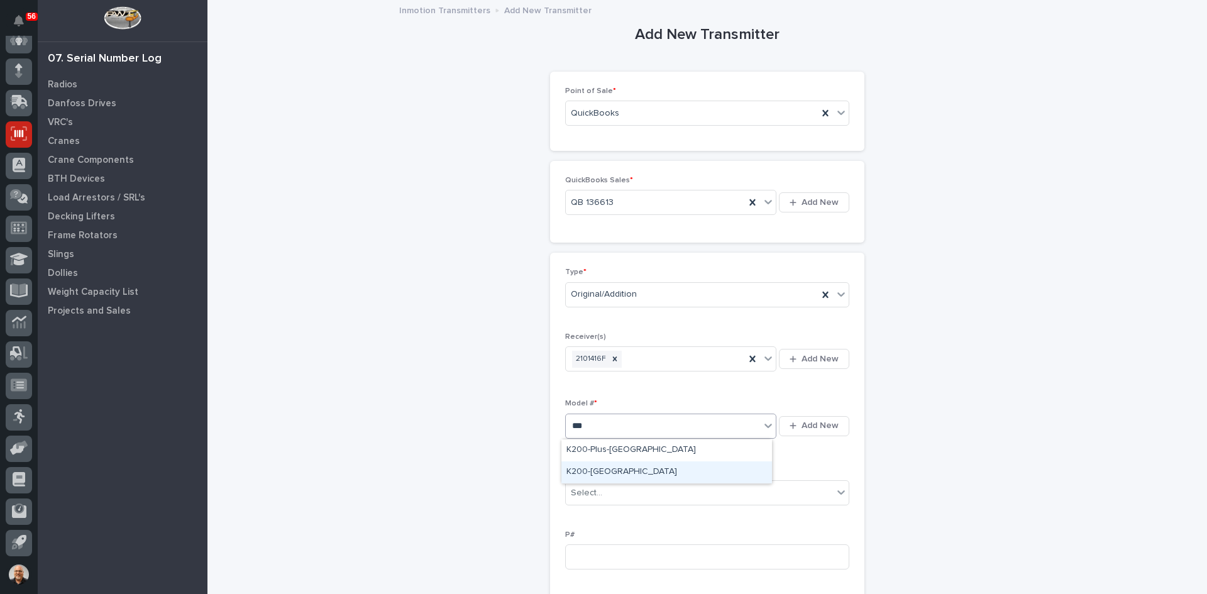
click at [593, 473] on div "K200-[GEOGRAPHIC_DATA]" at bounding box center [666, 472] width 211 height 22
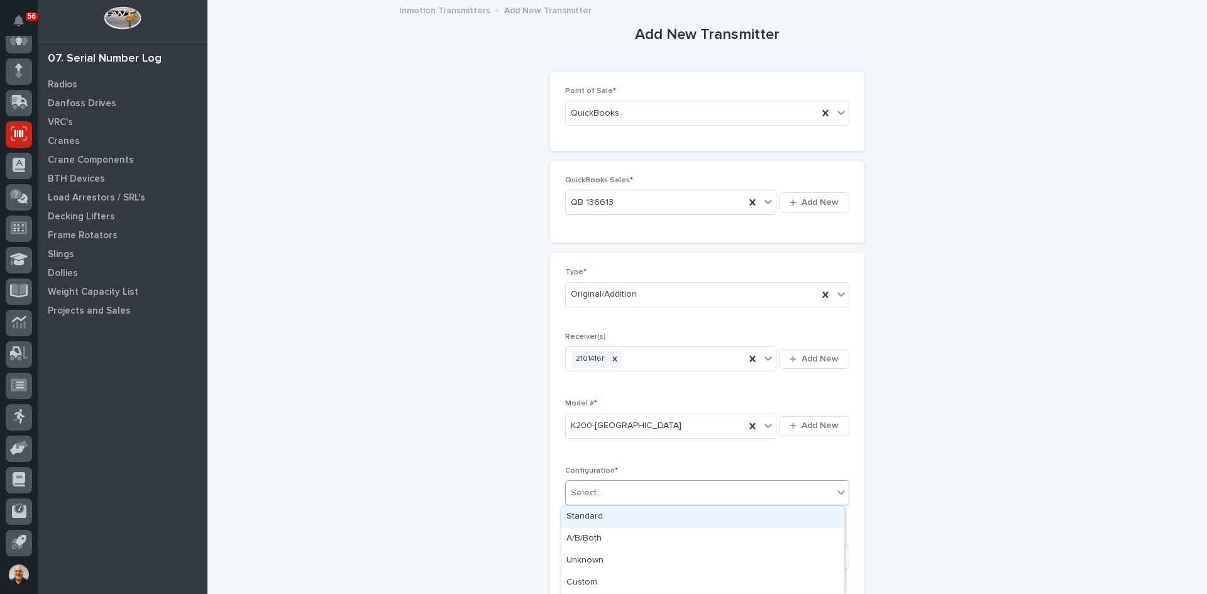
click at [597, 493] on div "Select..." at bounding box center [699, 493] width 267 height 21
click at [594, 519] on div "Standard" at bounding box center [702, 517] width 283 height 22
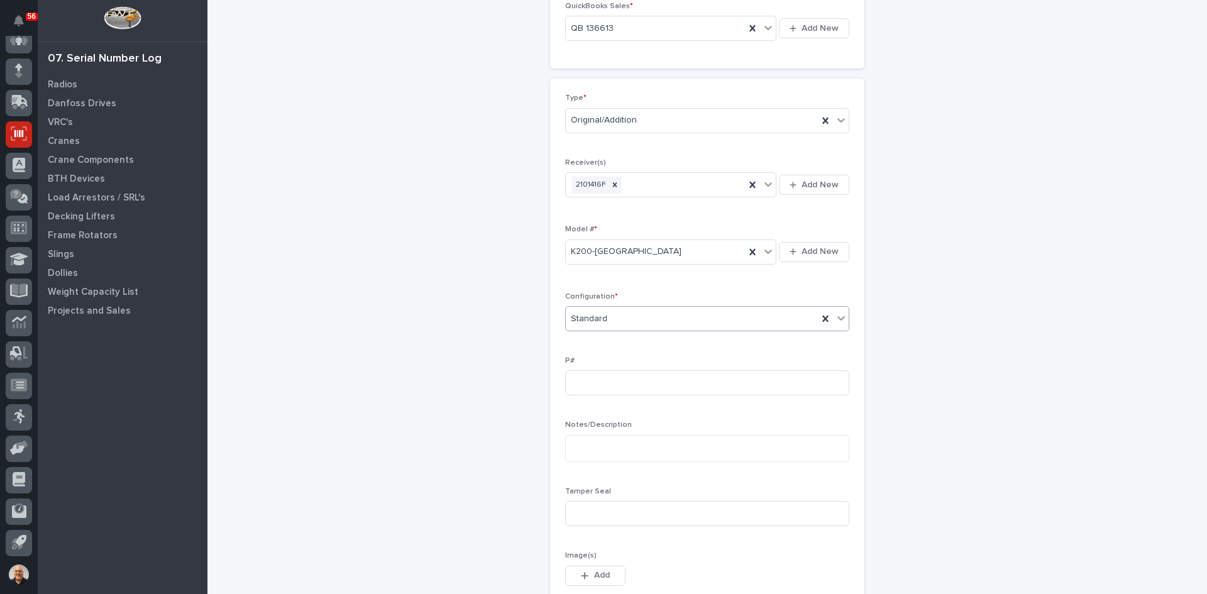
scroll to position [189, 0]
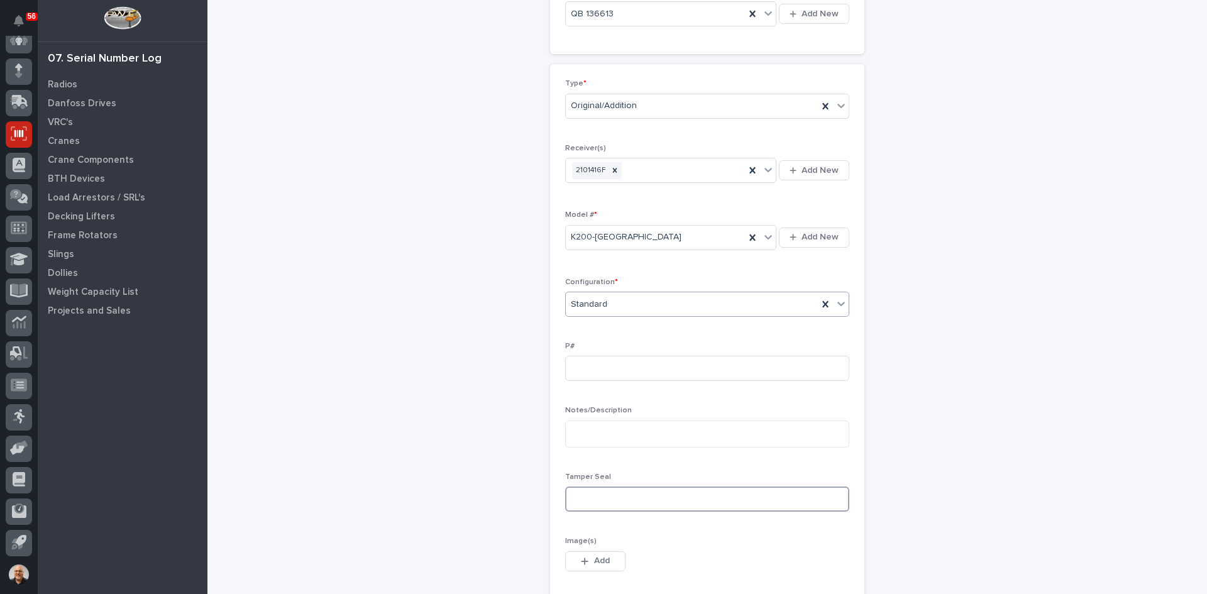
click at [582, 497] on input at bounding box center [707, 499] width 284 height 25
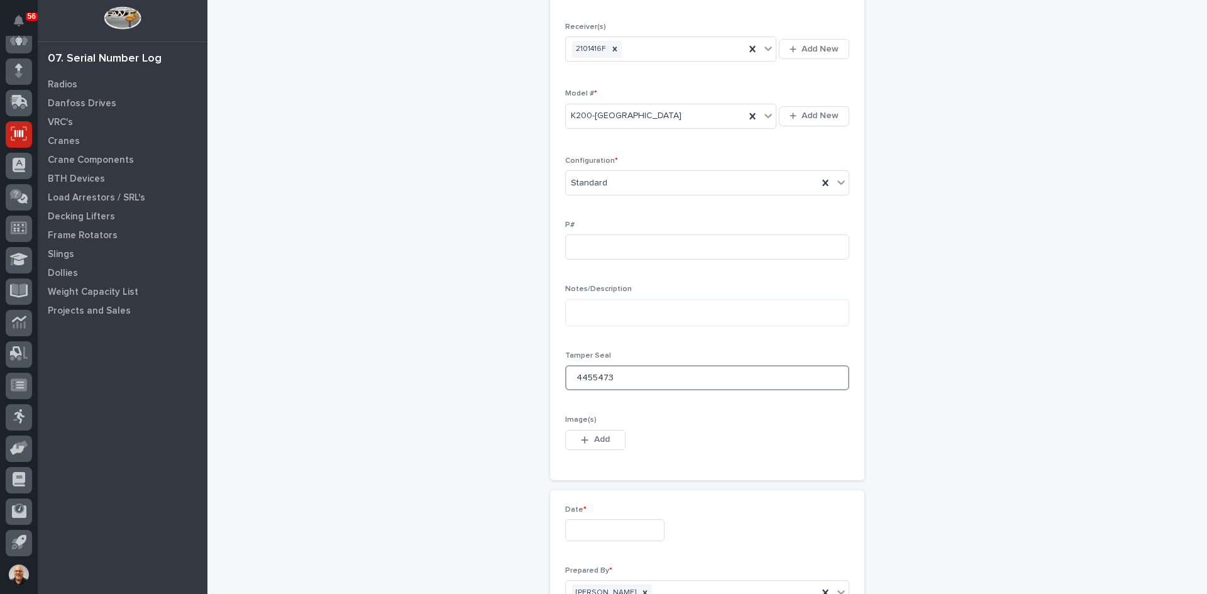
scroll to position [314, 0]
type input "4455473"
click at [587, 525] on input "text" at bounding box center [614, 526] width 99 height 22
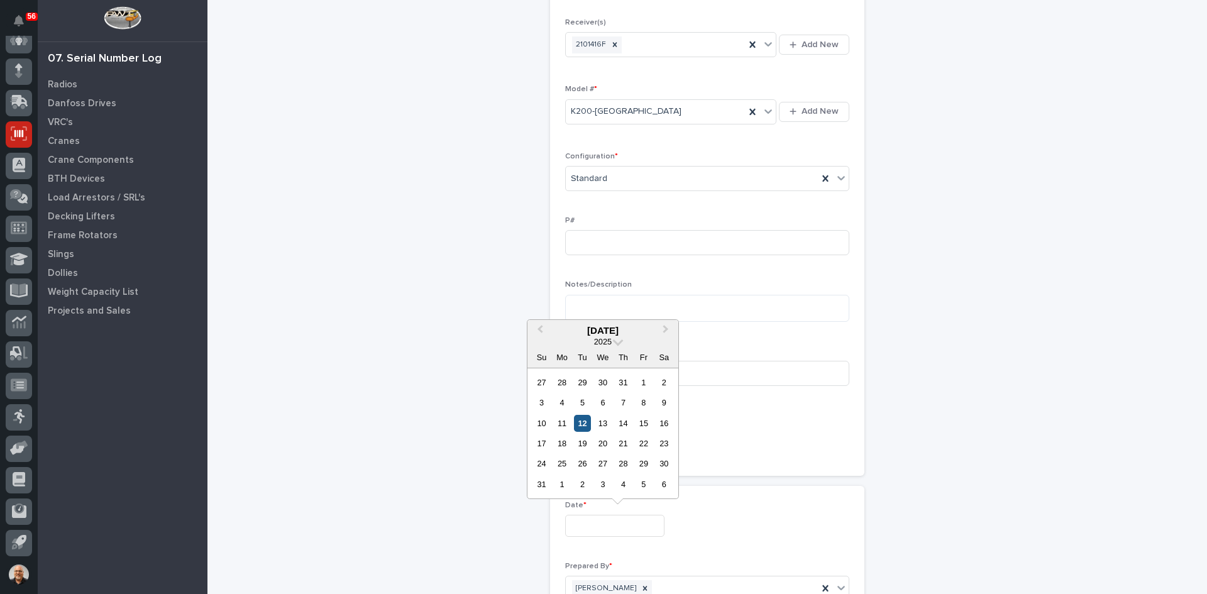
click at [580, 419] on div "12" at bounding box center [582, 423] width 17 height 17
type input "**********"
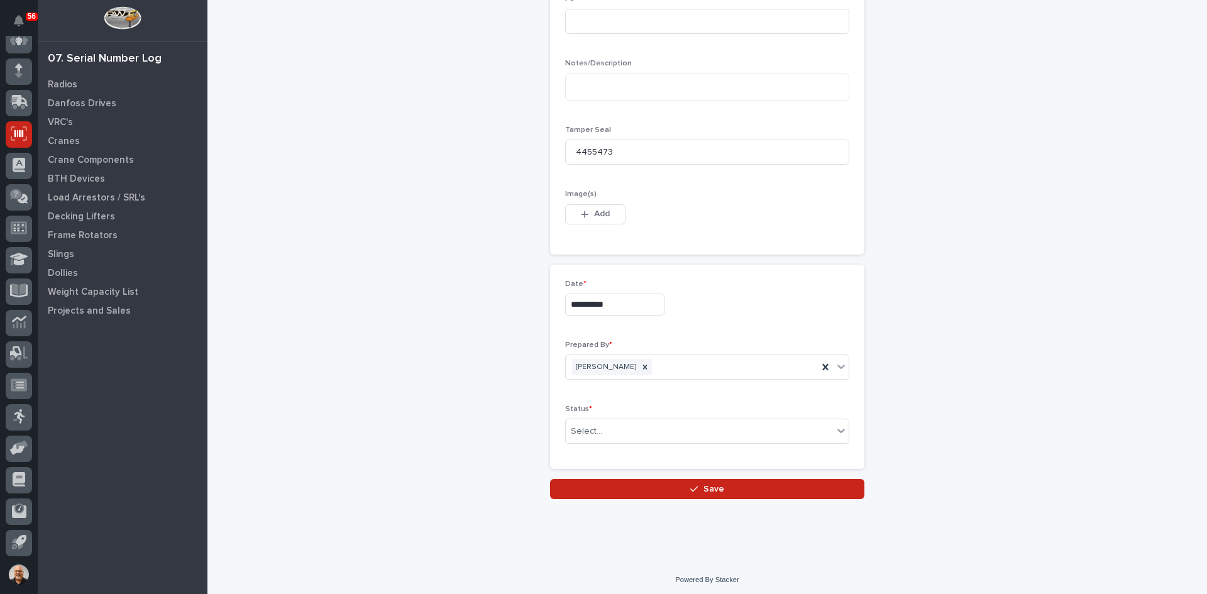
scroll to position [539, 0]
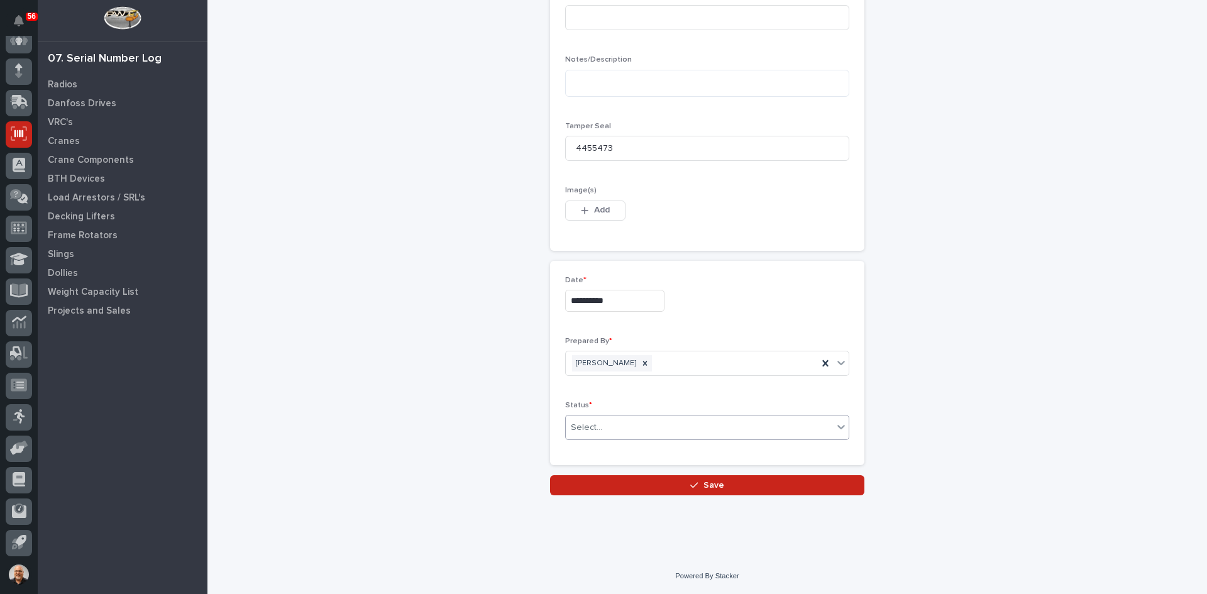
click at [596, 423] on div "Select..." at bounding box center [586, 427] width 31 height 13
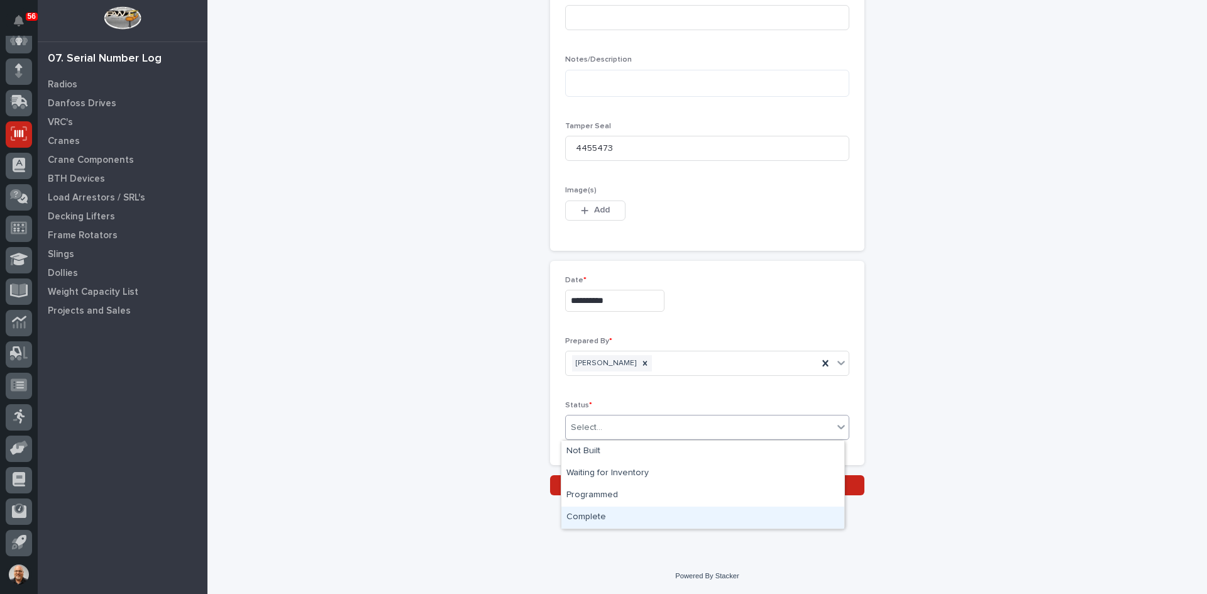
click at [595, 518] on div "Complete" at bounding box center [702, 518] width 283 height 22
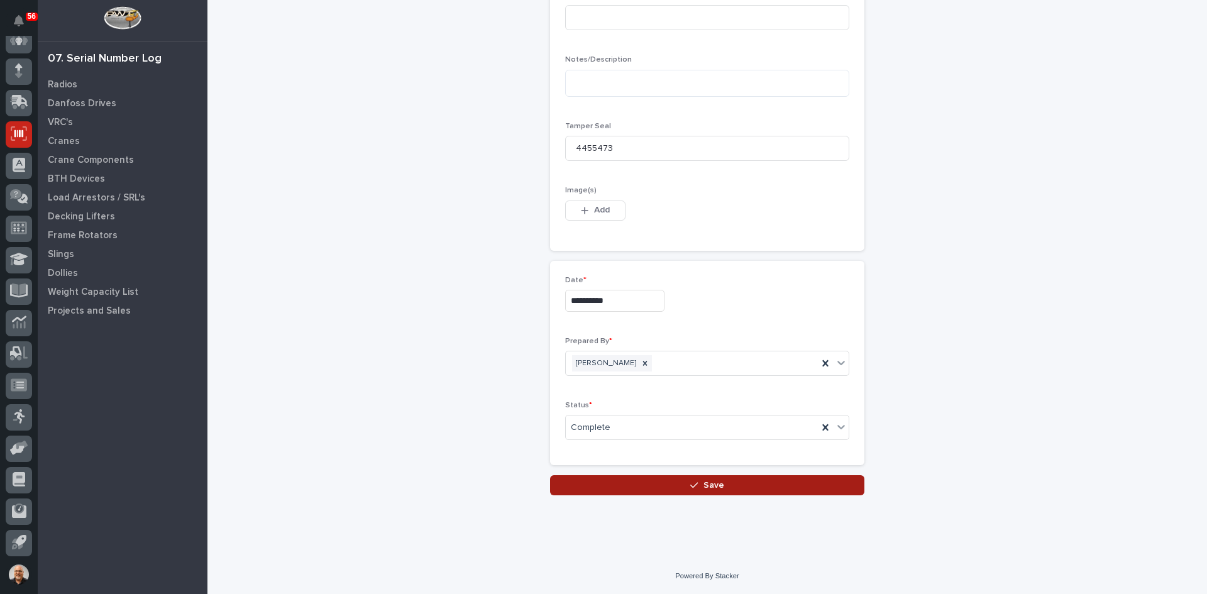
click at [711, 482] on span "Save" at bounding box center [713, 485] width 21 height 11
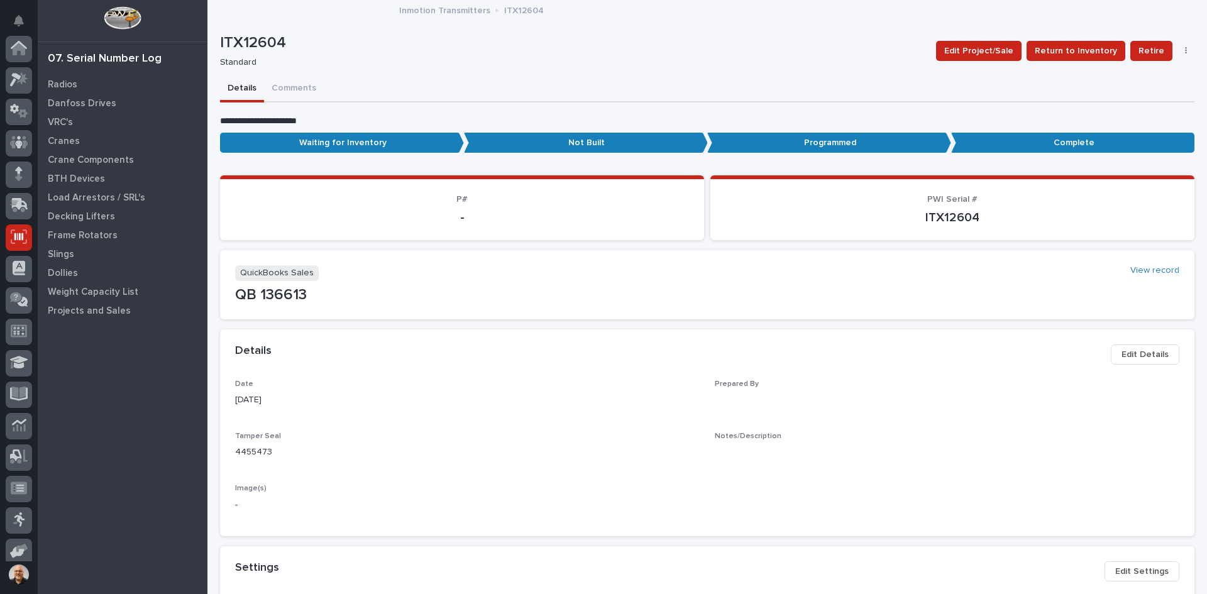
scroll to position [103, 0]
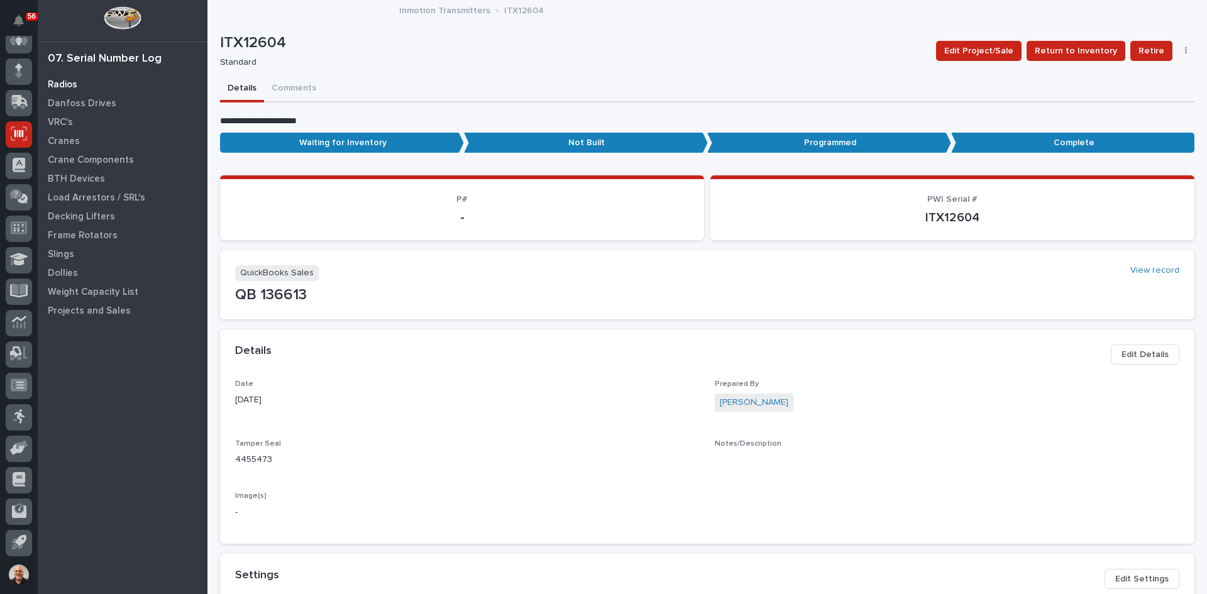
click at [62, 83] on p "Radios" at bounding box center [63, 84] width 30 height 11
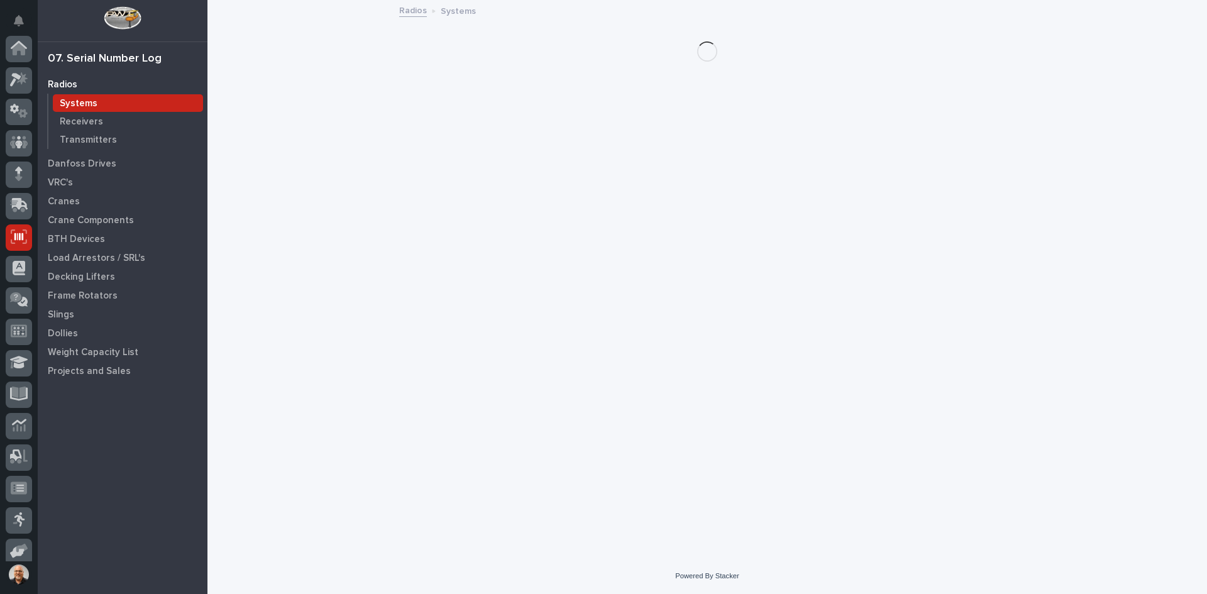
scroll to position [103, 0]
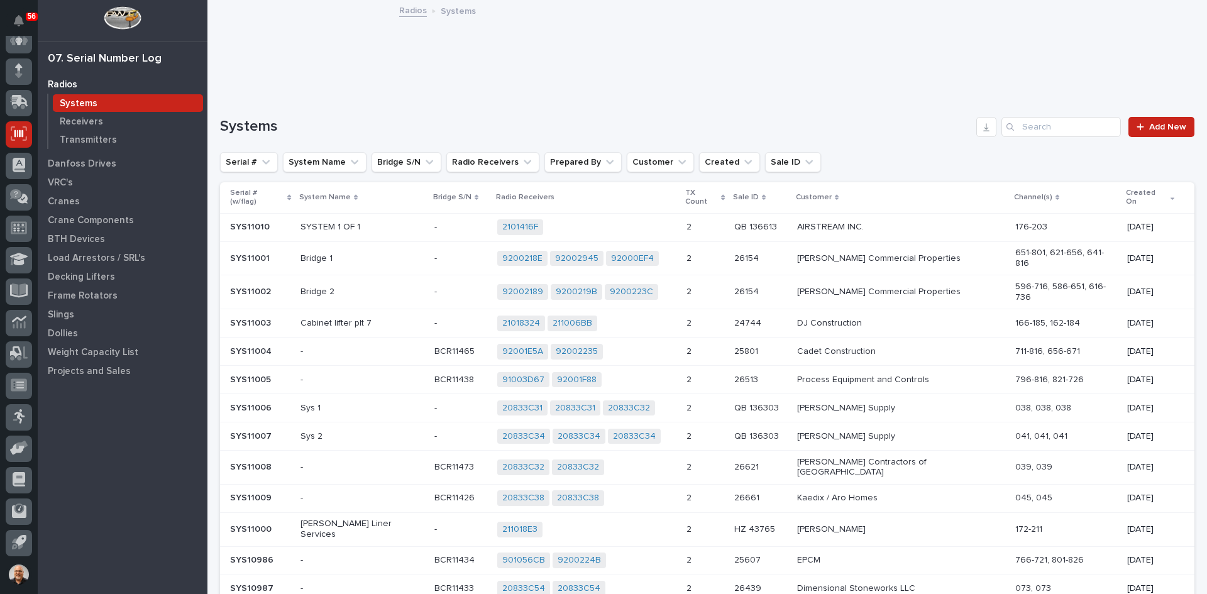
click at [73, 100] on p "Systems" at bounding box center [79, 103] width 38 height 11
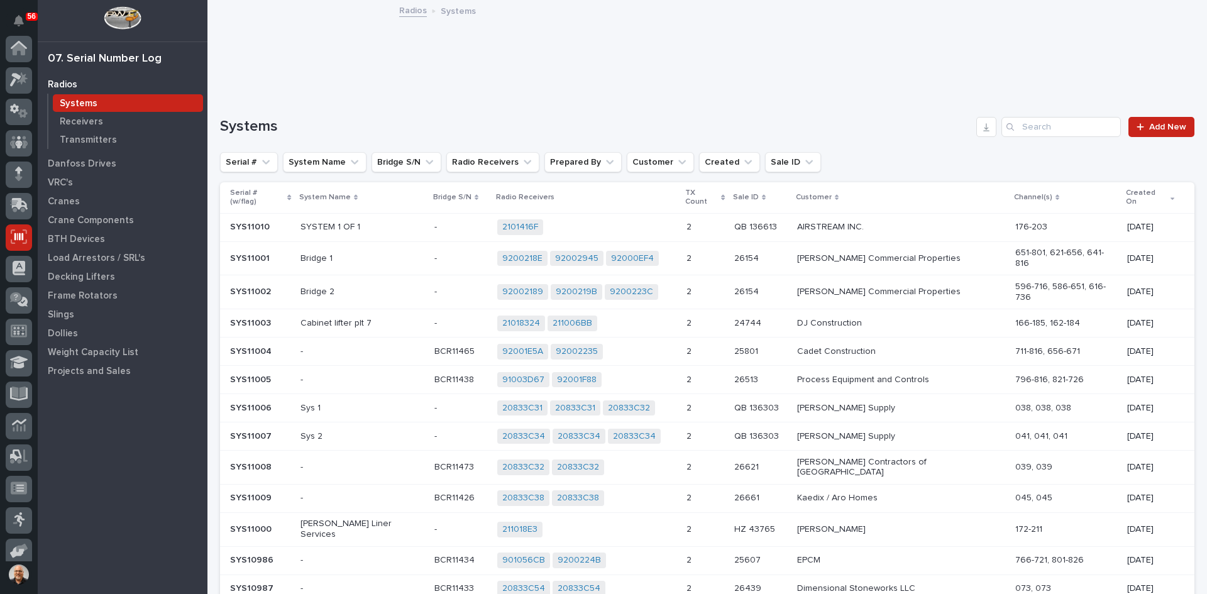
scroll to position [103, 0]
